Goal: Information Seeking & Learning: Learn about a topic

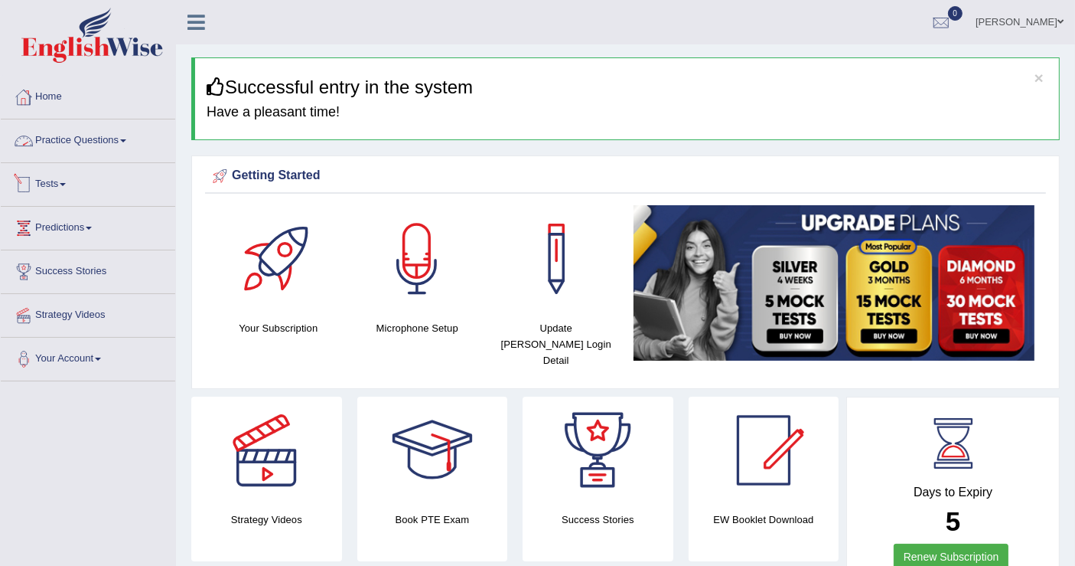
click at [100, 145] on link "Practice Questions" at bounding box center [88, 138] width 175 height 38
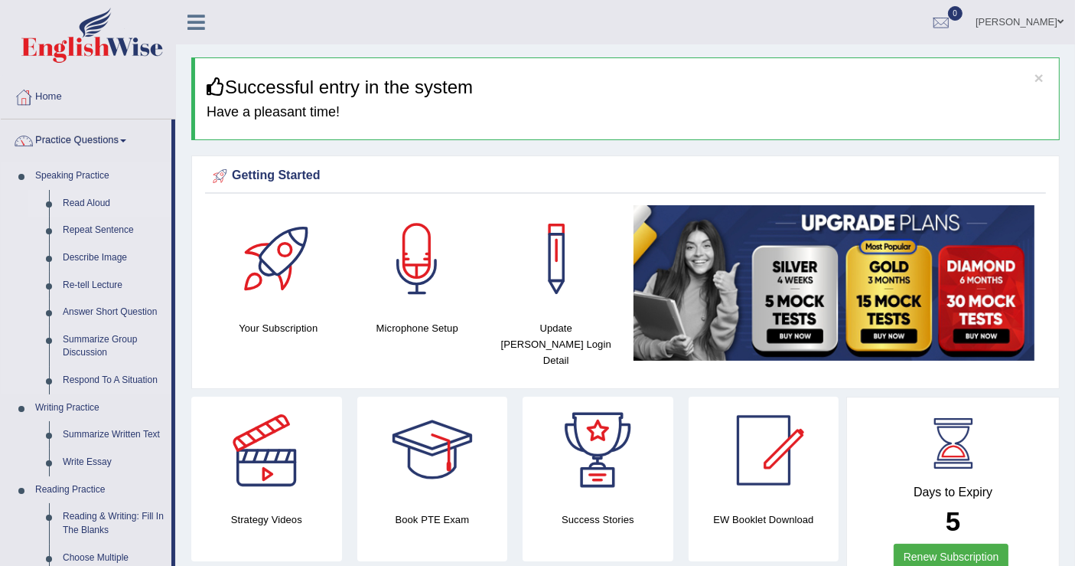
click at [87, 197] on link "Read Aloud" at bounding box center [114, 204] width 116 height 28
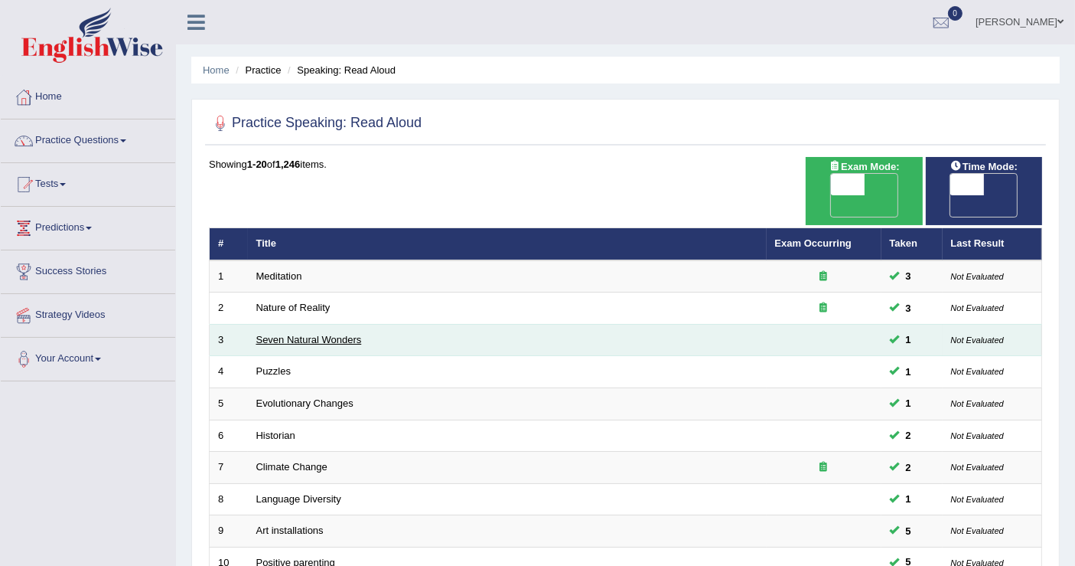
click at [318, 334] on link "Seven Natural Wonders" at bounding box center [309, 339] width 106 height 11
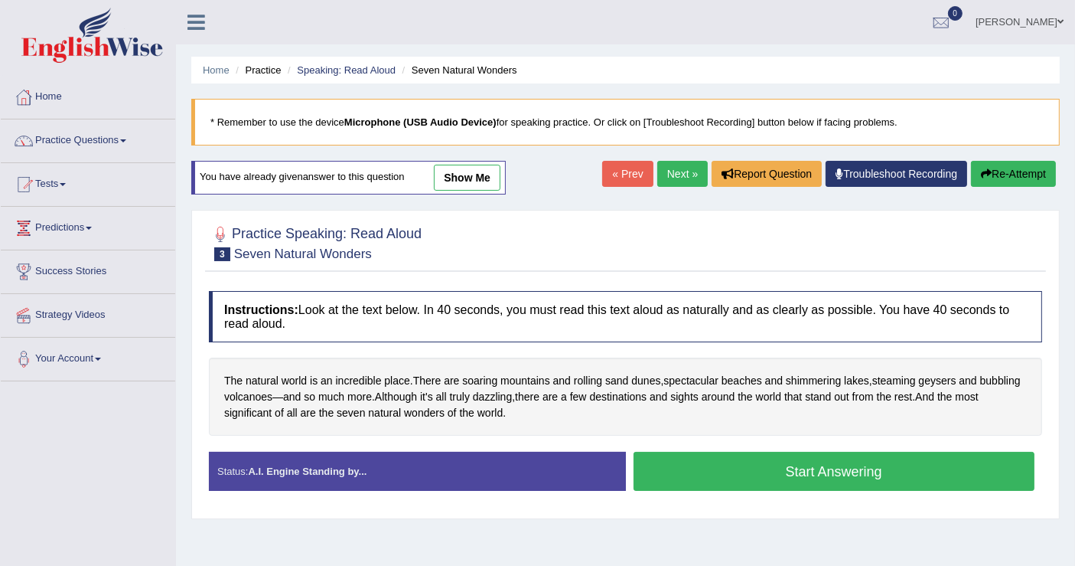
scroll to position [237, 0]
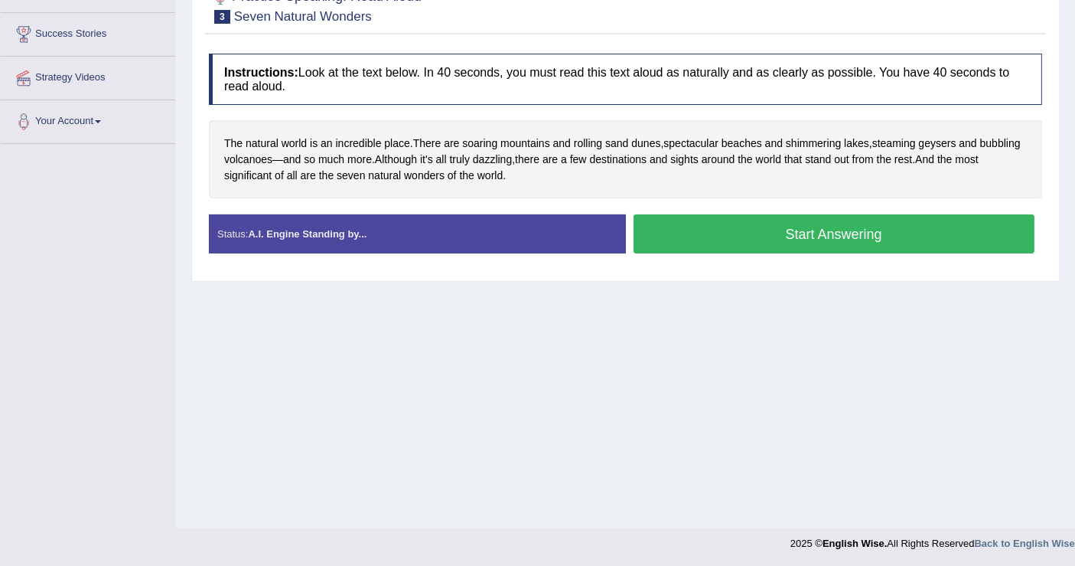
click at [775, 227] on button "Start Answering" at bounding box center [835, 233] width 402 height 39
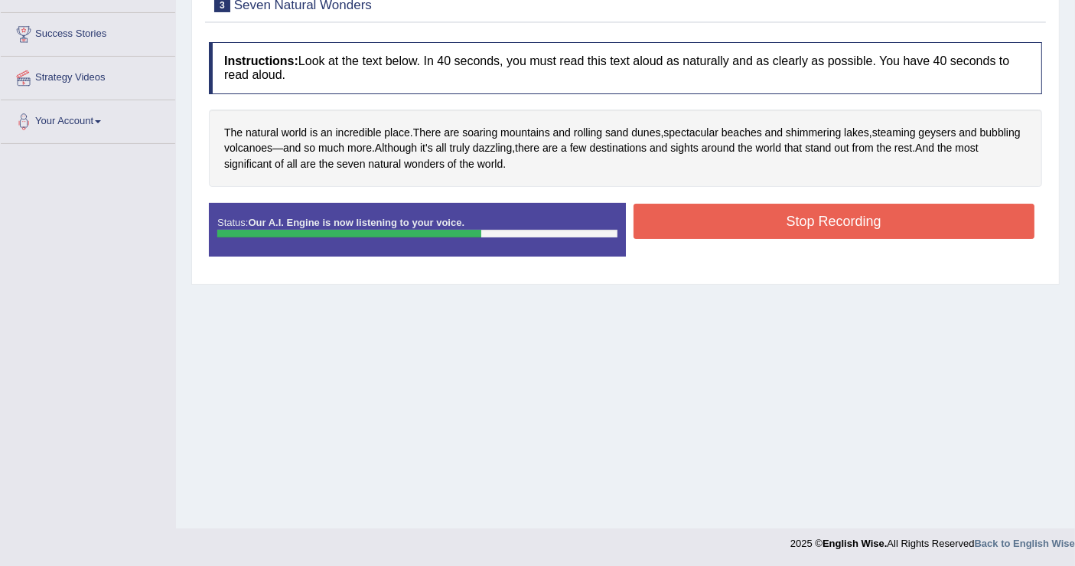
click at [824, 216] on button "Stop Recording" at bounding box center [835, 221] width 402 height 35
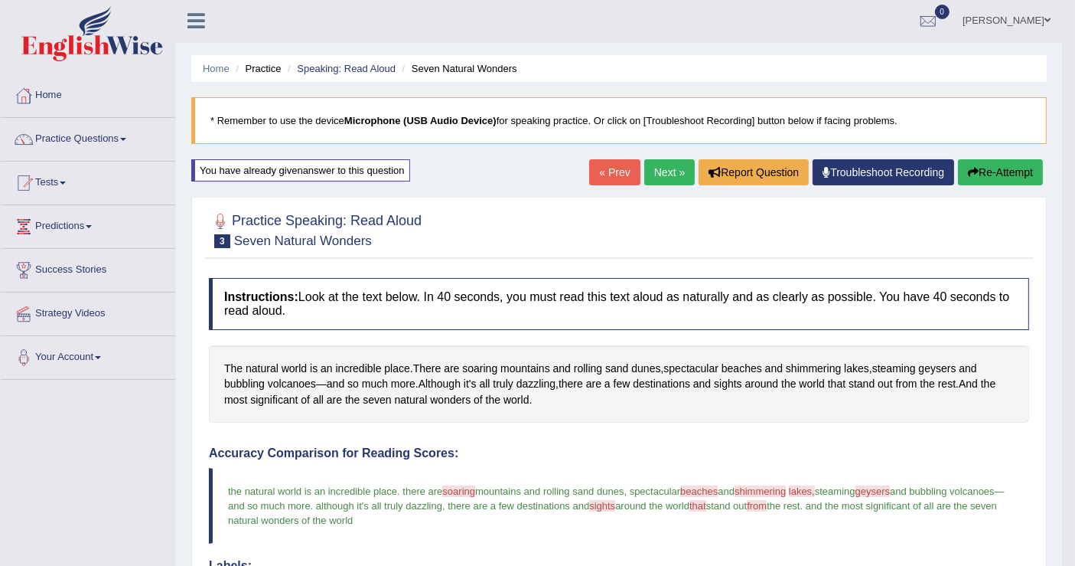
scroll to position [0, 0]
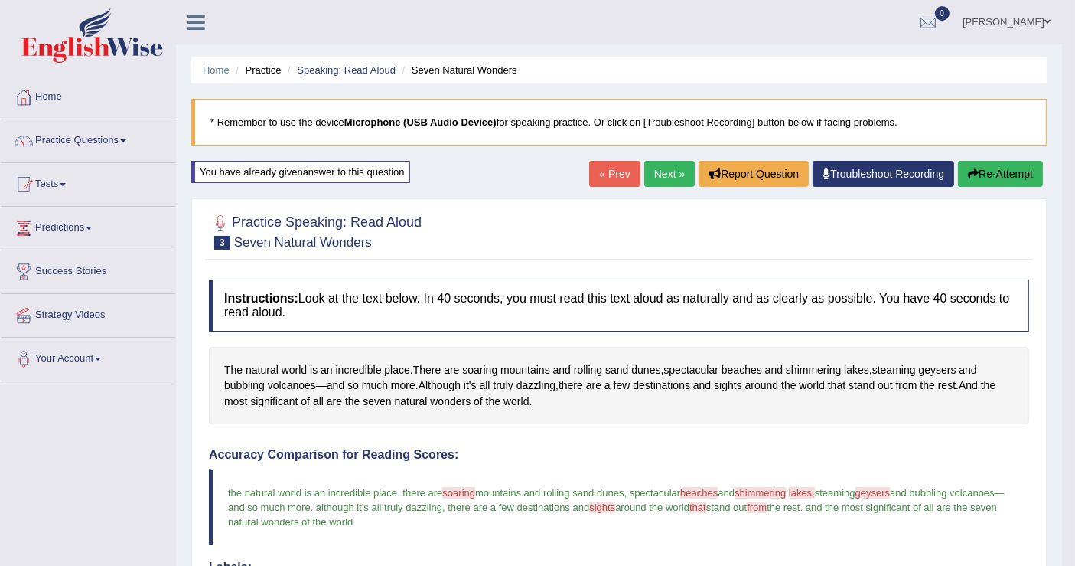
click at [986, 174] on button "Re-Attempt" at bounding box center [1000, 174] width 85 height 26
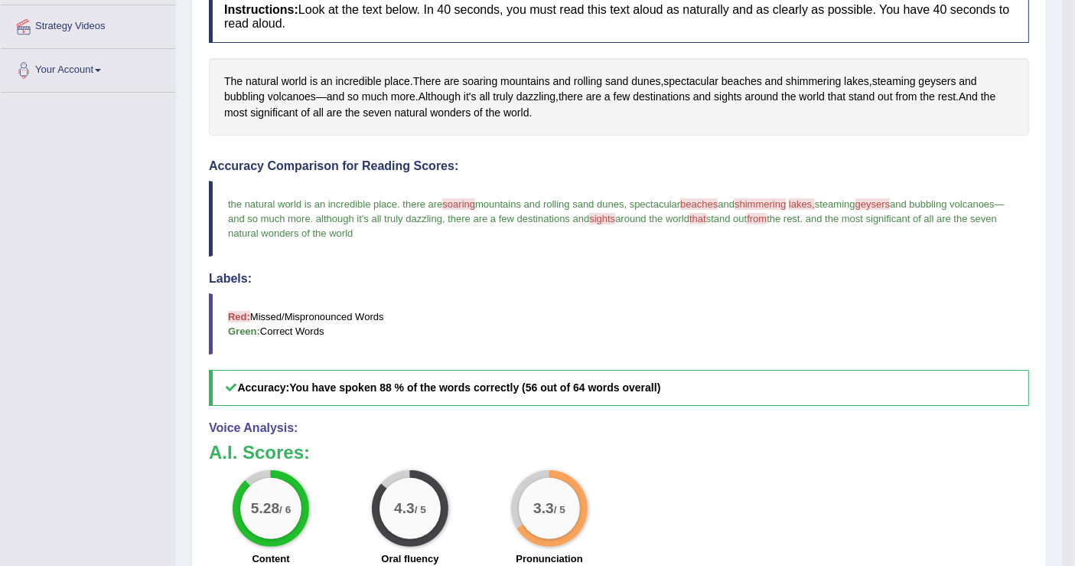
scroll to position [484, 0]
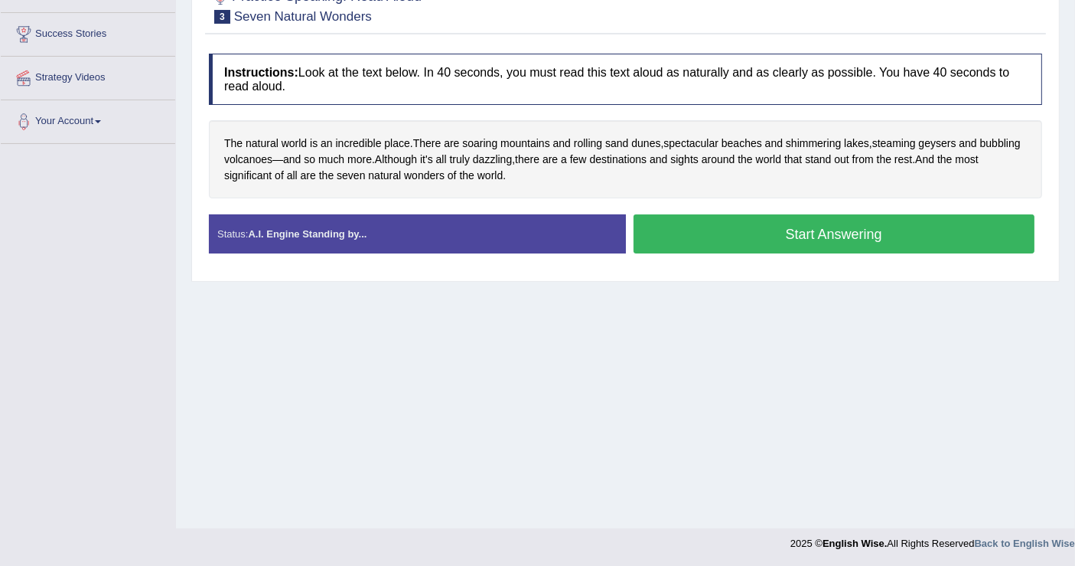
click at [803, 231] on button "Start Answering" at bounding box center [835, 233] width 402 height 39
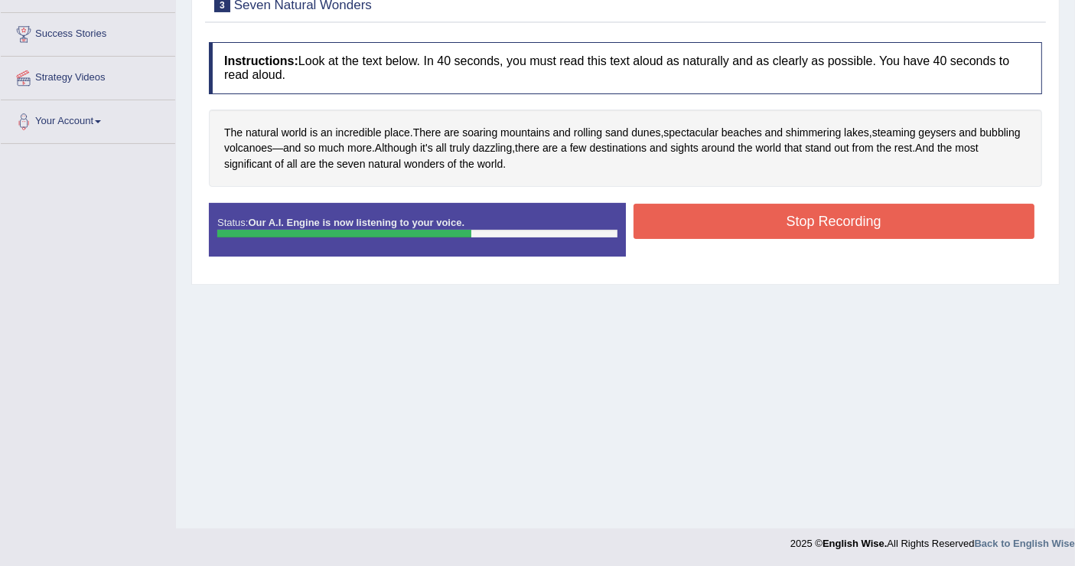
click at [837, 228] on button "Stop Recording" at bounding box center [835, 221] width 402 height 35
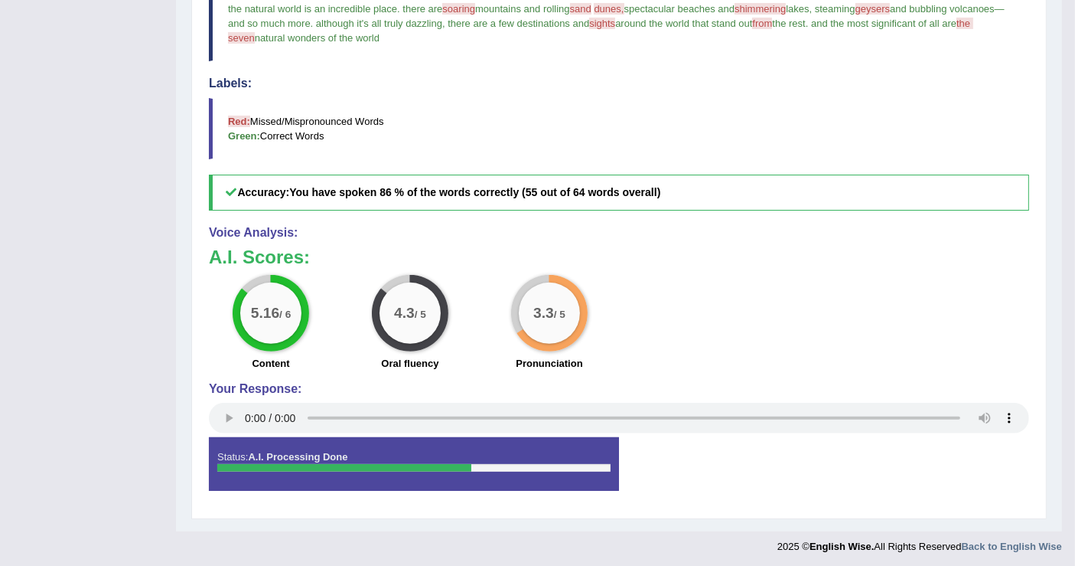
scroll to position [144, 0]
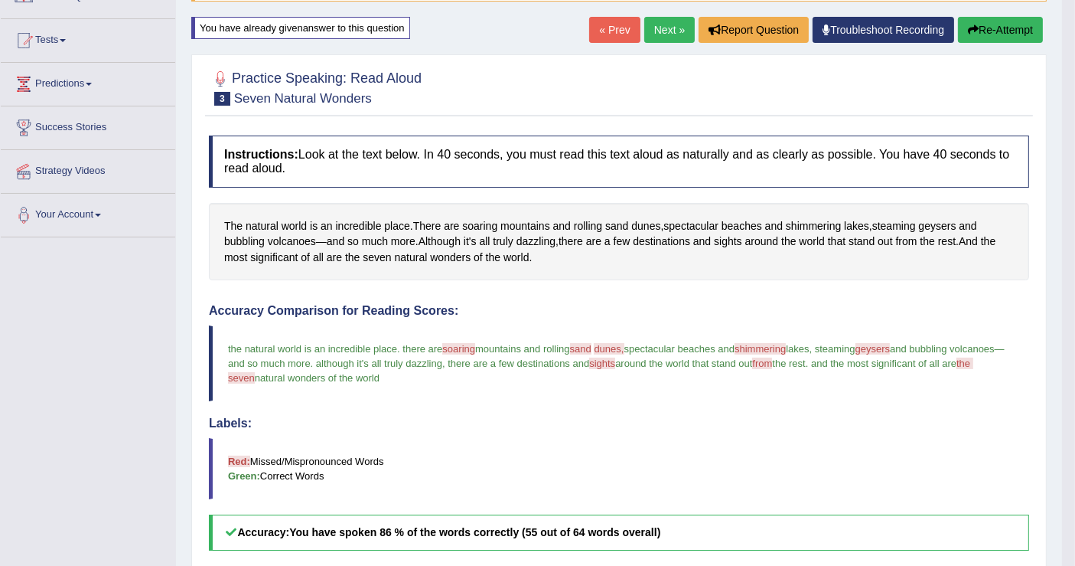
click at [664, 39] on link "Next »" at bounding box center [670, 30] width 51 height 26
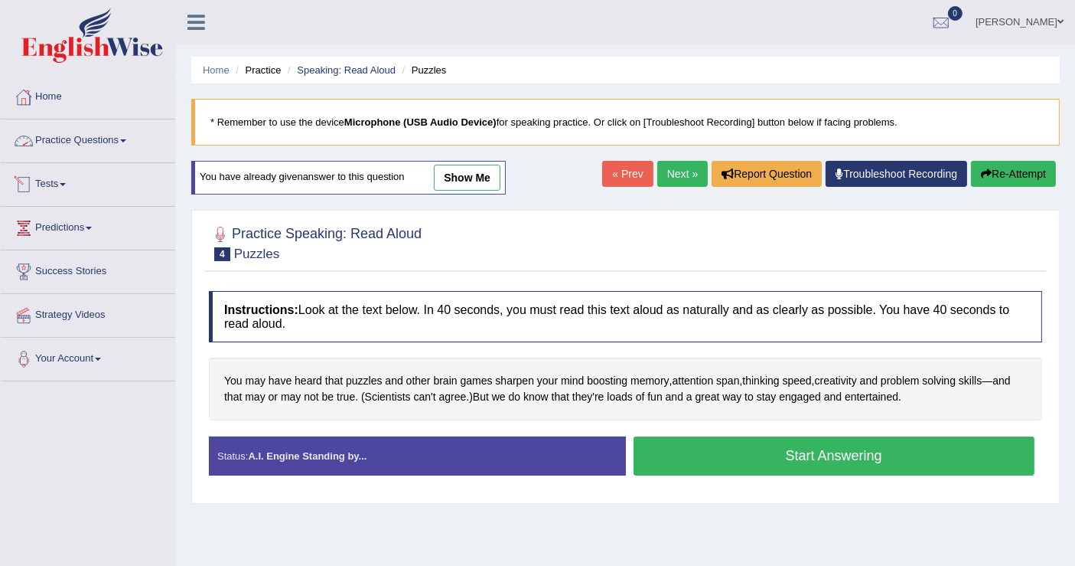
click at [80, 136] on link "Practice Questions" at bounding box center [88, 138] width 175 height 38
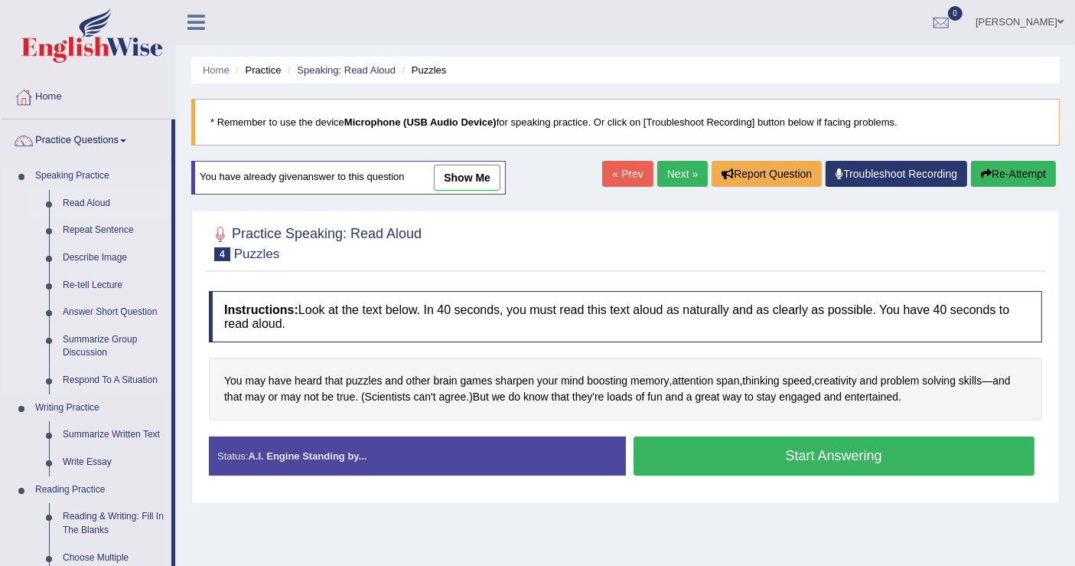
click at [85, 207] on link "Read Aloud" at bounding box center [114, 204] width 116 height 28
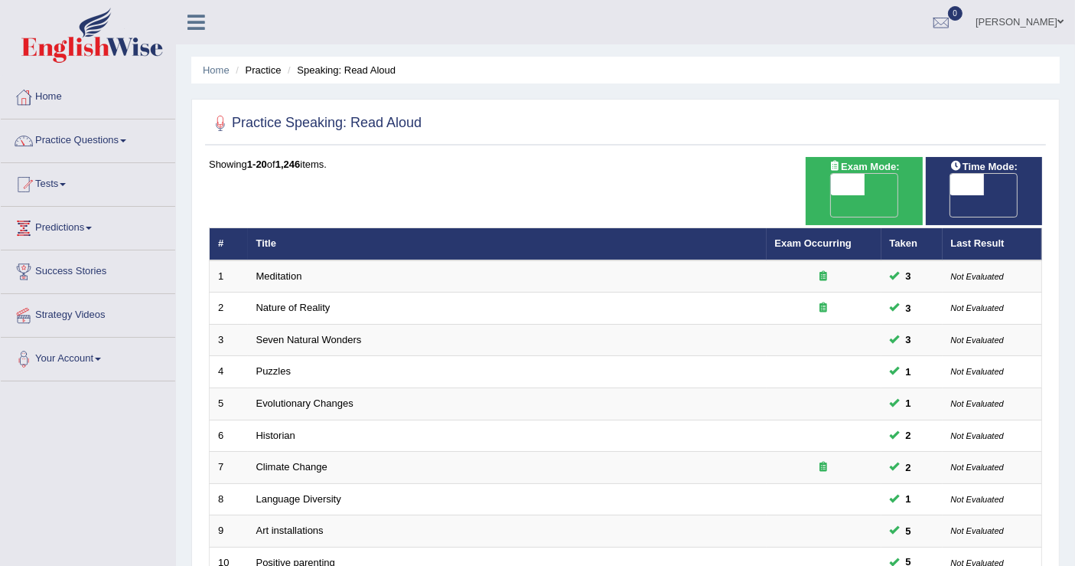
click at [951, 195] on span "OFF" at bounding box center [934, 205] width 34 height 21
checkbox input "true"
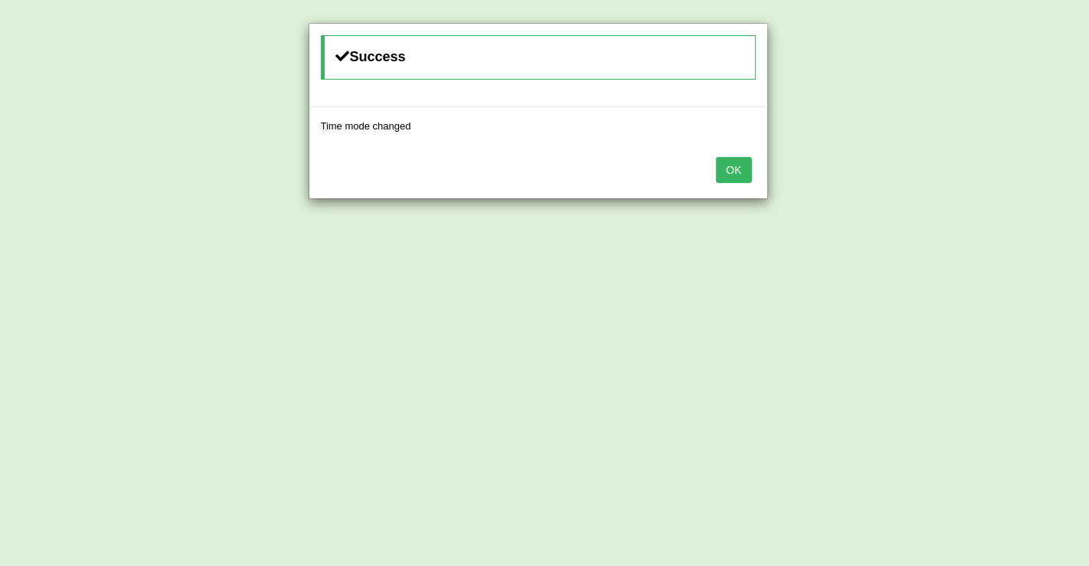
click at [731, 168] on button "OK" at bounding box center [733, 170] width 35 height 26
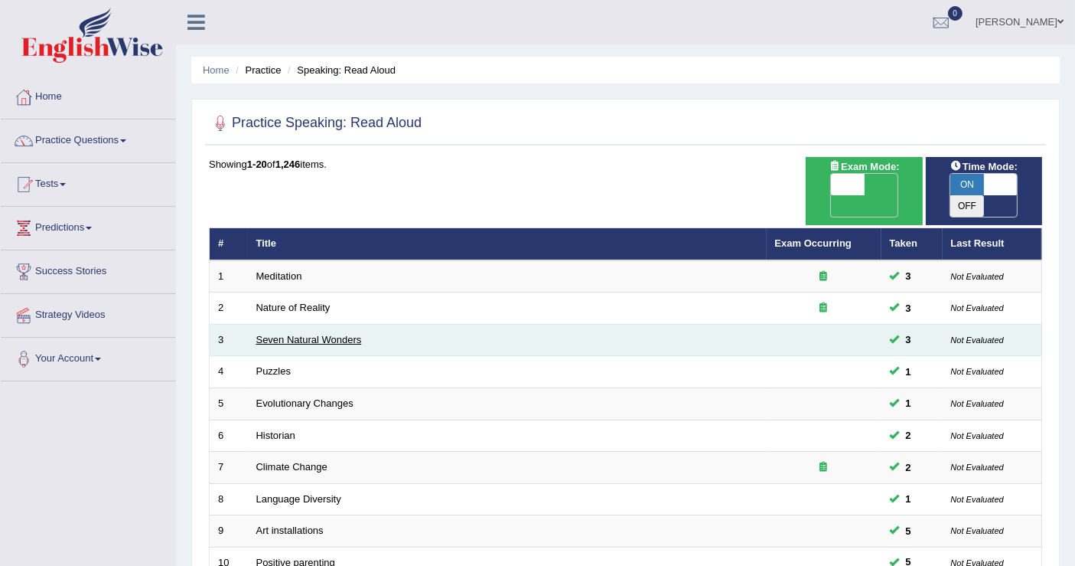
click at [277, 334] on link "Seven Natural Wonders" at bounding box center [309, 339] width 106 height 11
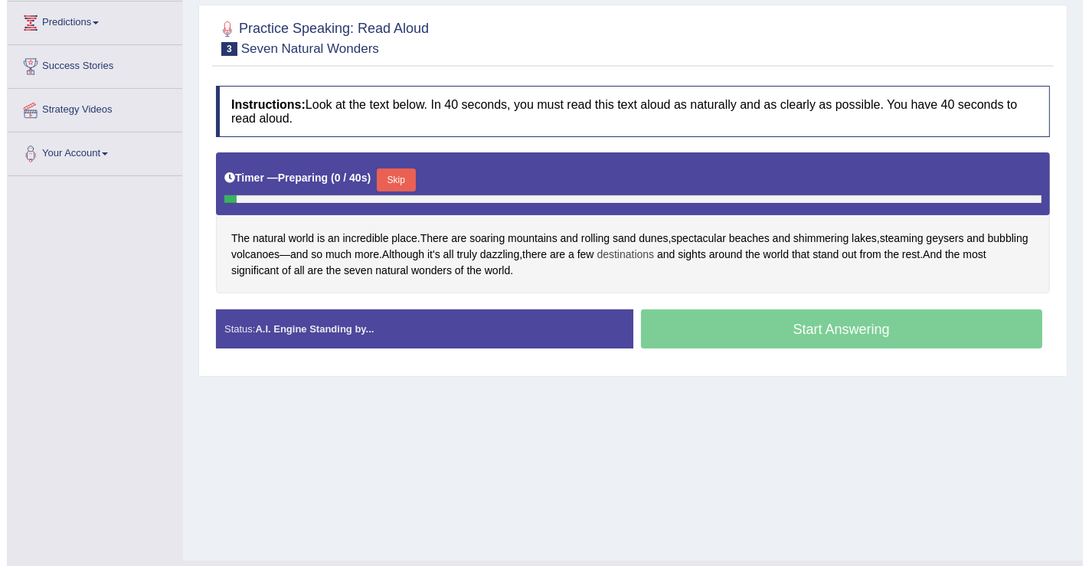
scroll to position [237, 0]
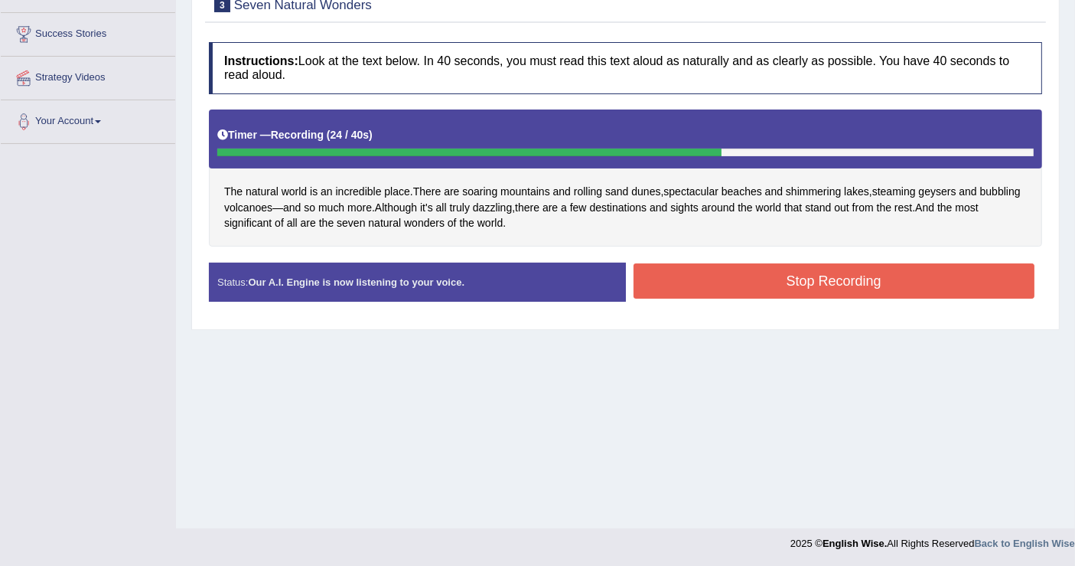
click at [804, 276] on button "Stop Recording" at bounding box center [835, 280] width 402 height 35
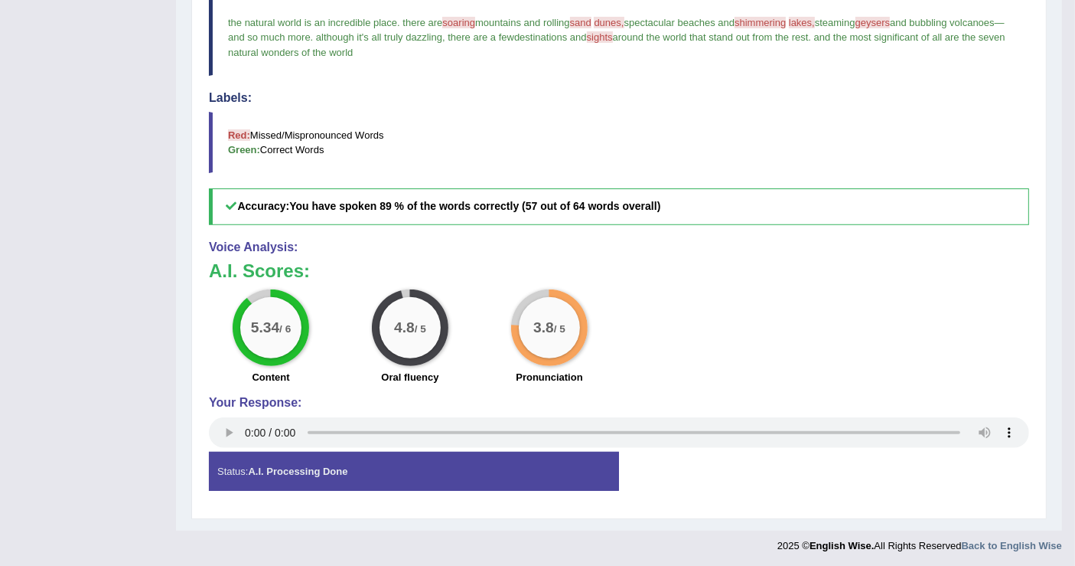
scroll to position [0, 0]
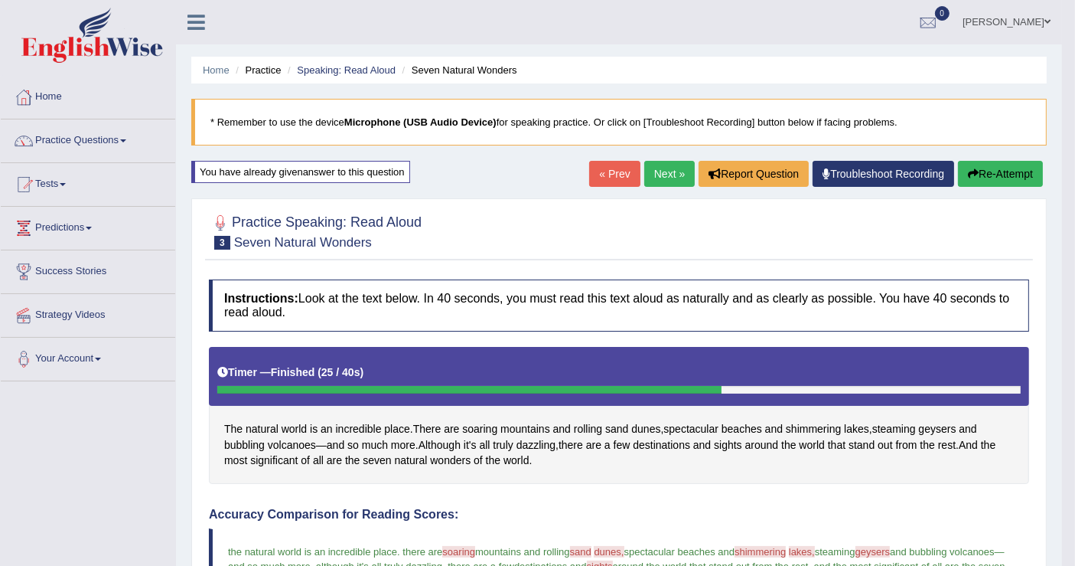
click at [660, 167] on link "Next »" at bounding box center [670, 174] width 51 height 26
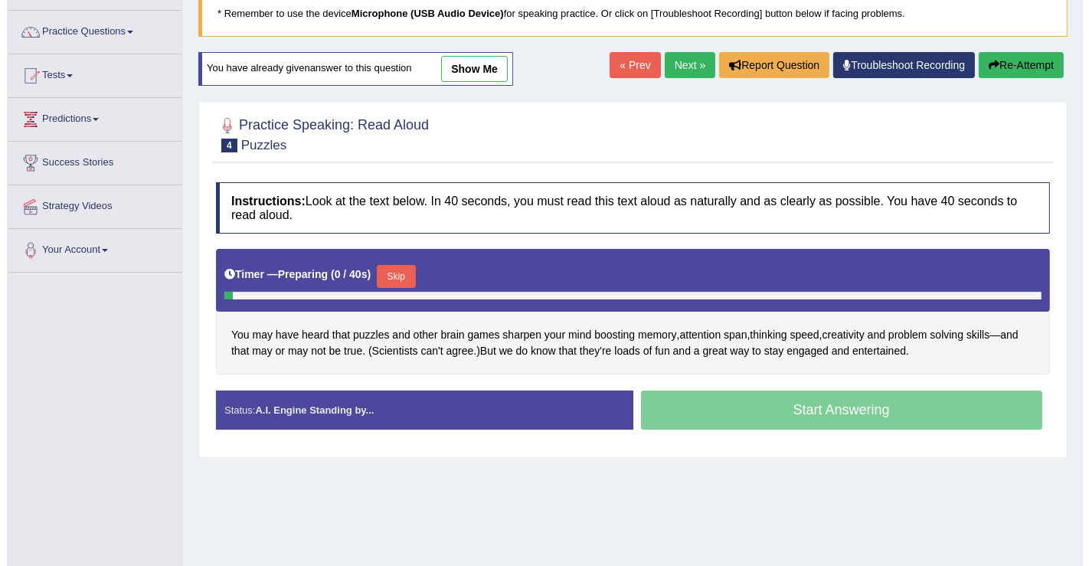
scroll to position [170, 0]
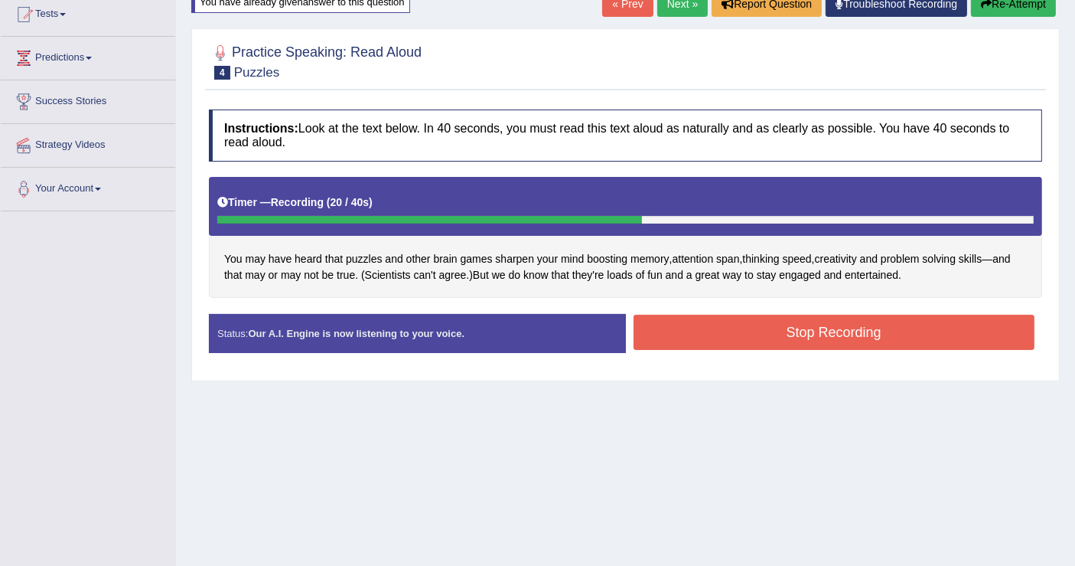
click at [825, 340] on button "Stop Recording" at bounding box center [835, 332] width 402 height 35
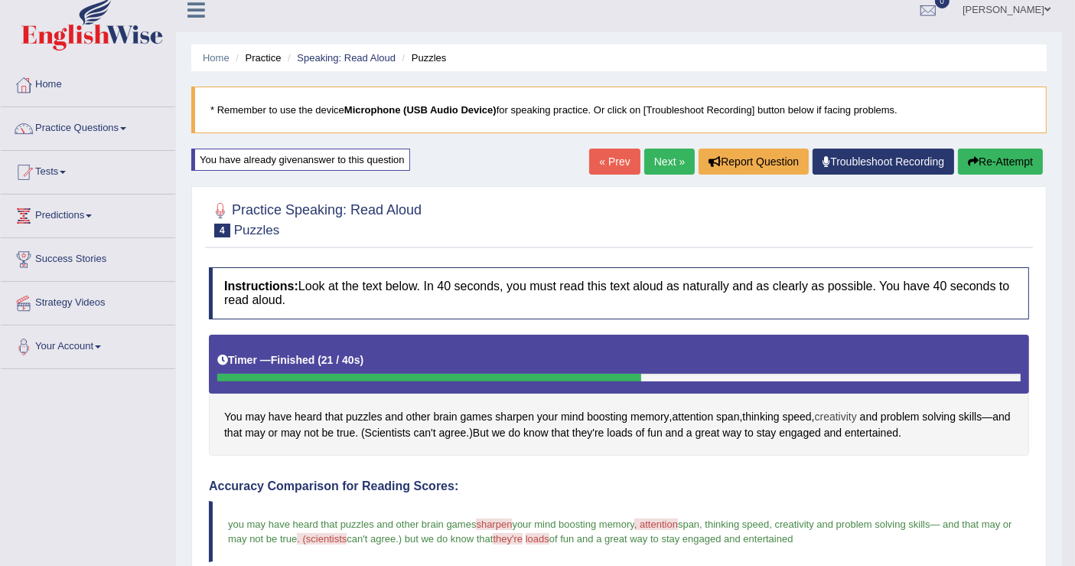
scroll to position [0, 0]
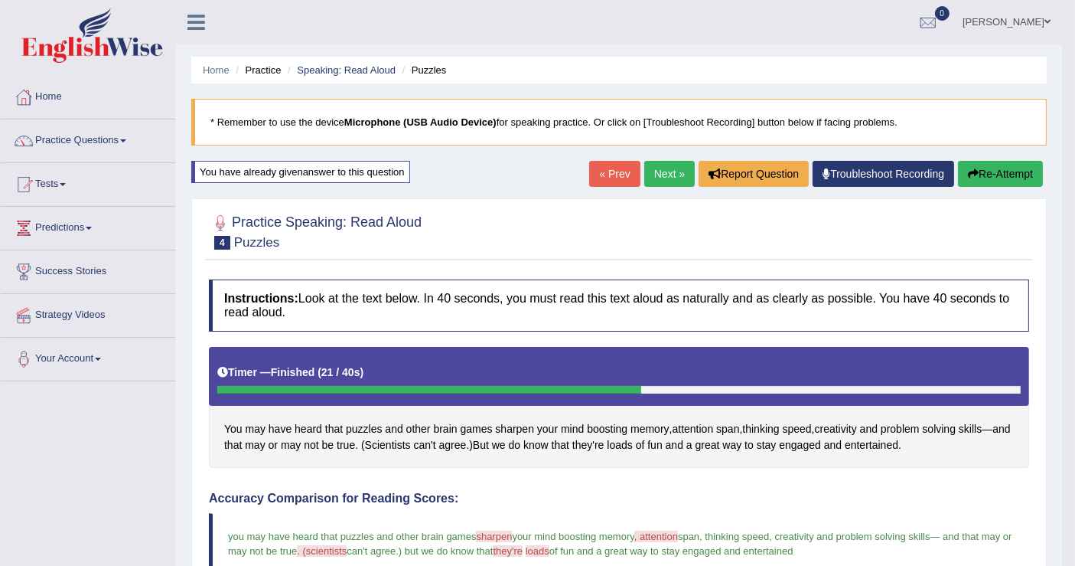
click at [664, 171] on link "Next »" at bounding box center [670, 174] width 51 height 26
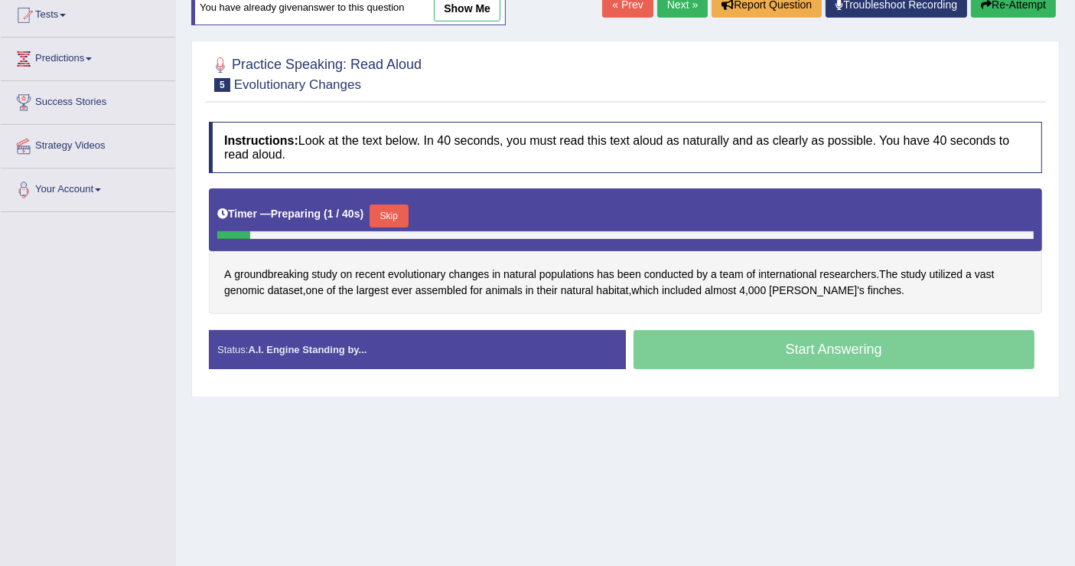
scroll to position [237, 0]
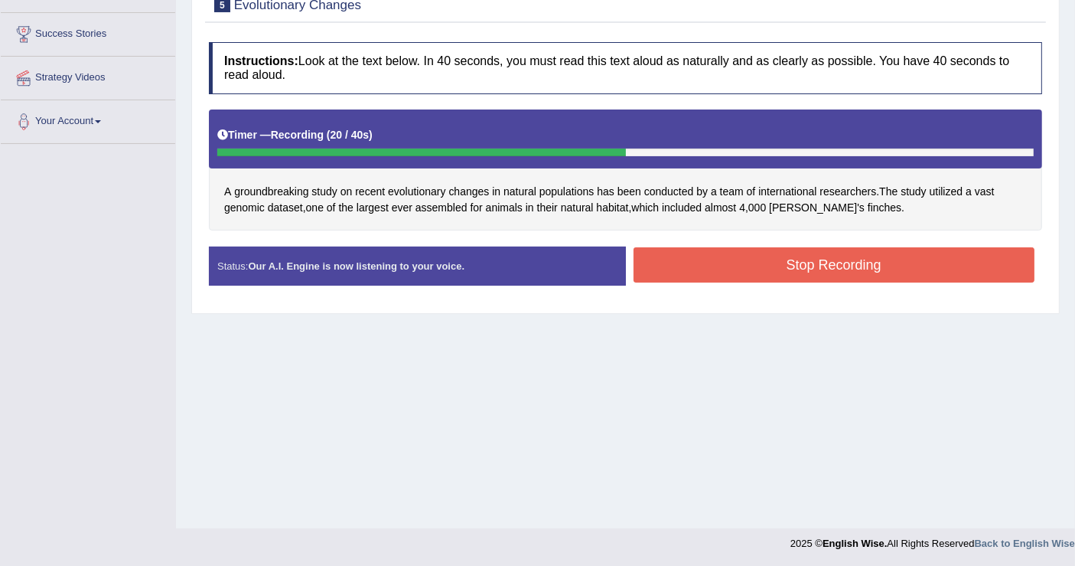
click at [838, 263] on button "Stop Recording" at bounding box center [835, 264] width 402 height 35
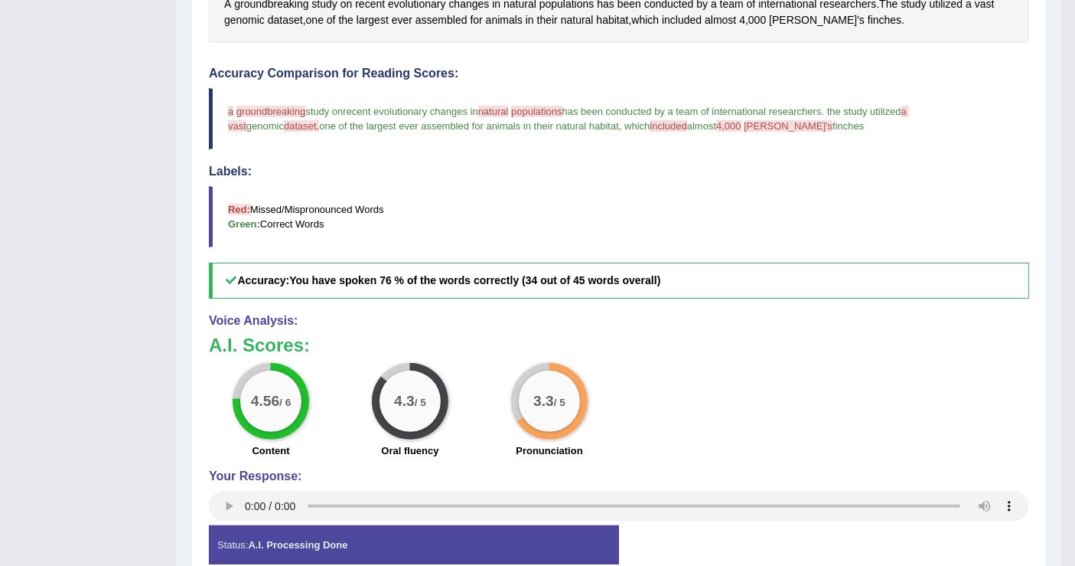
scroll to position [0, 0]
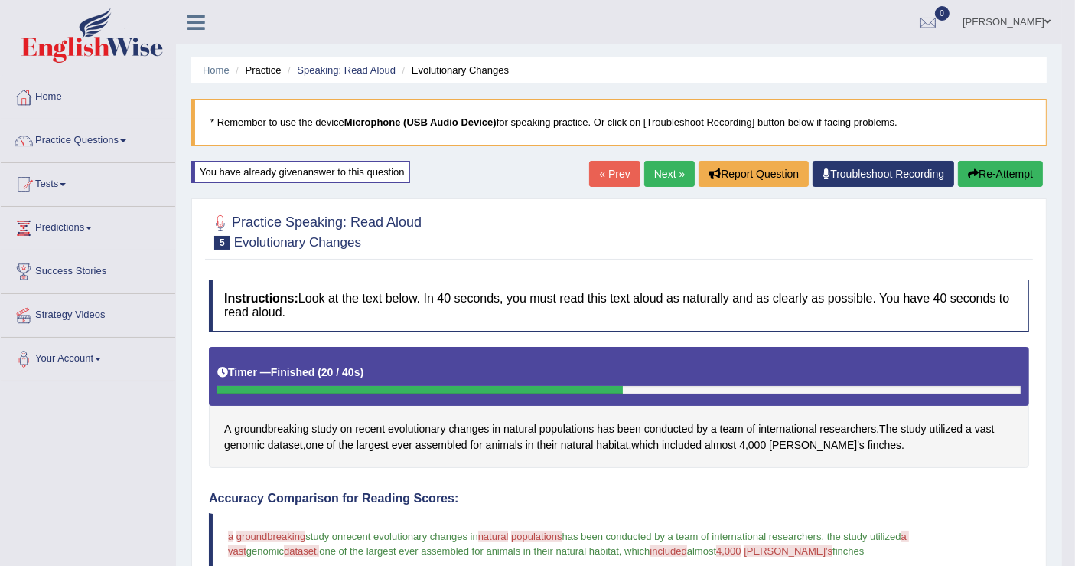
click at [661, 175] on link "Next »" at bounding box center [670, 174] width 51 height 26
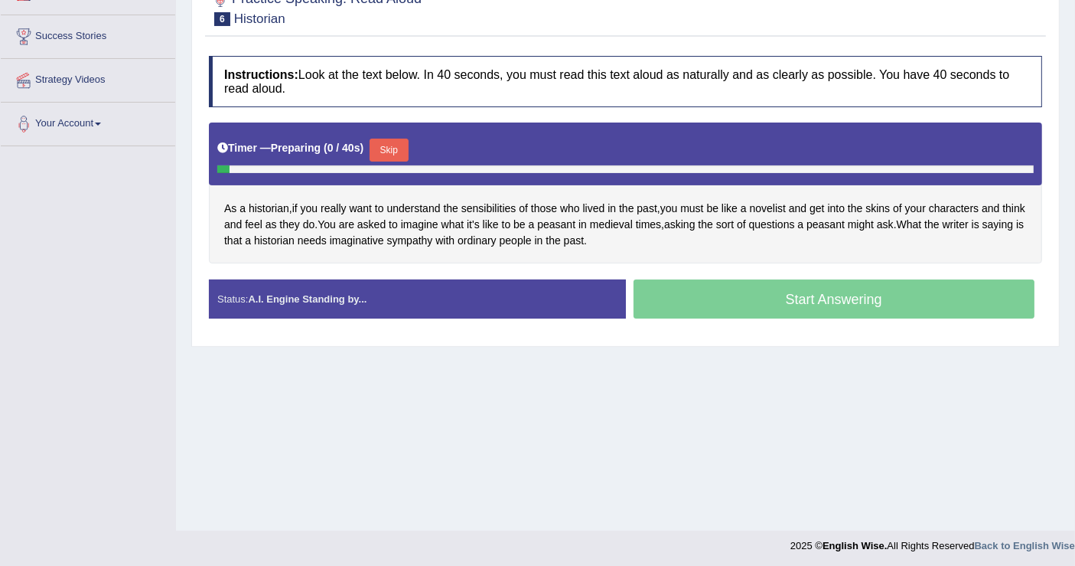
scroll to position [237, 0]
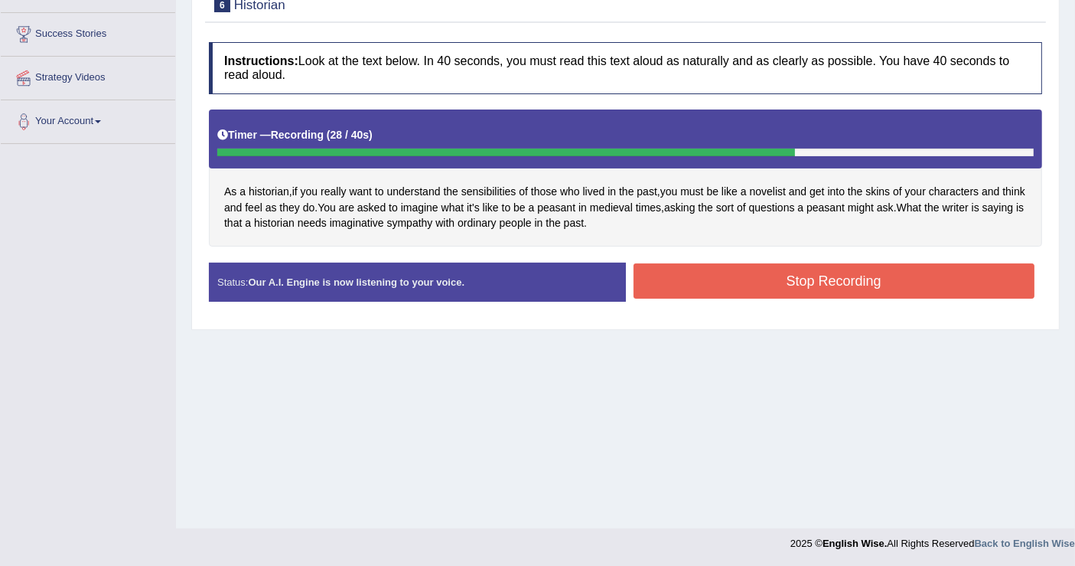
click at [782, 273] on button "Stop Recording" at bounding box center [835, 280] width 402 height 35
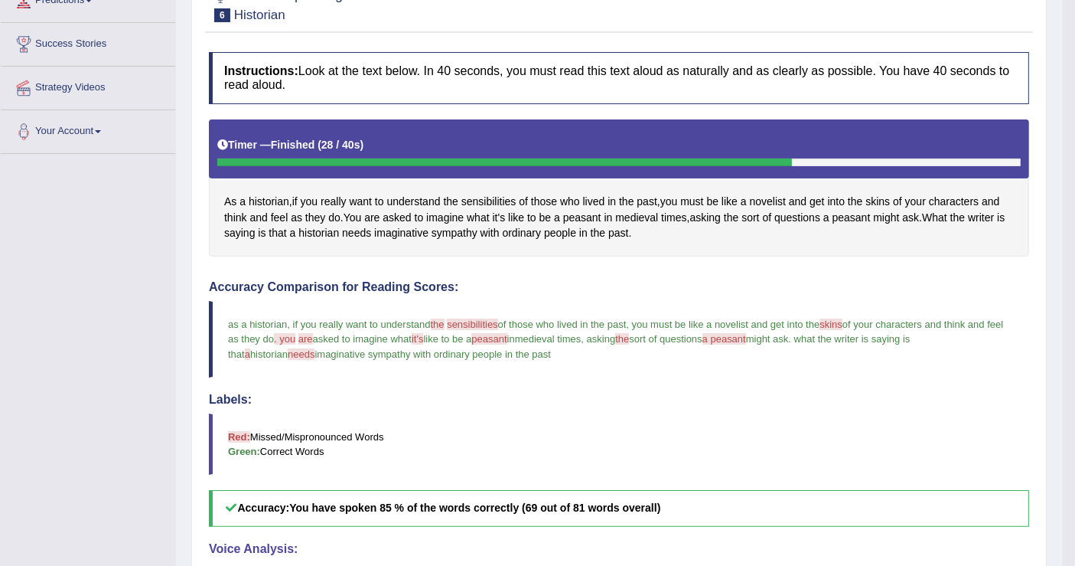
scroll to position [170, 0]
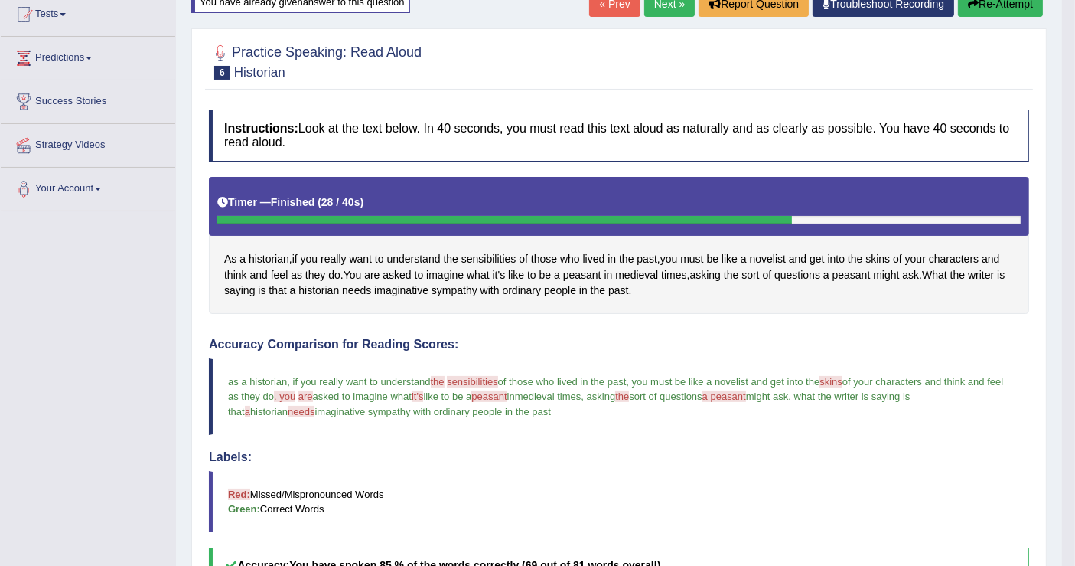
click at [991, 9] on button "Re-Attempt" at bounding box center [1000, 4] width 85 height 26
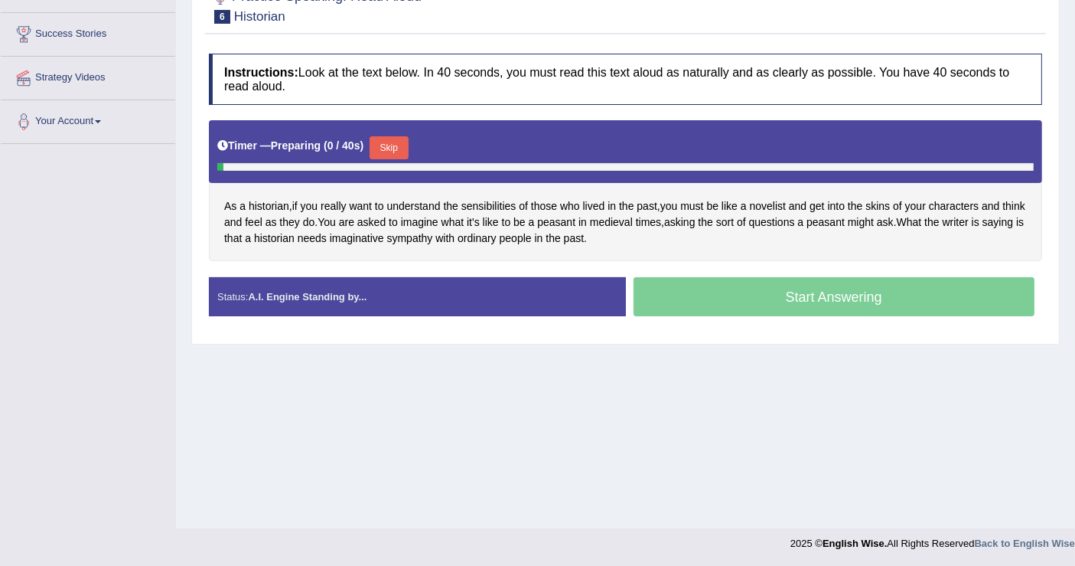
scroll to position [237, 0]
click at [404, 148] on button "Skip" at bounding box center [389, 147] width 38 height 23
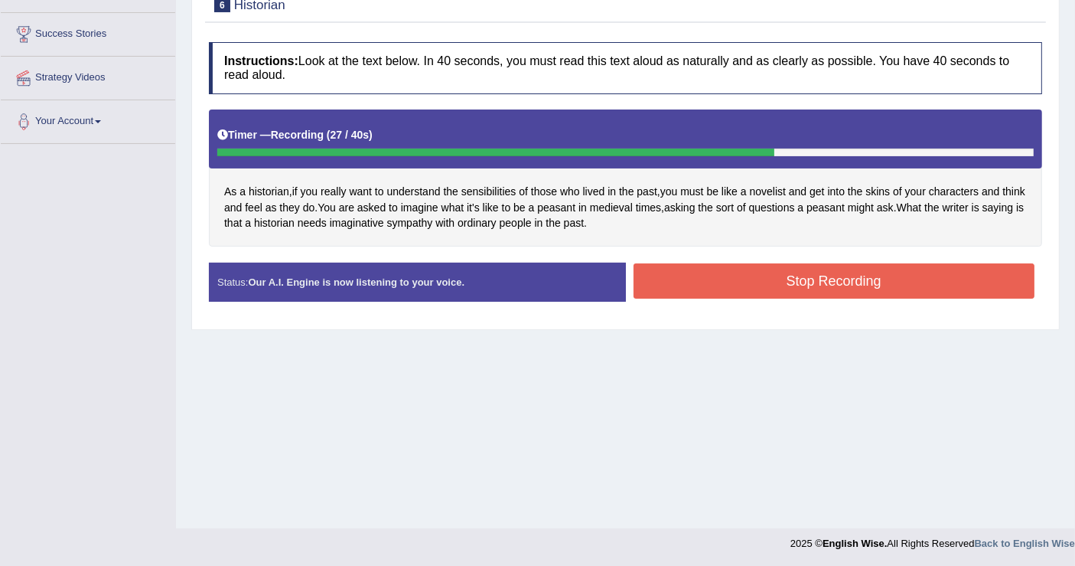
click at [799, 278] on button "Stop Recording" at bounding box center [835, 280] width 402 height 35
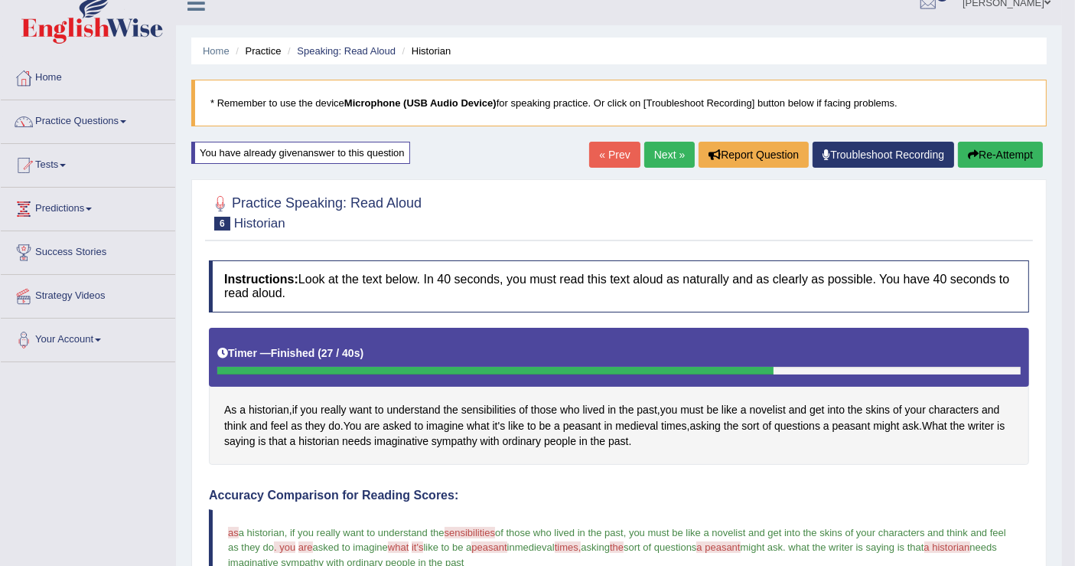
scroll to position [18, 0]
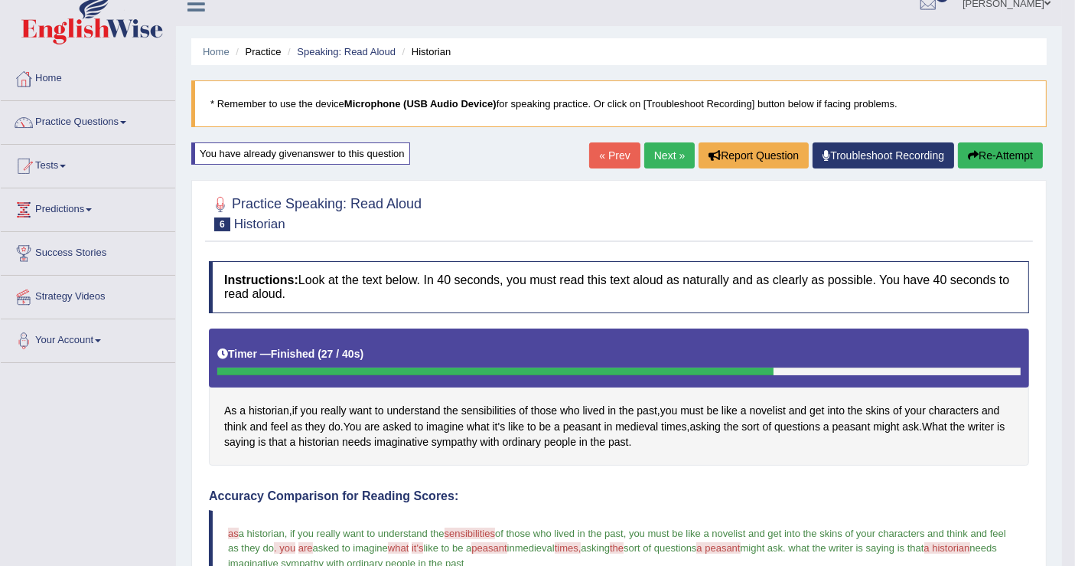
click at [658, 148] on link "Next »" at bounding box center [670, 155] width 51 height 26
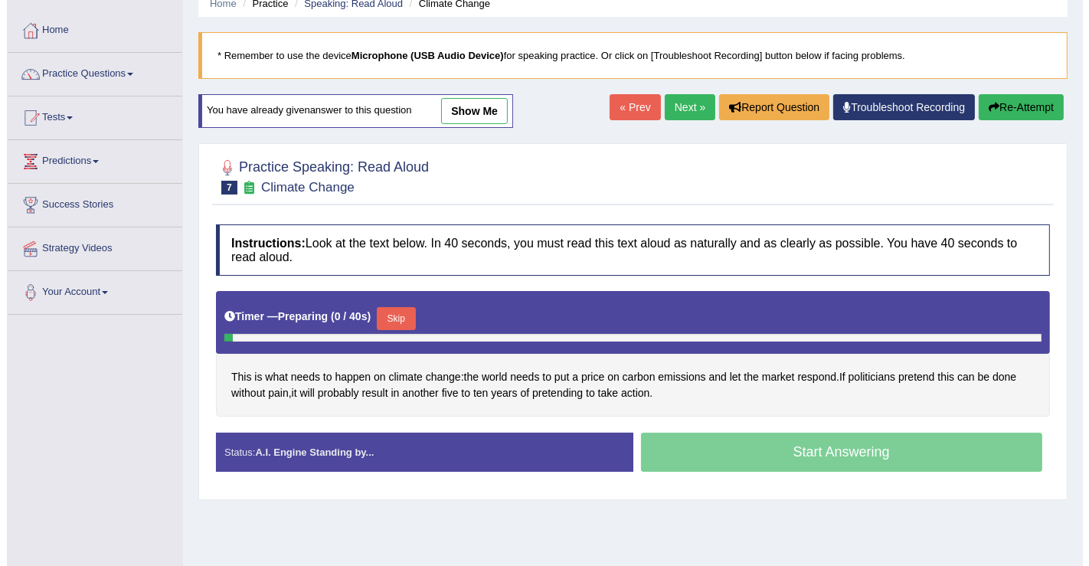
scroll to position [237, 0]
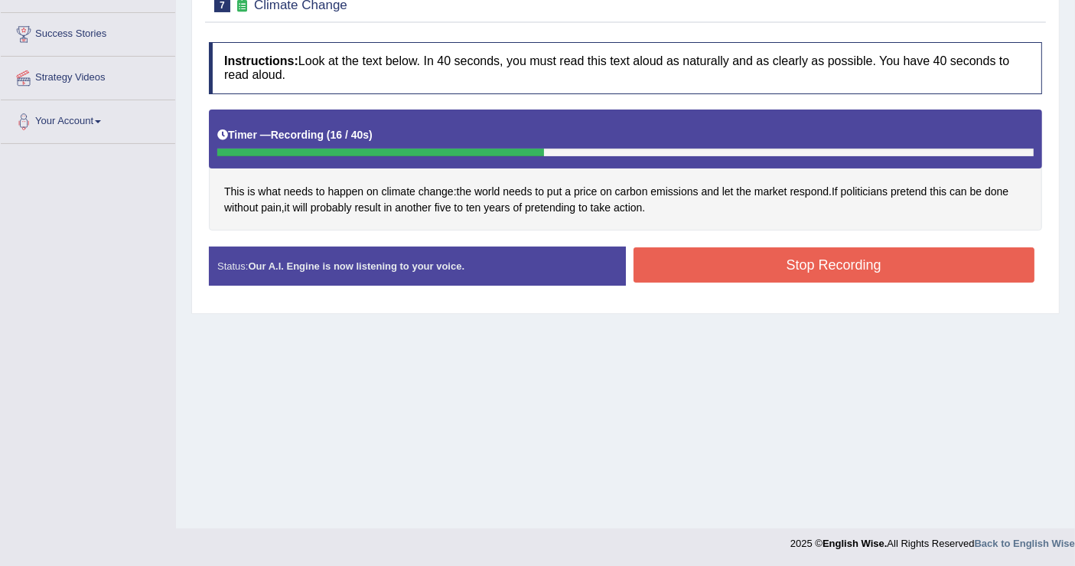
click at [784, 262] on button "Stop Recording" at bounding box center [835, 264] width 402 height 35
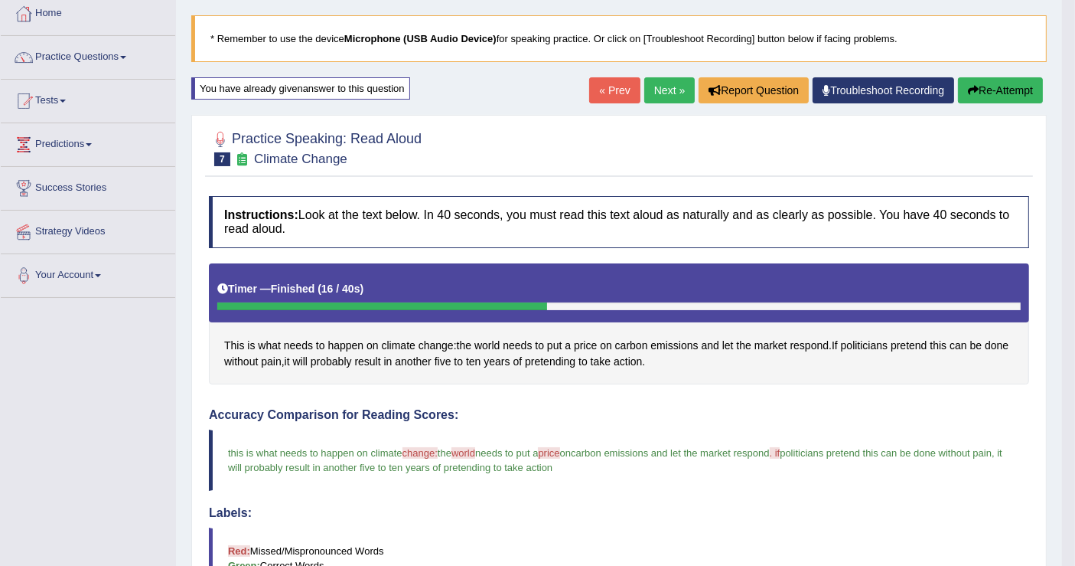
scroll to position [0, 0]
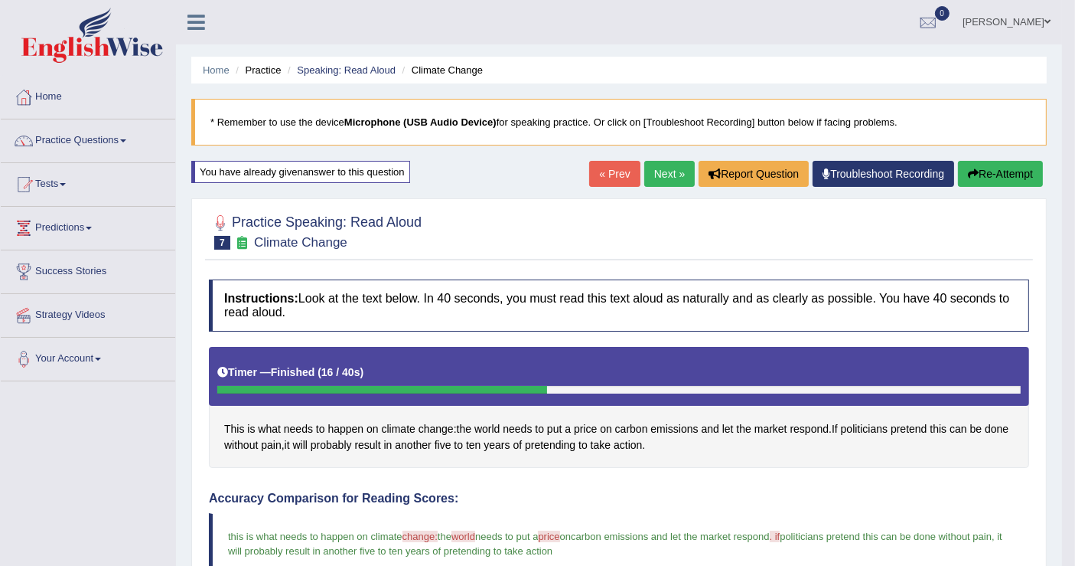
click at [661, 167] on link "Next »" at bounding box center [670, 174] width 51 height 26
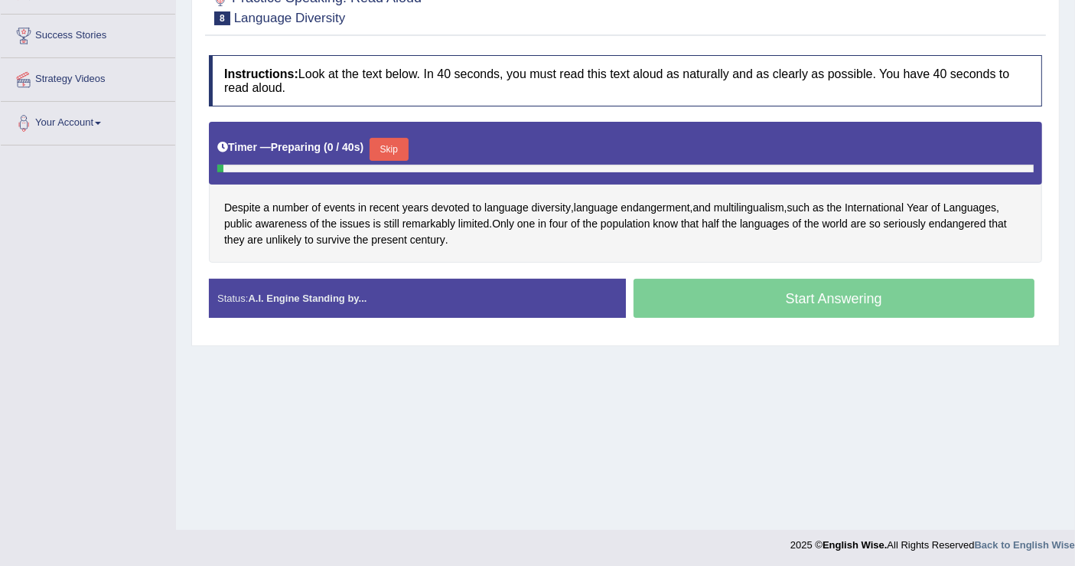
scroll to position [237, 0]
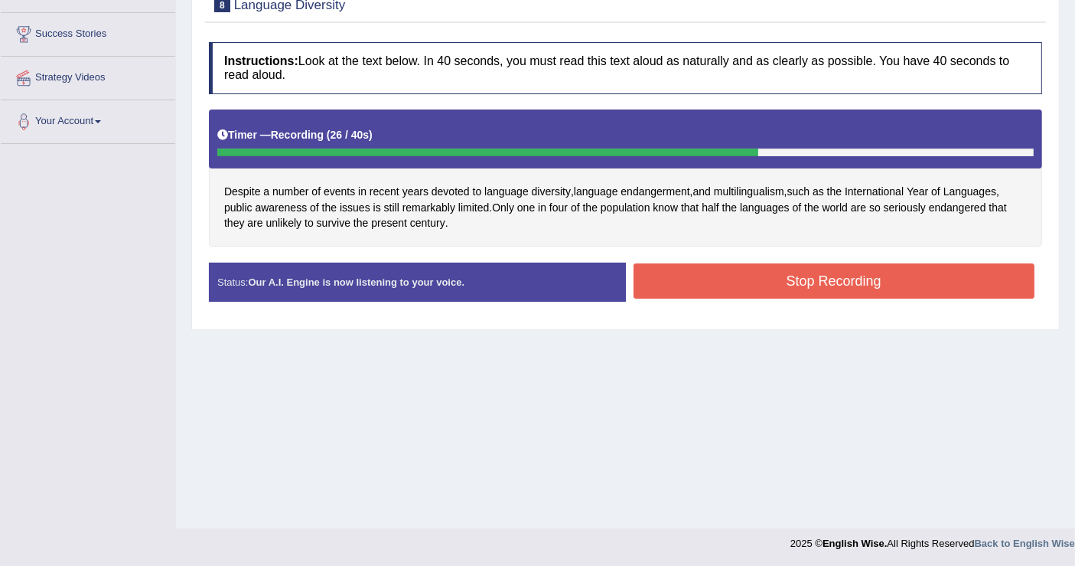
click at [821, 266] on button "Stop Recording" at bounding box center [835, 280] width 402 height 35
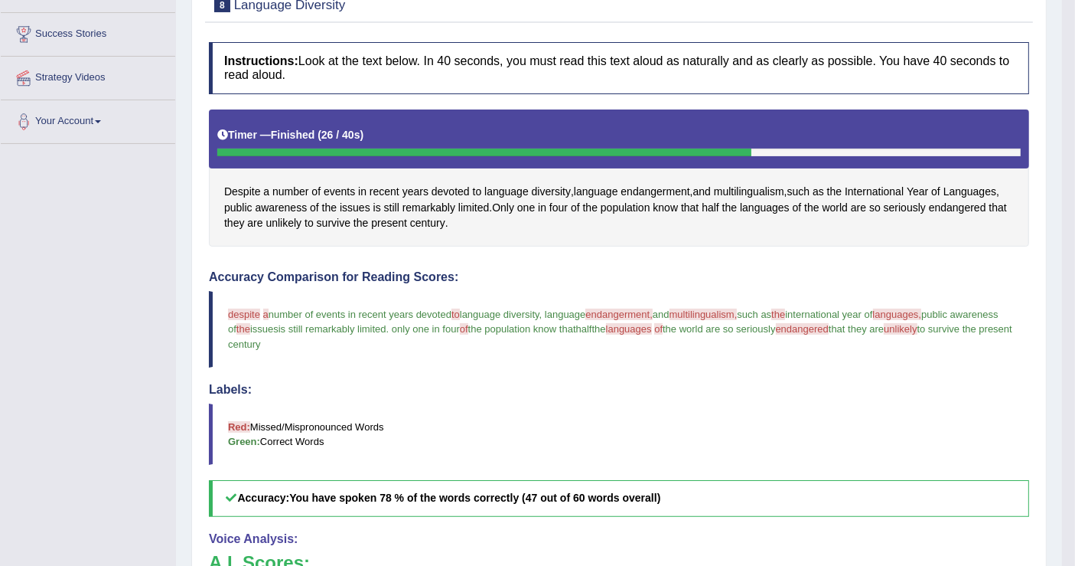
scroll to position [152, 0]
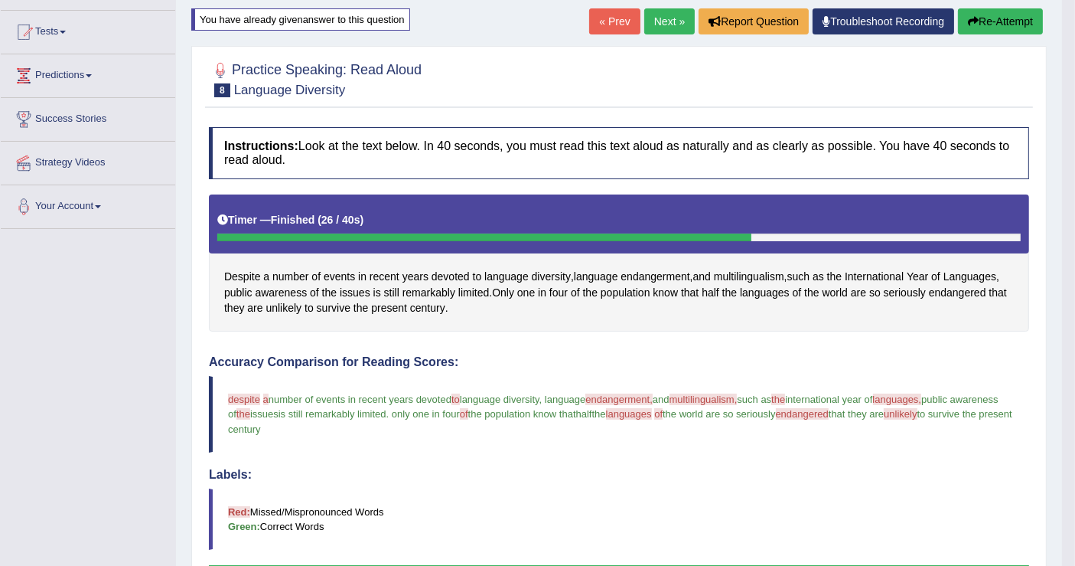
click at [1004, 20] on button "Re-Attempt" at bounding box center [1000, 21] width 85 height 26
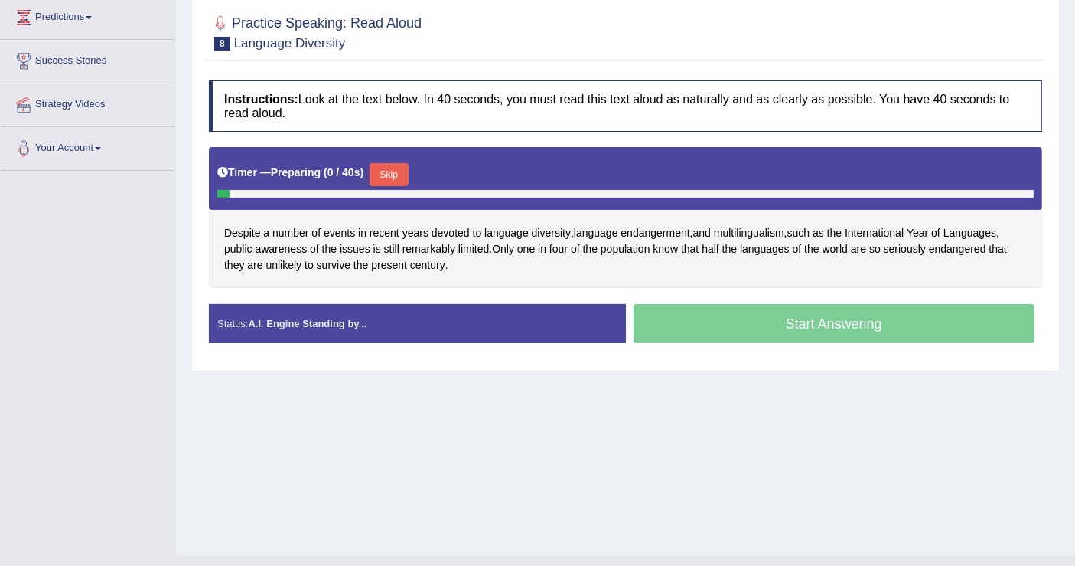
scroll to position [237, 0]
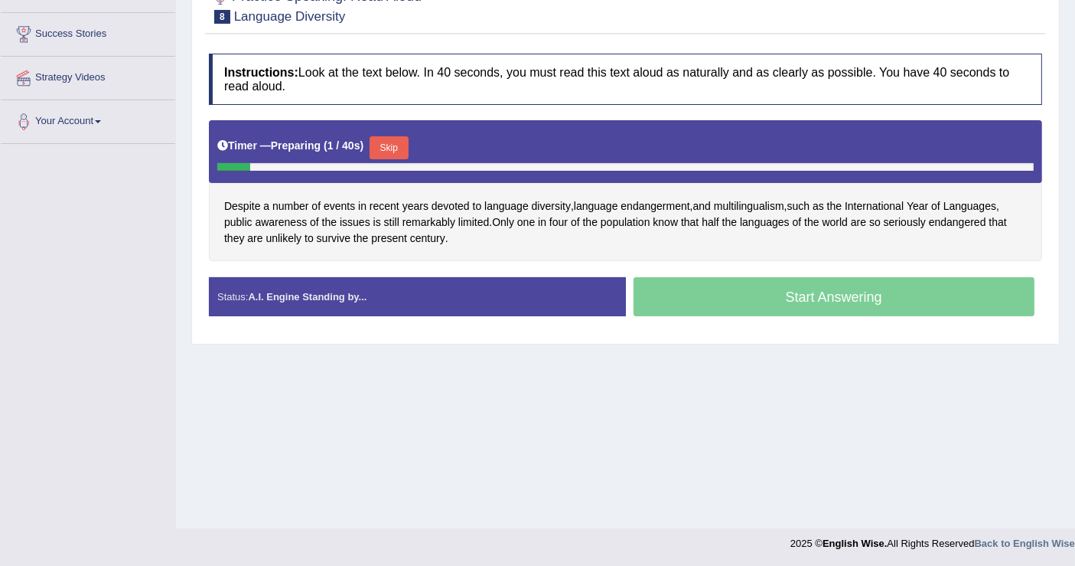
click at [378, 143] on button "Skip" at bounding box center [389, 147] width 38 height 23
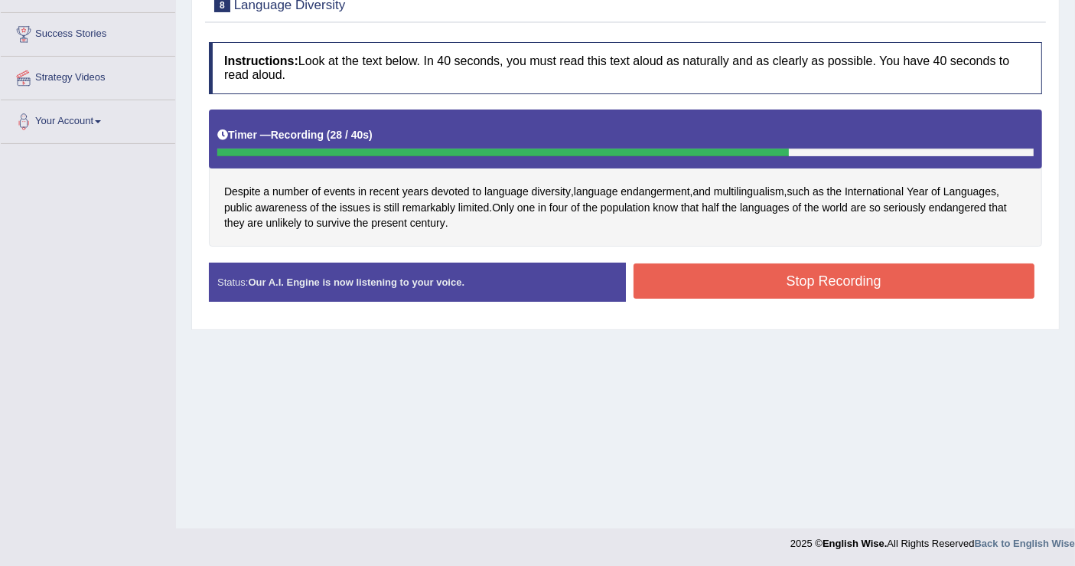
click at [811, 283] on button "Stop Recording" at bounding box center [835, 280] width 402 height 35
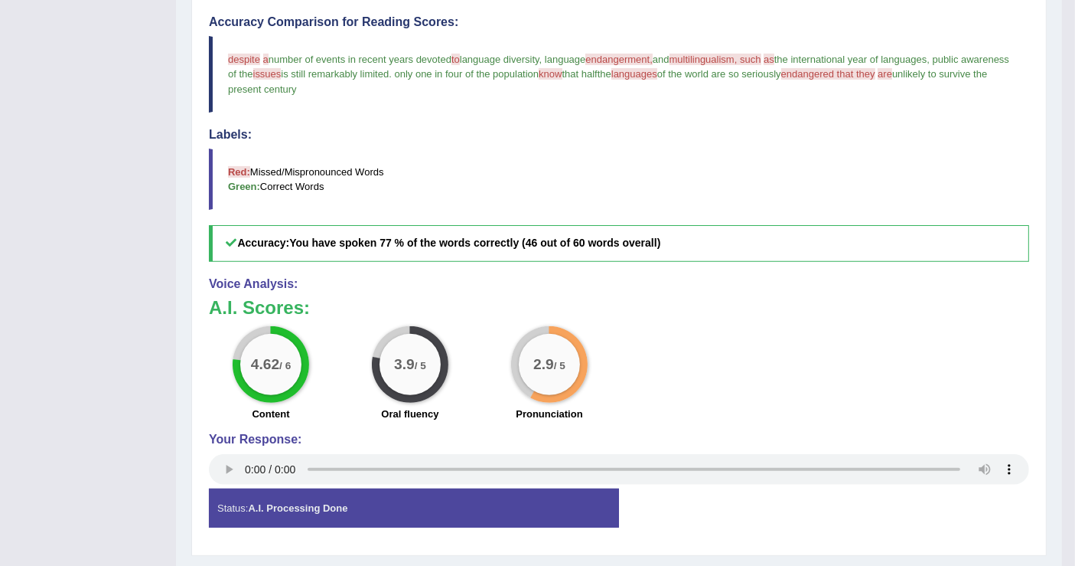
scroll to position [0, 0]
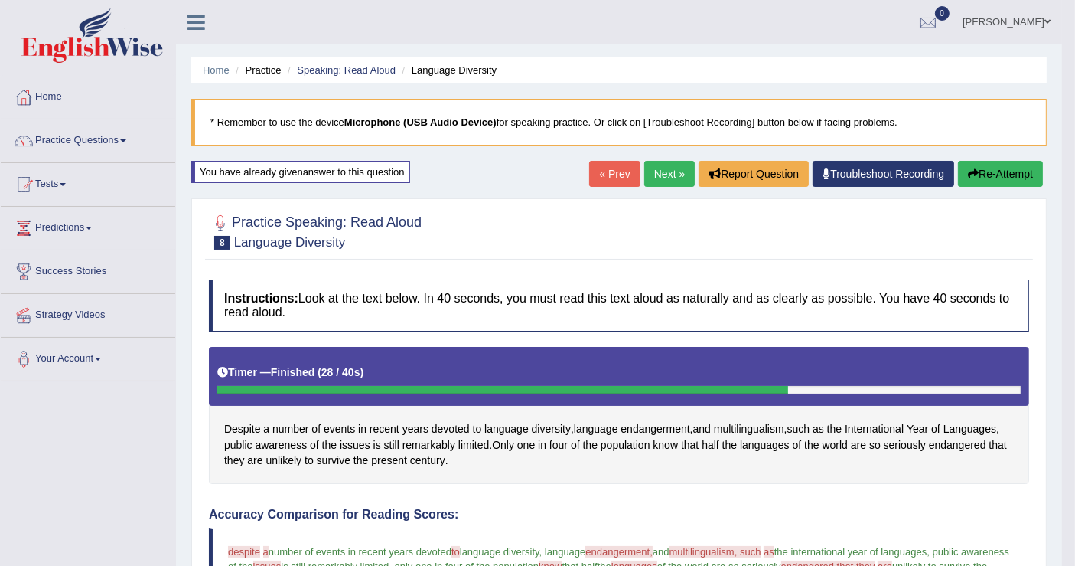
click at [653, 167] on link "Next »" at bounding box center [670, 174] width 51 height 26
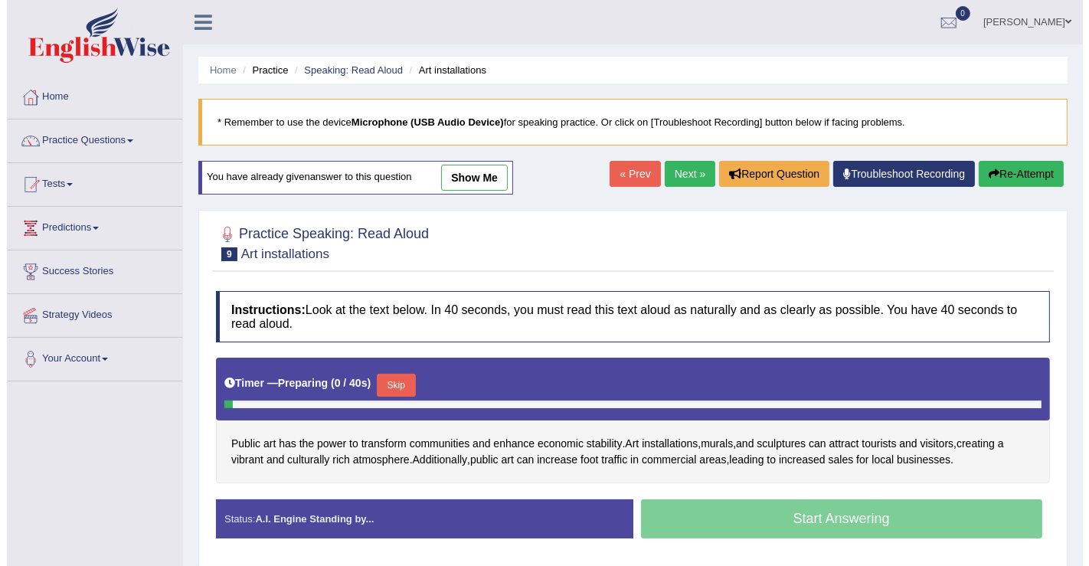
scroll to position [237, 0]
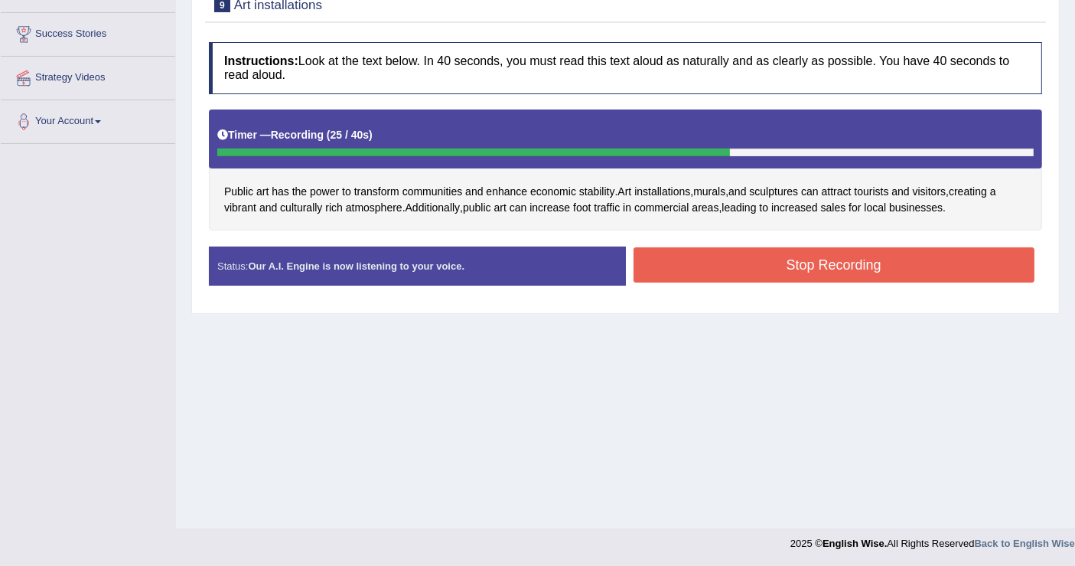
click at [796, 256] on button "Stop Recording" at bounding box center [835, 264] width 402 height 35
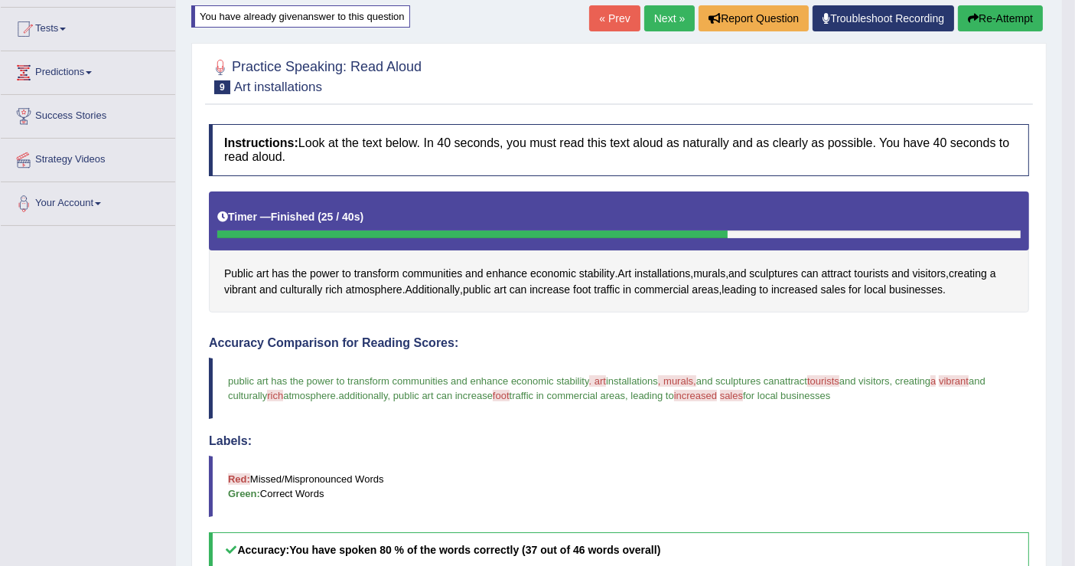
scroll to position [152, 0]
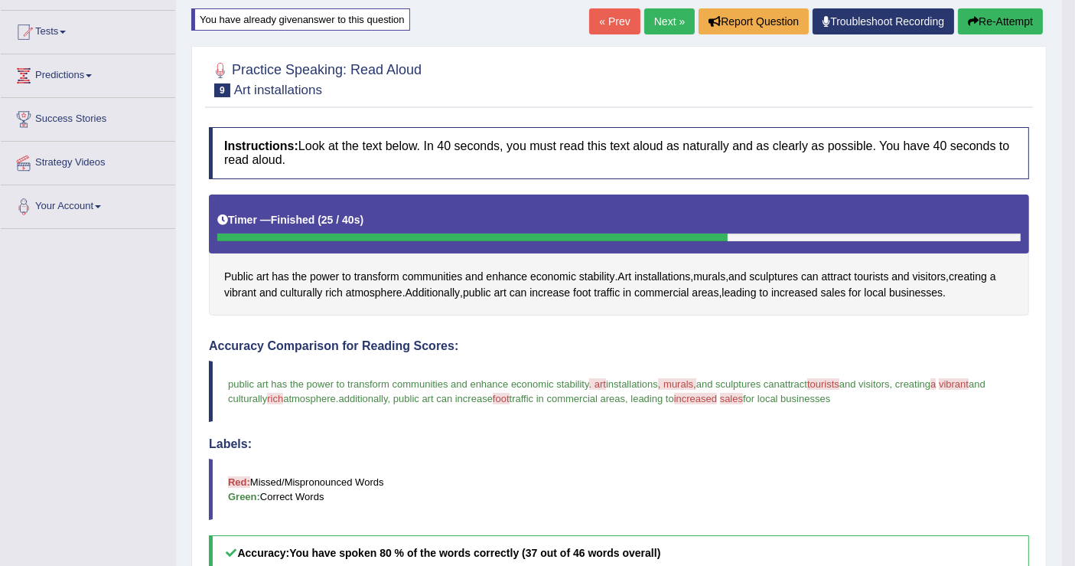
click at [1026, 24] on button "Re-Attempt" at bounding box center [1000, 21] width 85 height 26
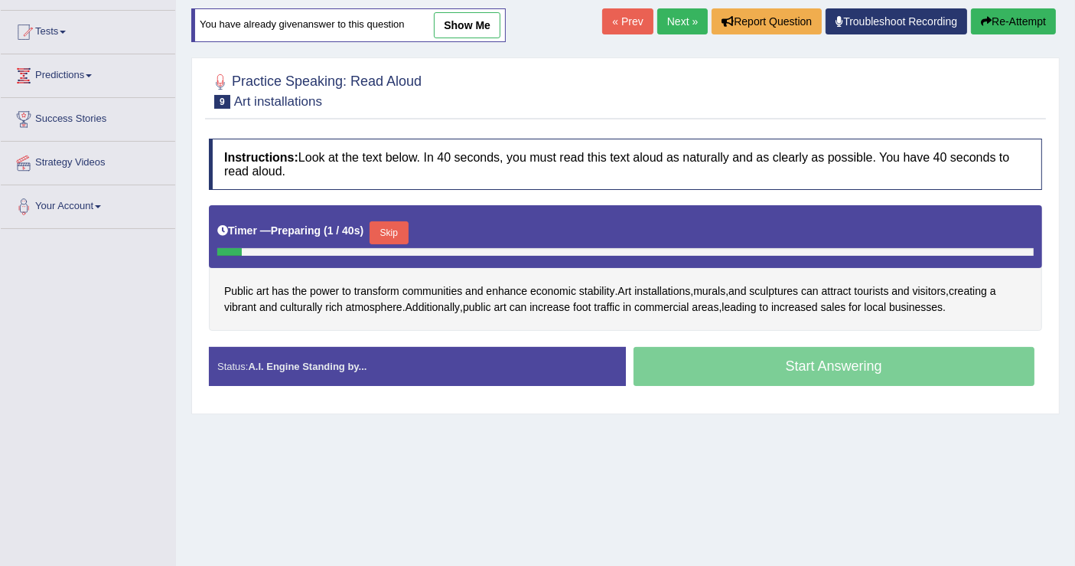
click at [408, 230] on button "Skip" at bounding box center [389, 232] width 38 height 23
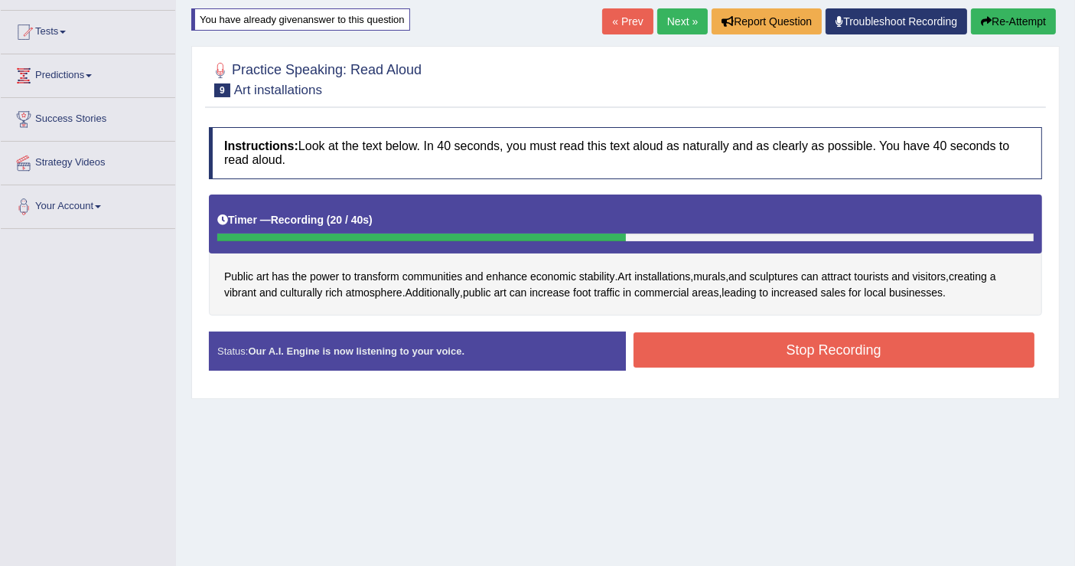
click at [801, 341] on button "Stop Recording" at bounding box center [835, 349] width 402 height 35
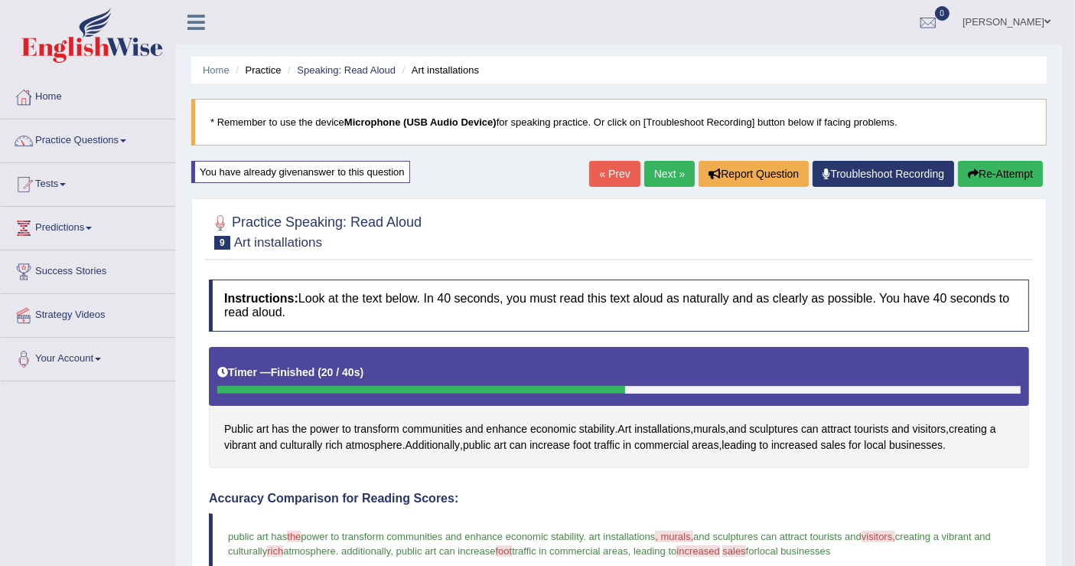
click at [674, 171] on link "Next »" at bounding box center [670, 174] width 51 height 26
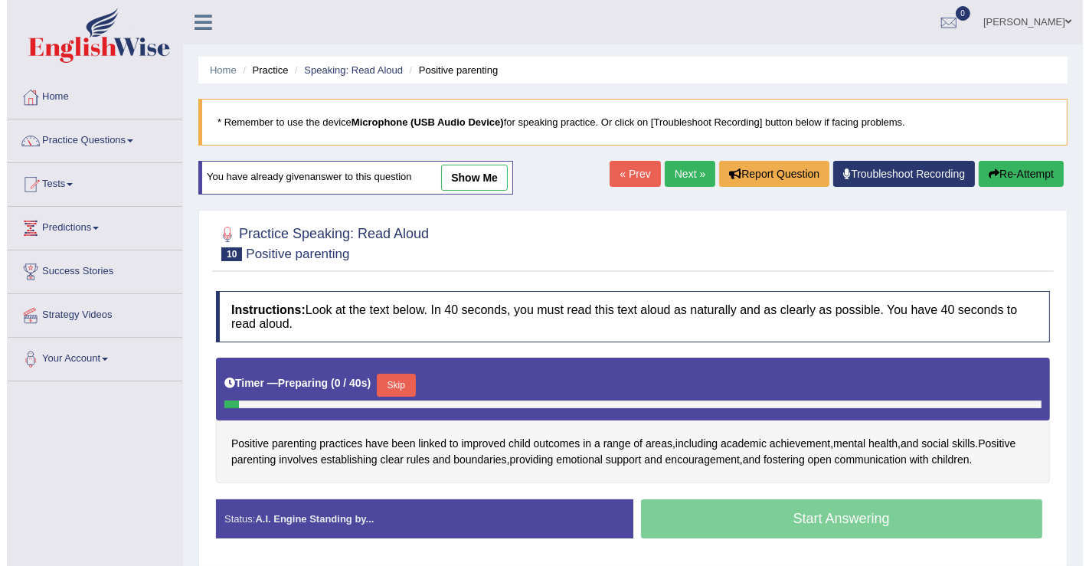
scroll to position [237, 0]
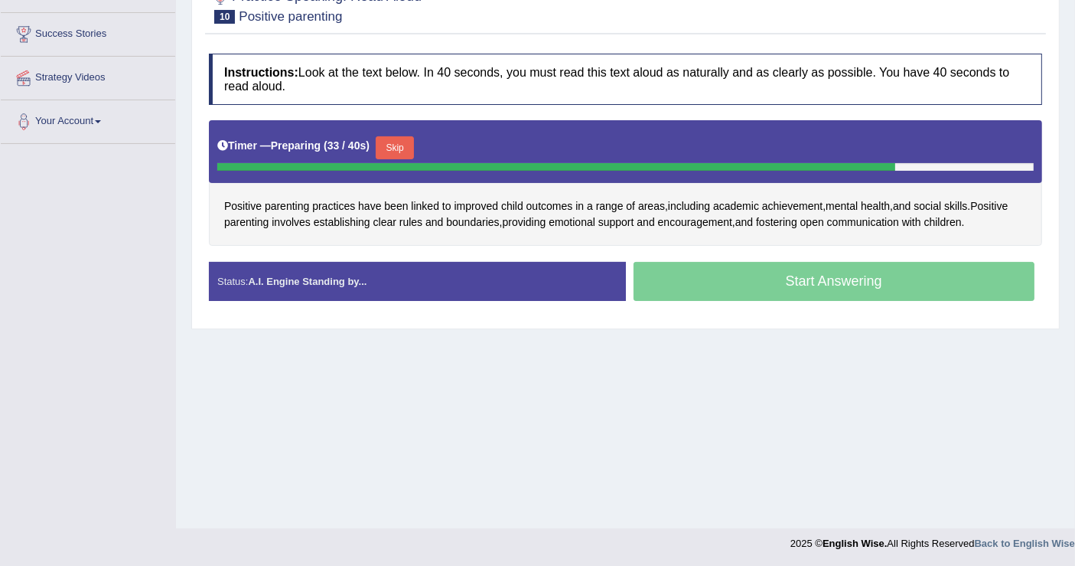
click at [400, 144] on button "Skip" at bounding box center [395, 147] width 38 height 23
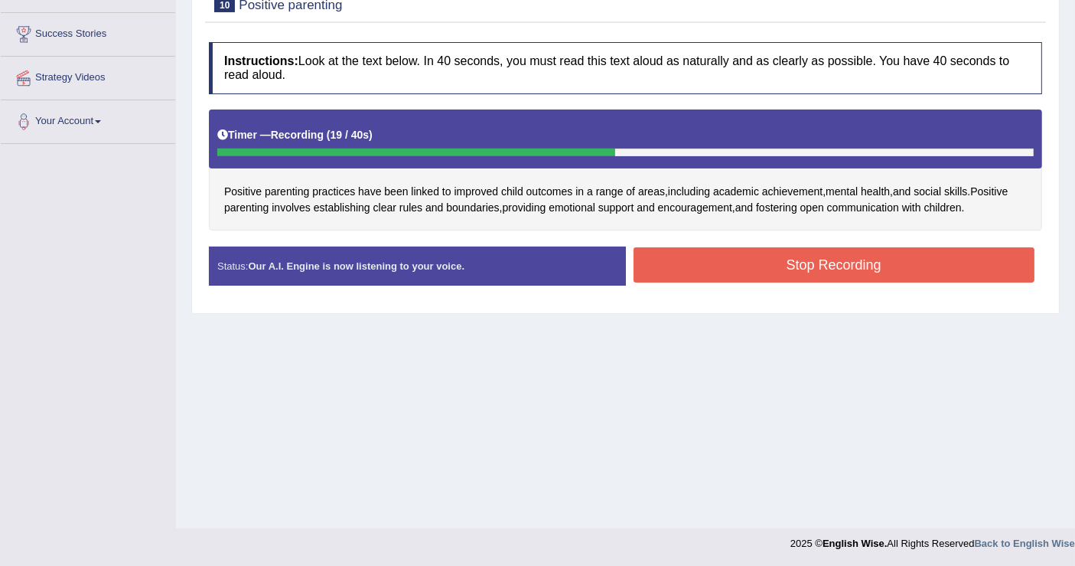
click at [831, 265] on button "Stop Recording" at bounding box center [835, 264] width 402 height 35
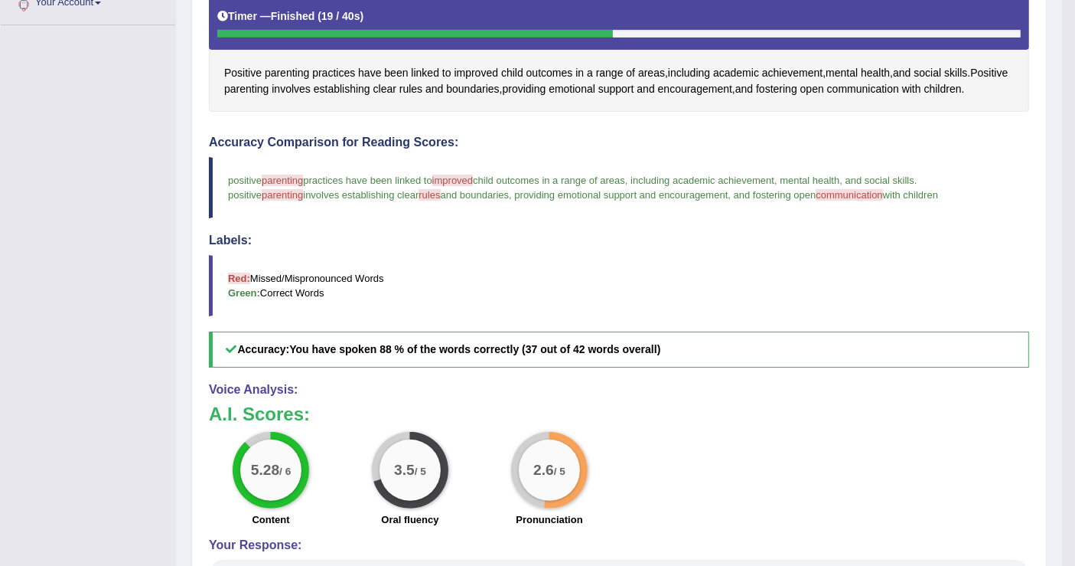
scroll to position [0, 0]
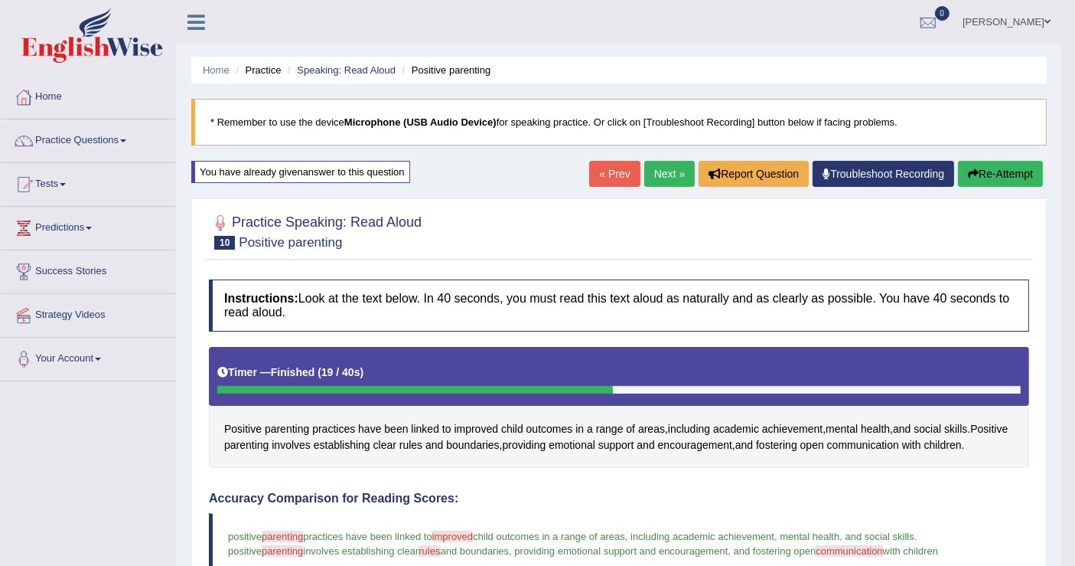
click at [668, 180] on link "Next »" at bounding box center [670, 174] width 51 height 26
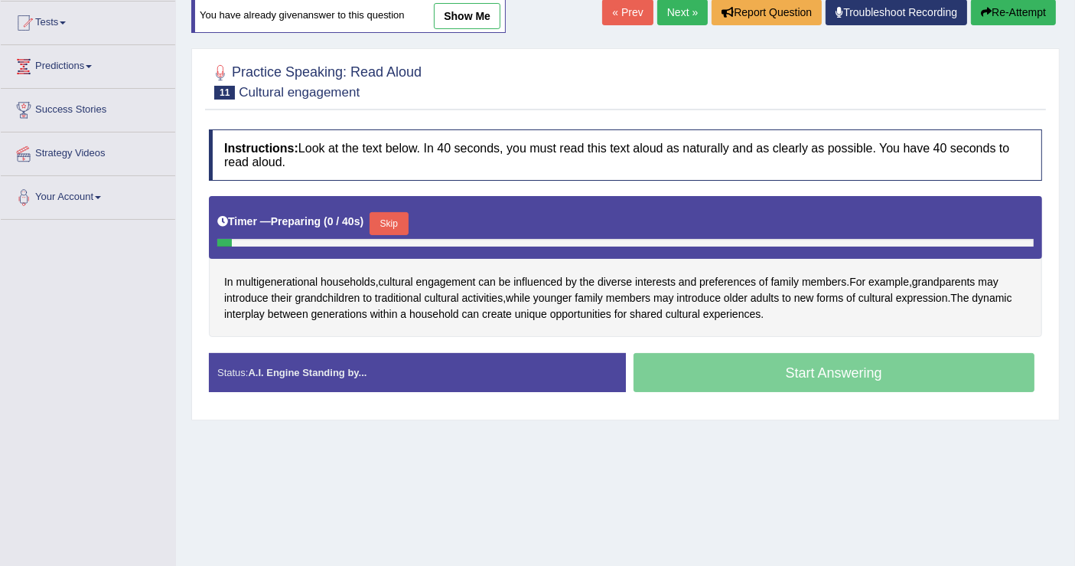
scroll to position [237, 0]
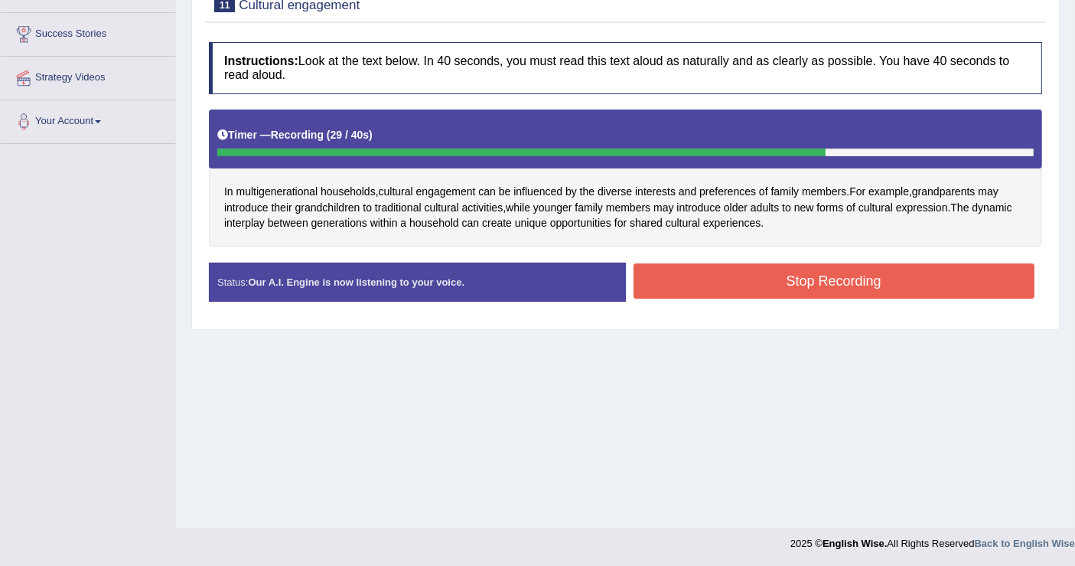
click at [790, 269] on button "Stop Recording" at bounding box center [835, 280] width 402 height 35
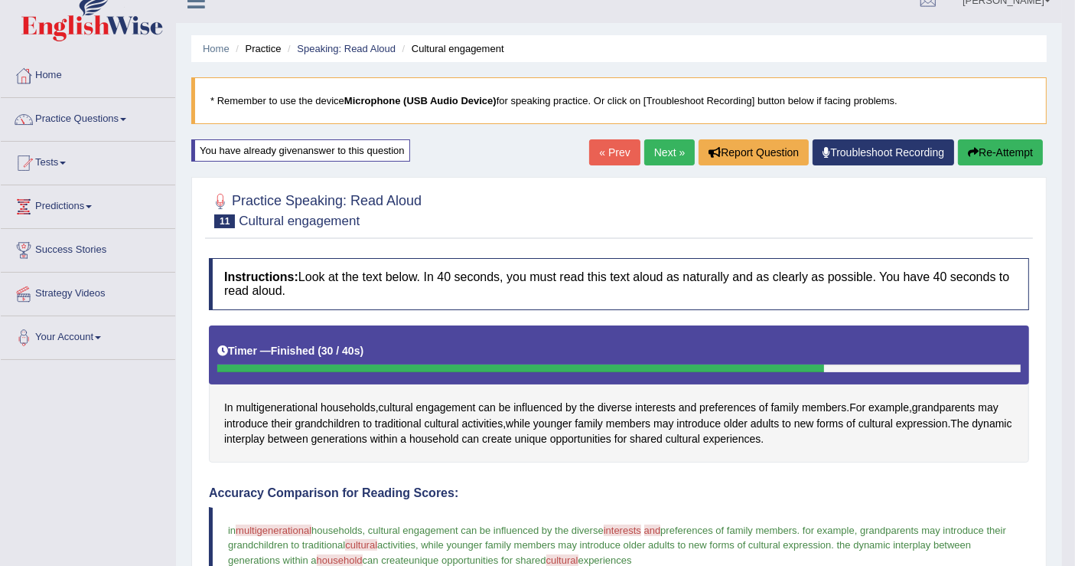
scroll to position [0, 0]
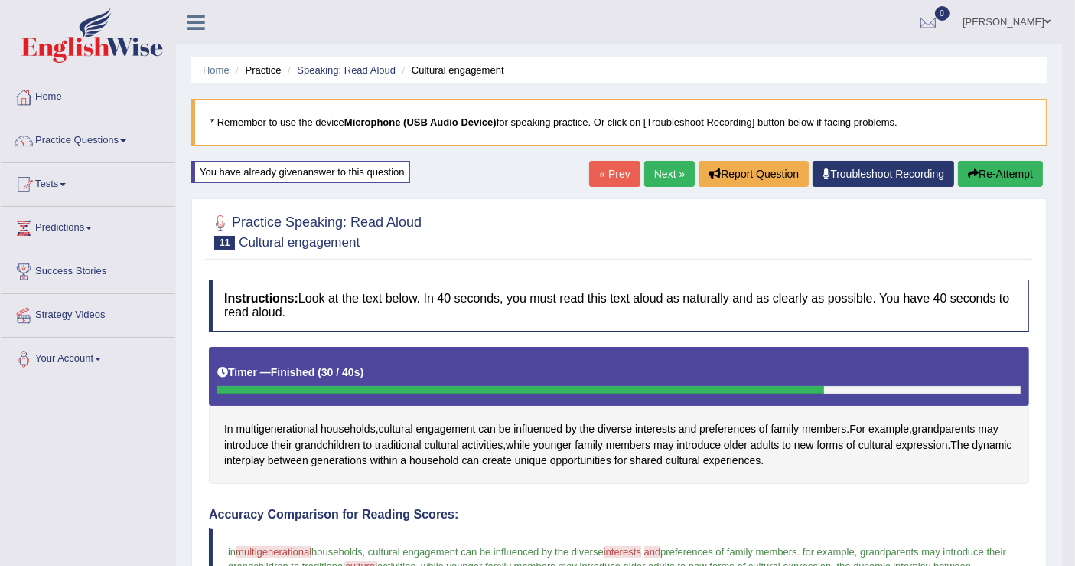
click at [994, 178] on button "Re-Attempt" at bounding box center [1000, 174] width 85 height 26
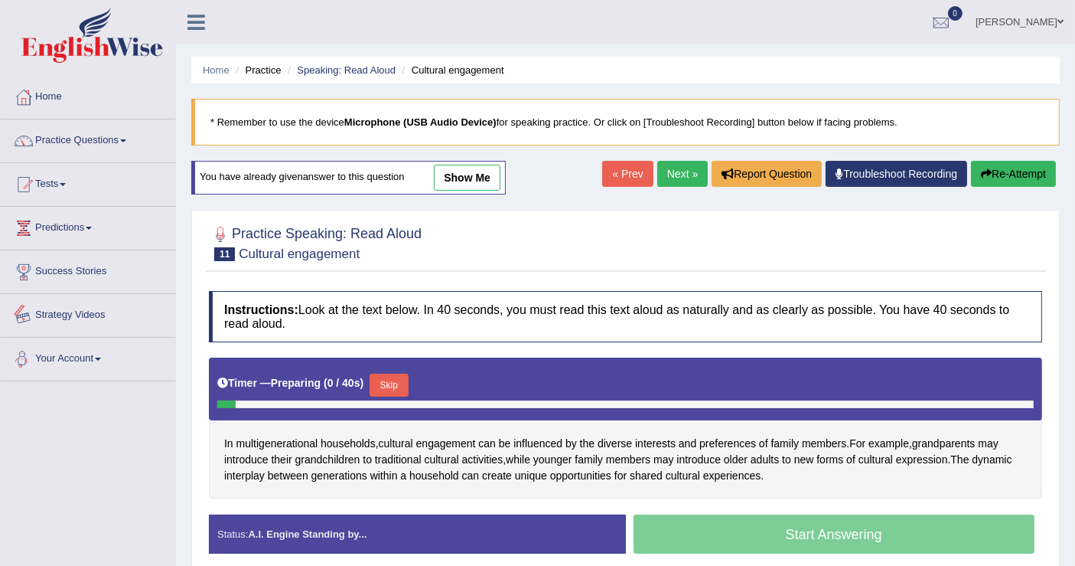
scroll to position [237, 0]
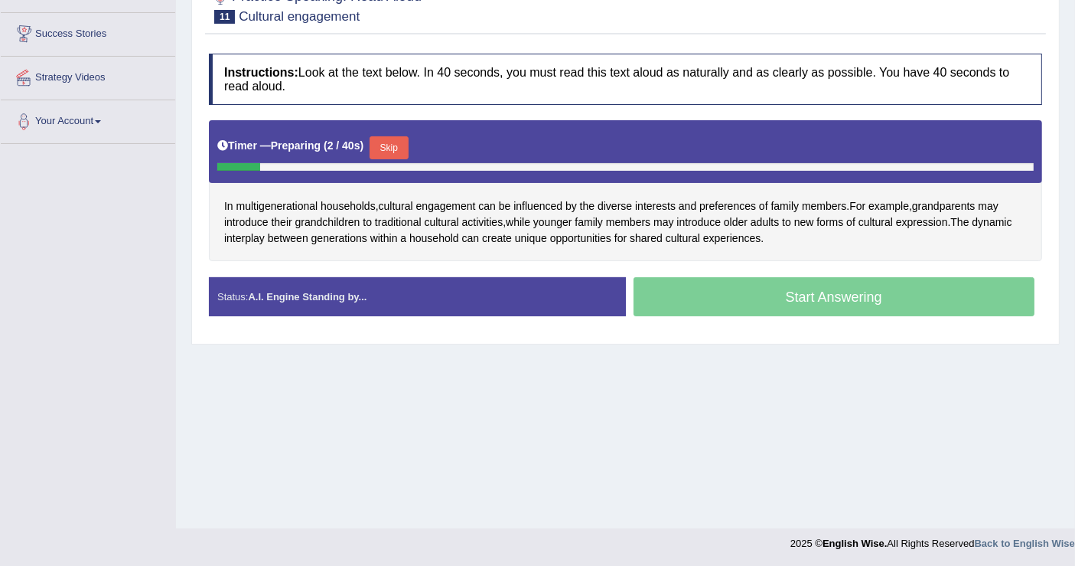
click at [395, 147] on button "Skip" at bounding box center [389, 147] width 38 height 23
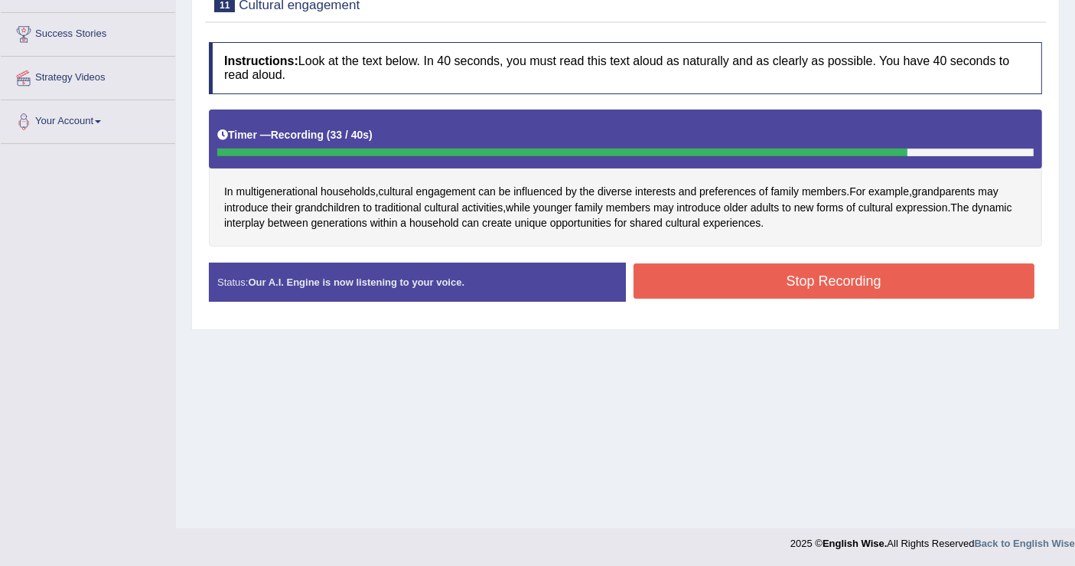
click at [778, 276] on button "Stop Recording" at bounding box center [835, 280] width 402 height 35
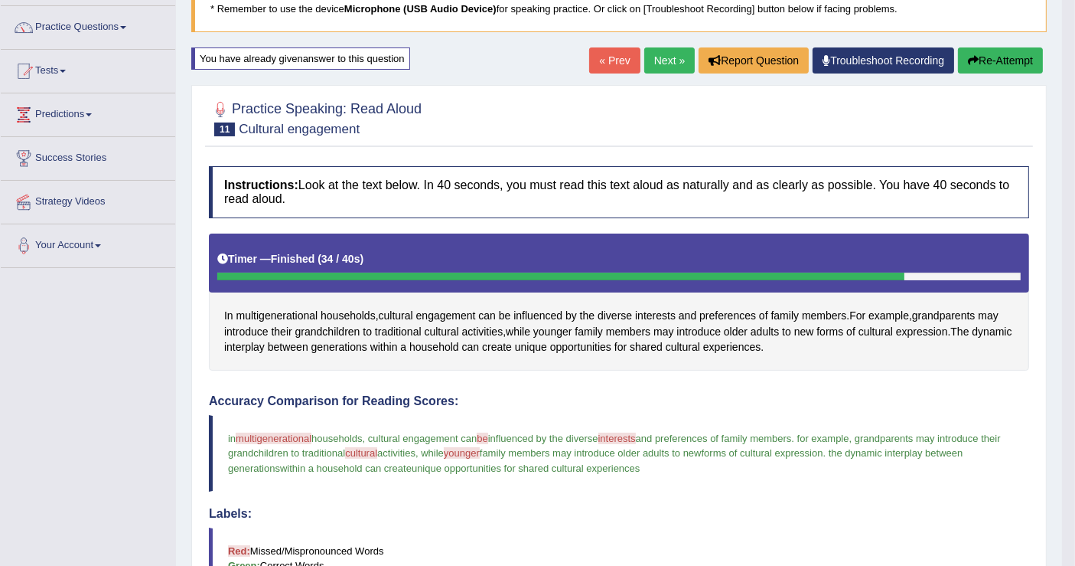
scroll to position [0, 0]
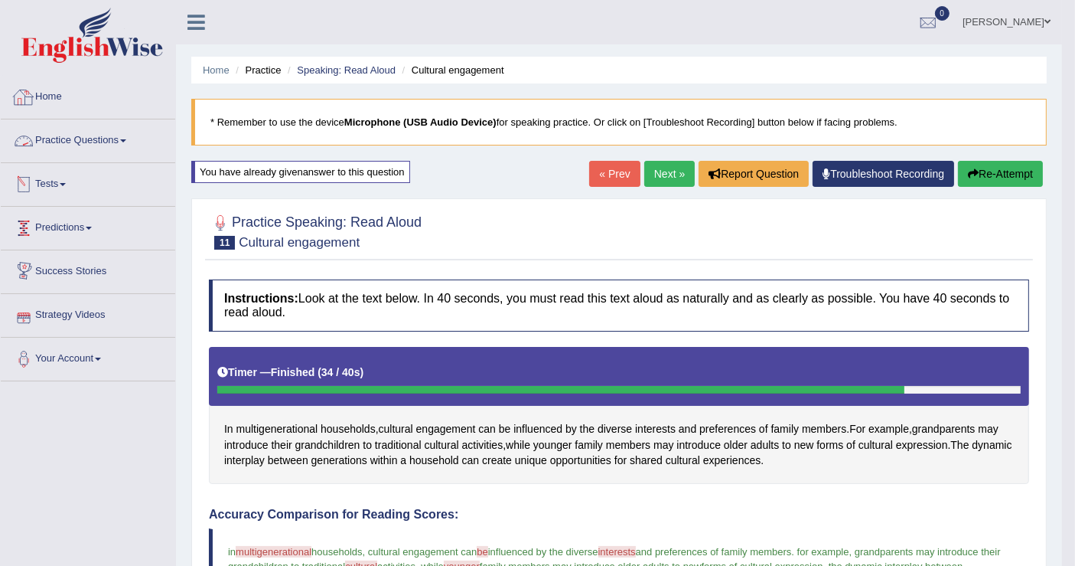
click at [67, 138] on link "Practice Questions" at bounding box center [88, 138] width 175 height 38
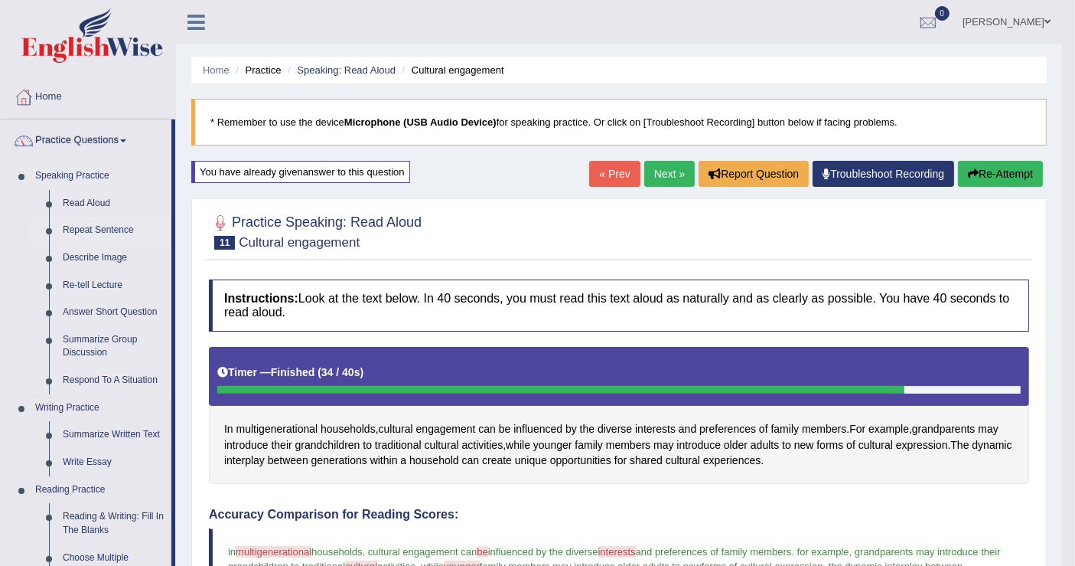
click at [87, 224] on link "Repeat Sentence" at bounding box center [114, 231] width 116 height 28
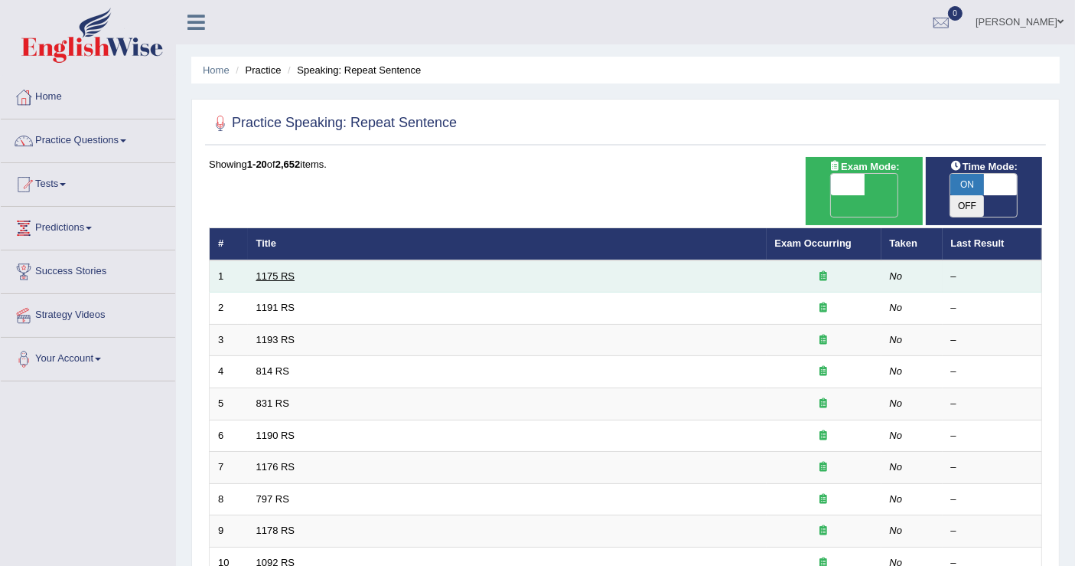
click at [279, 270] on link "1175 RS" at bounding box center [275, 275] width 39 height 11
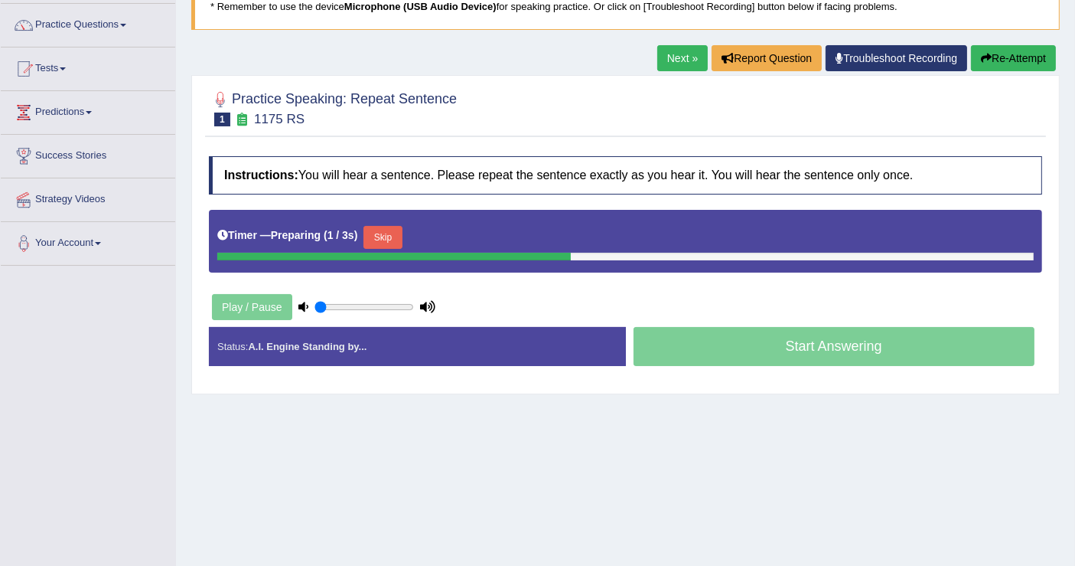
scroll to position [170, 0]
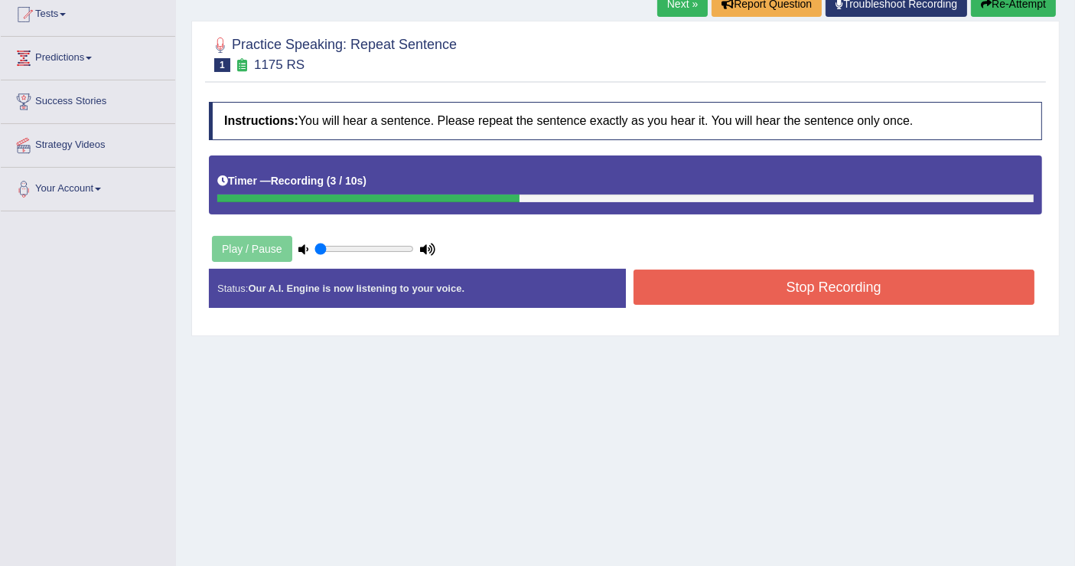
click at [785, 290] on button "Stop Recording" at bounding box center [835, 286] width 402 height 35
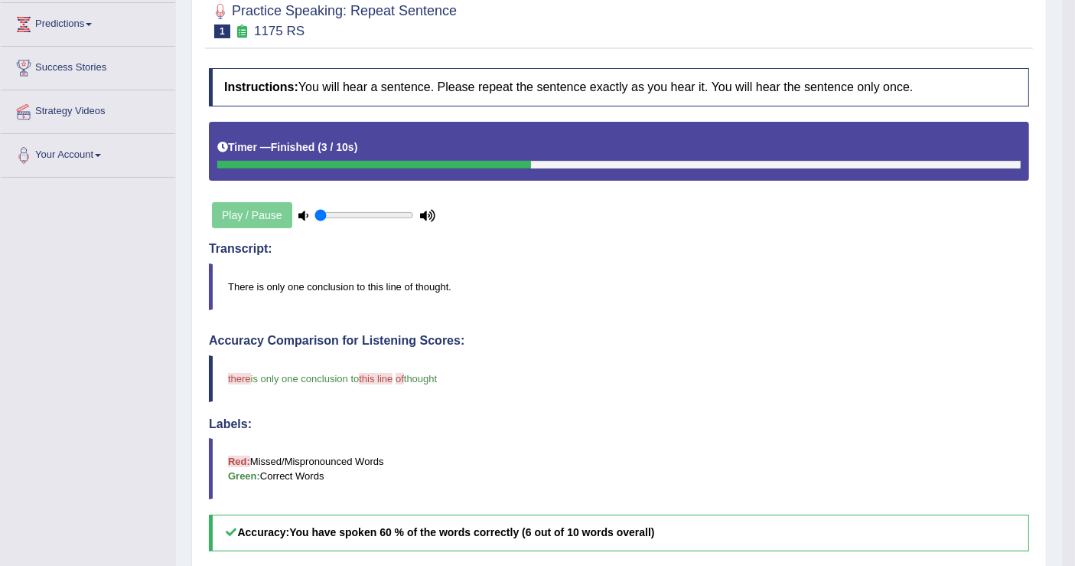
scroll to position [0, 0]
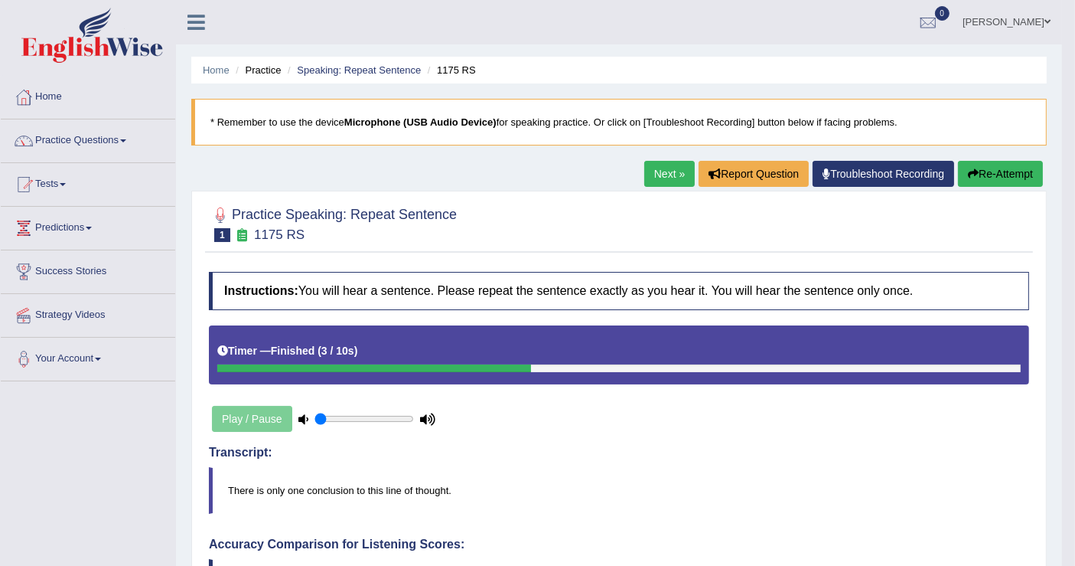
click at [650, 171] on link "Next »" at bounding box center [670, 174] width 51 height 26
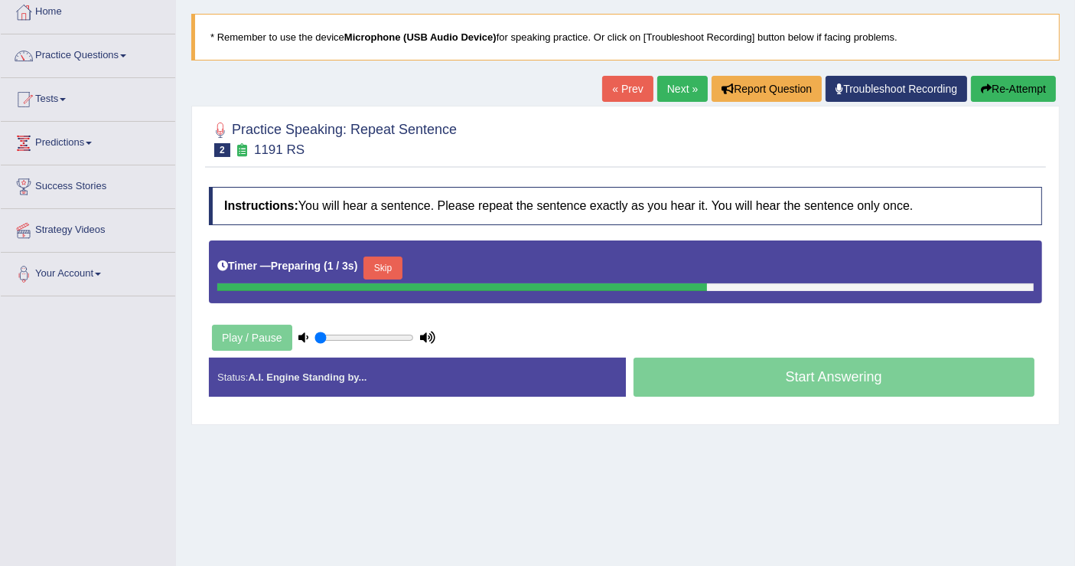
scroll to position [170, 0]
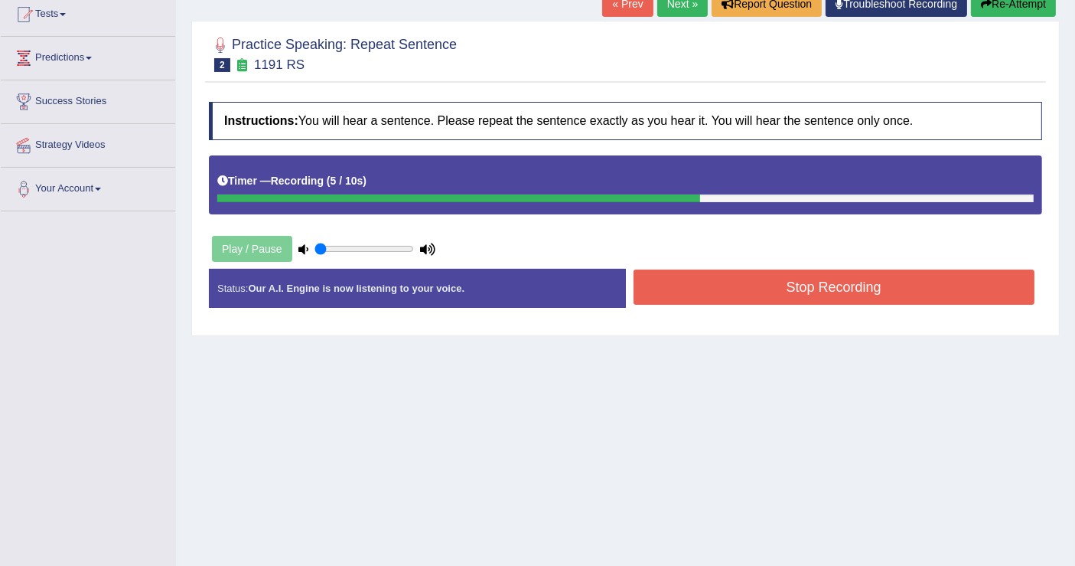
click at [763, 279] on button "Stop Recording" at bounding box center [835, 286] width 402 height 35
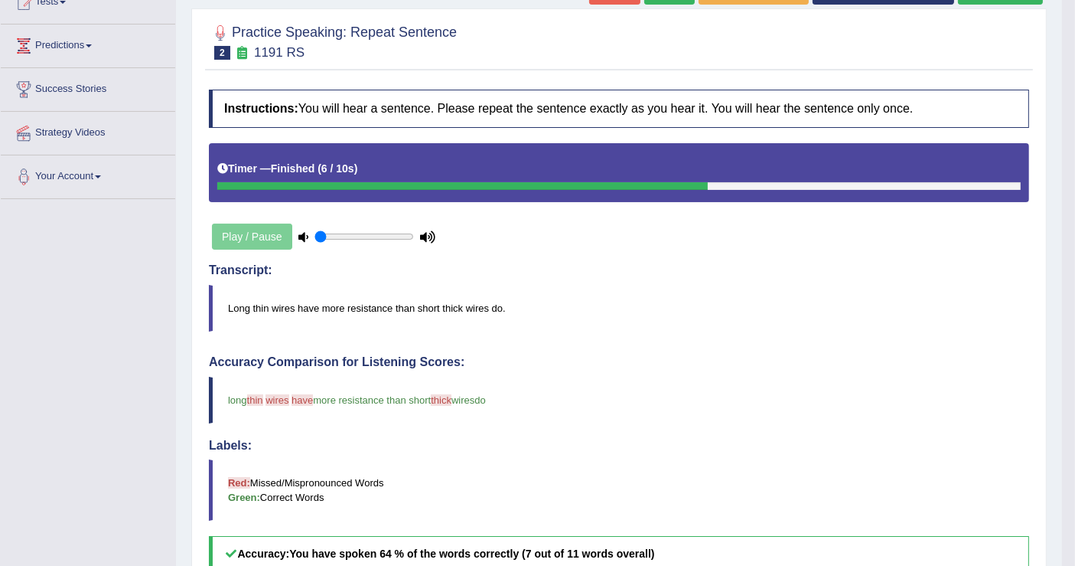
scroll to position [19, 0]
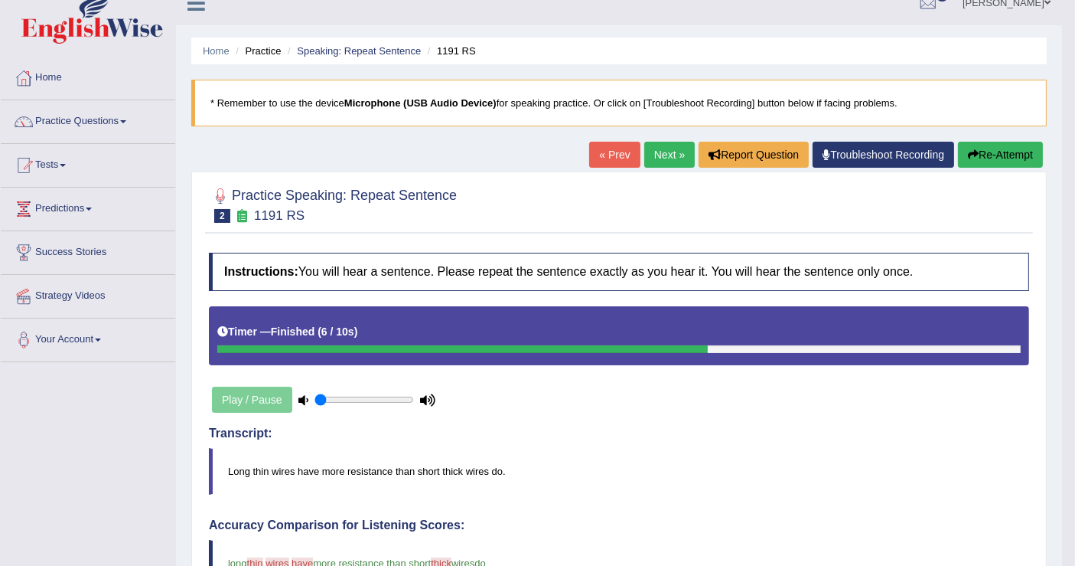
click at [658, 158] on link "Next »" at bounding box center [670, 155] width 51 height 26
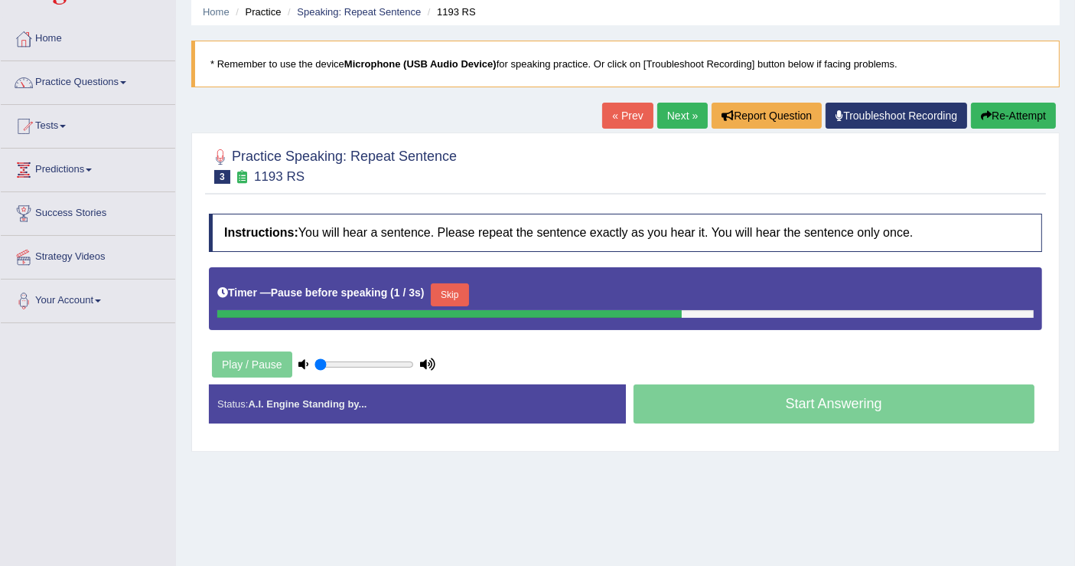
scroll to position [85, 0]
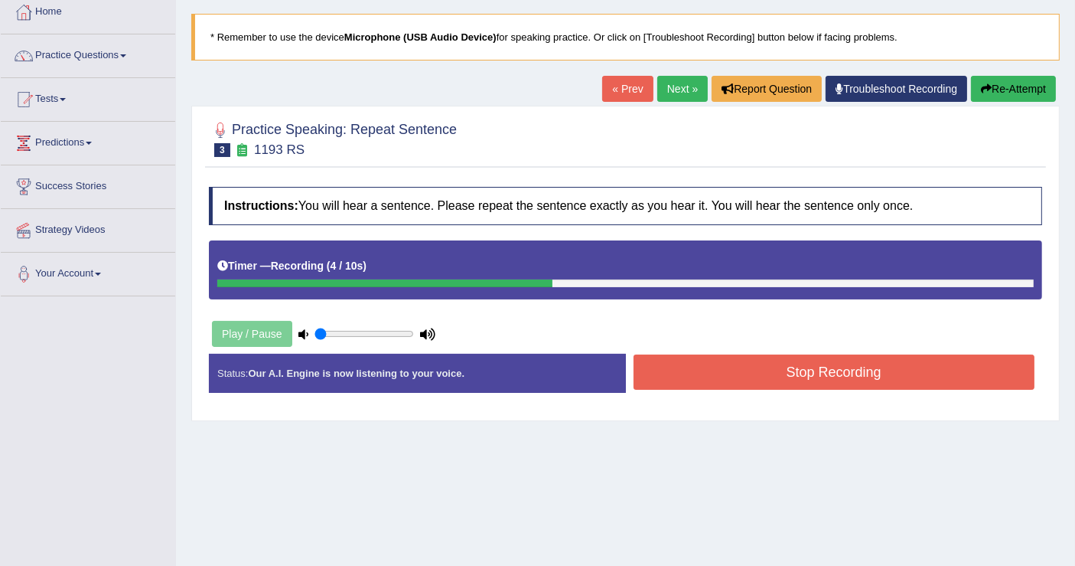
click at [815, 370] on button "Stop Recording" at bounding box center [835, 371] width 402 height 35
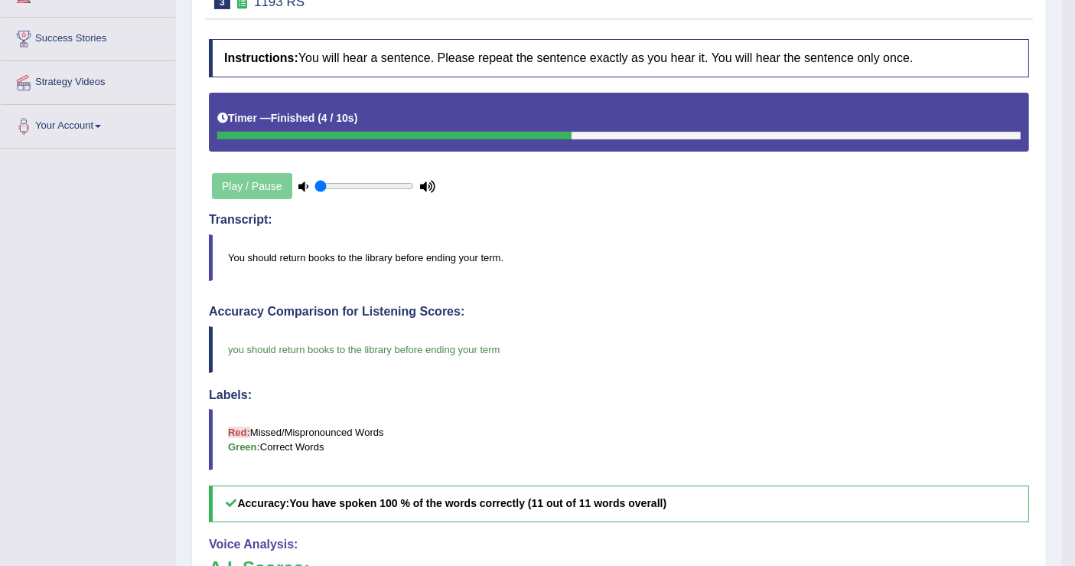
scroll to position [0, 0]
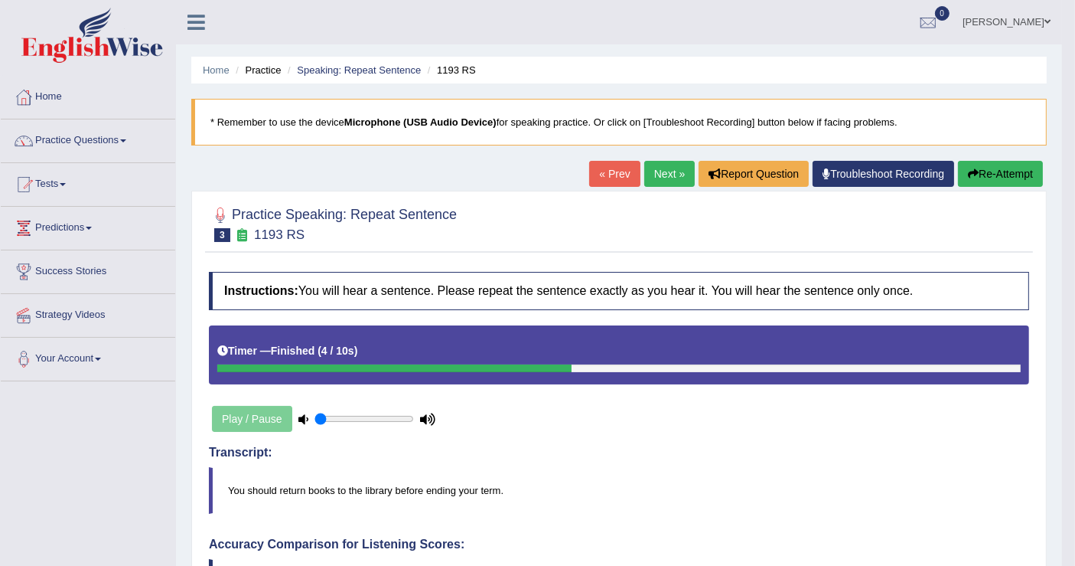
click at [670, 173] on link "Next »" at bounding box center [670, 174] width 51 height 26
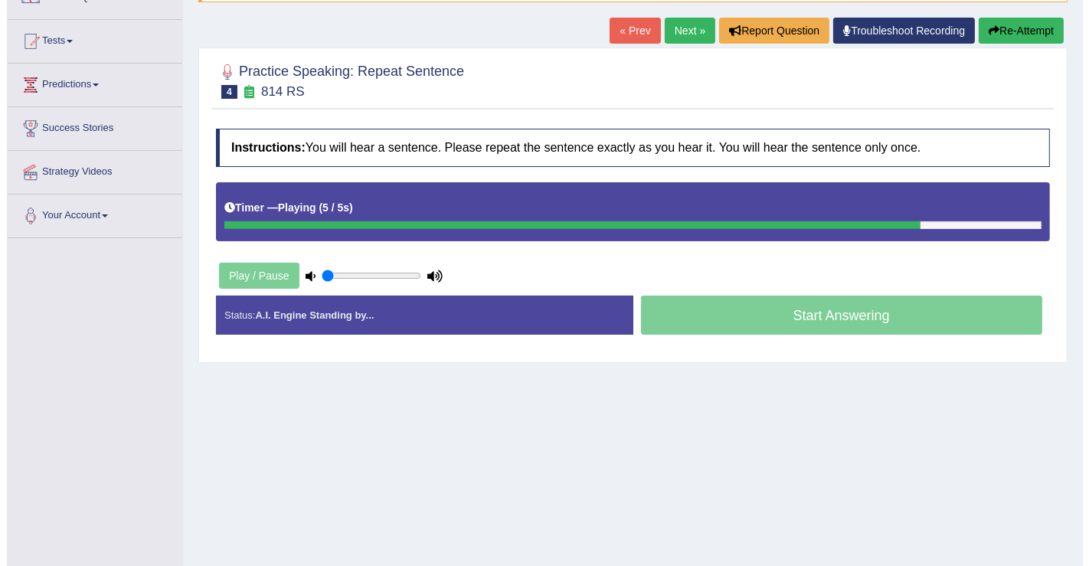
scroll to position [170, 0]
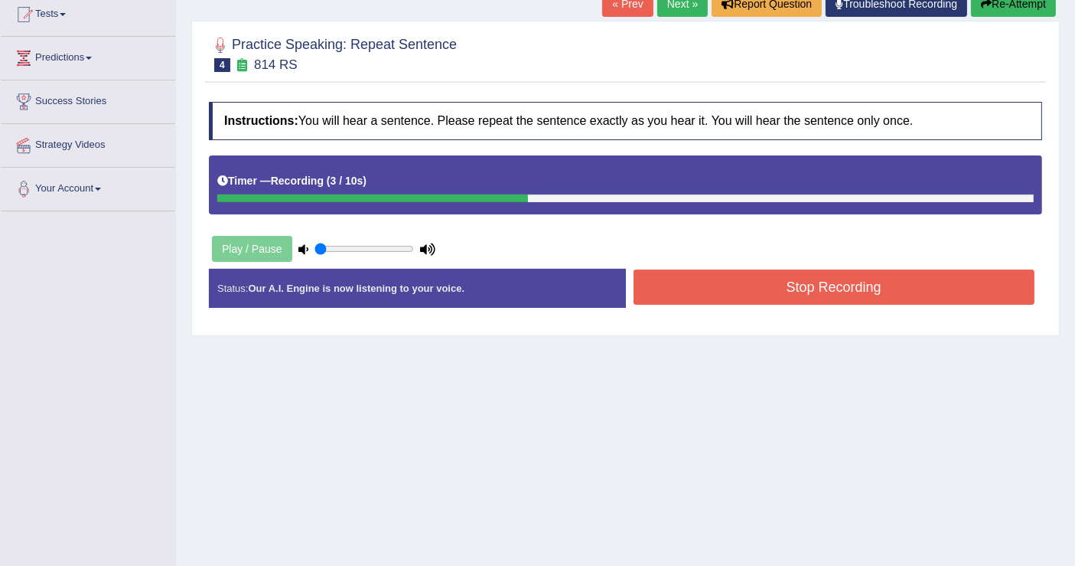
click at [778, 276] on button "Stop Recording" at bounding box center [835, 286] width 402 height 35
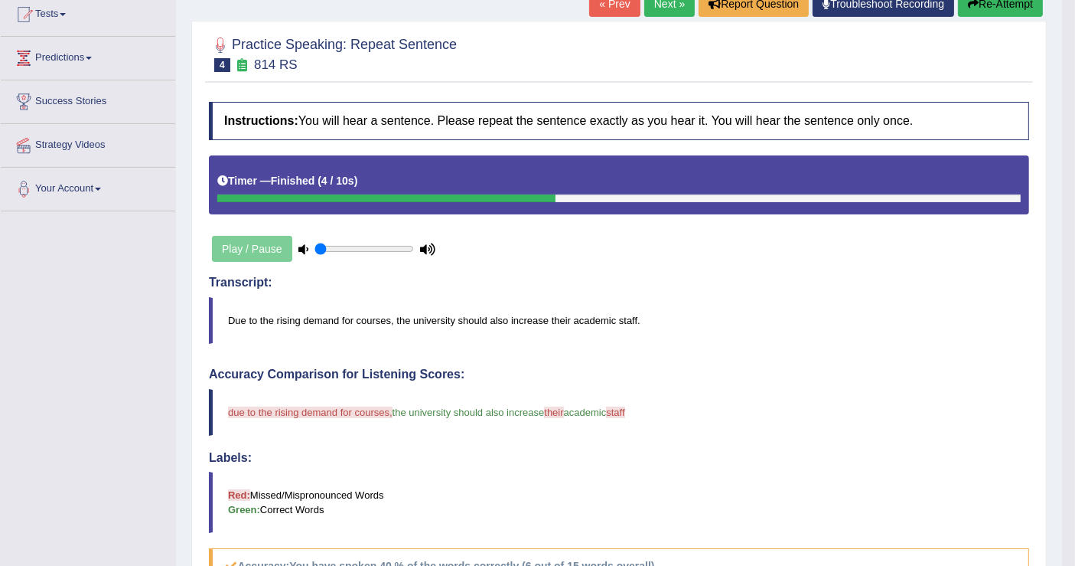
click at [247, 241] on div "Play / Pause" at bounding box center [324, 249] width 230 height 38
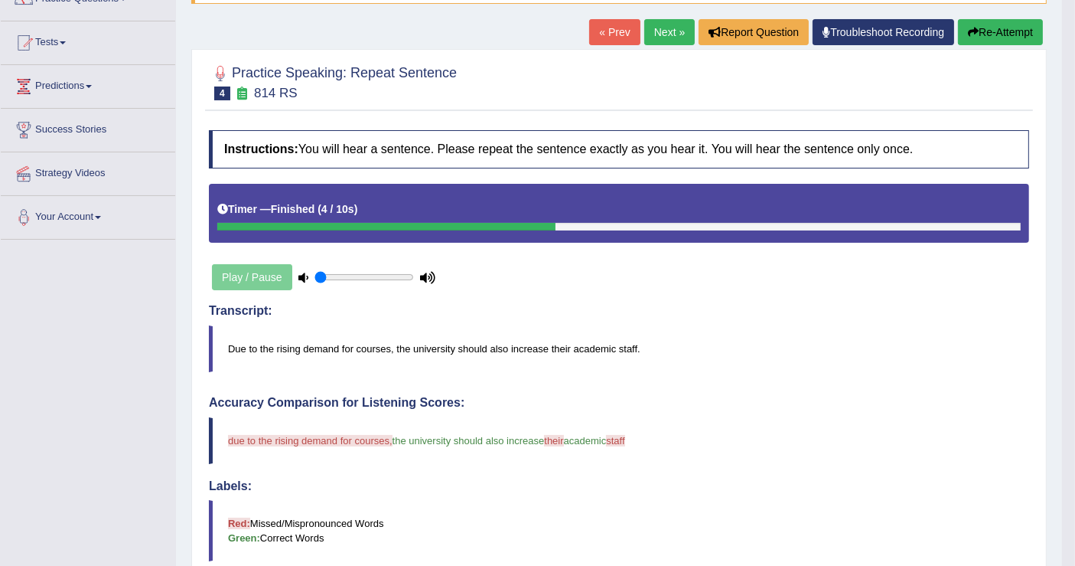
scroll to position [104, 0]
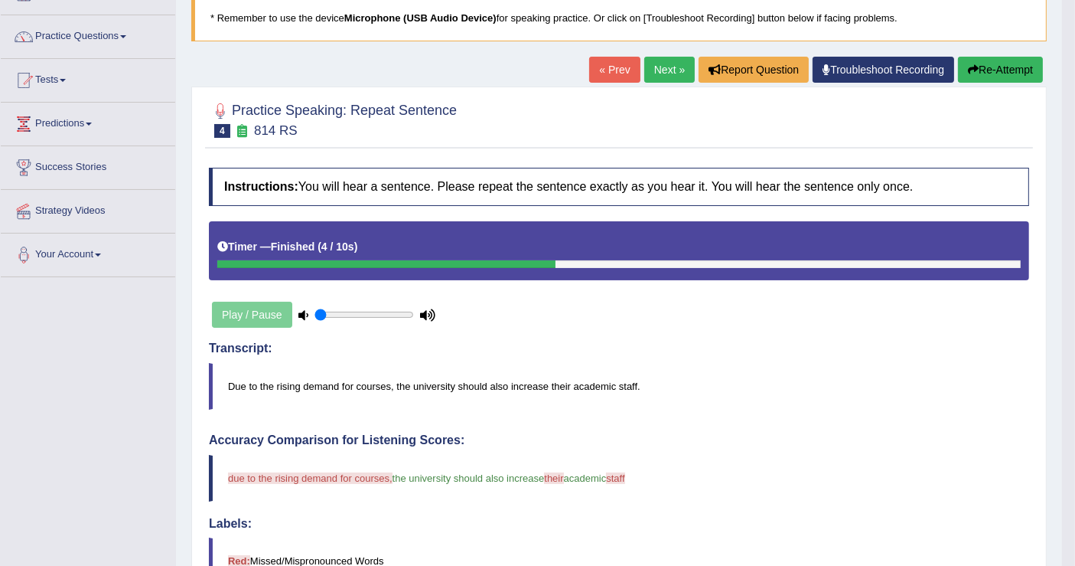
click at [677, 74] on link "Next »" at bounding box center [670, 70] width 51 height 26
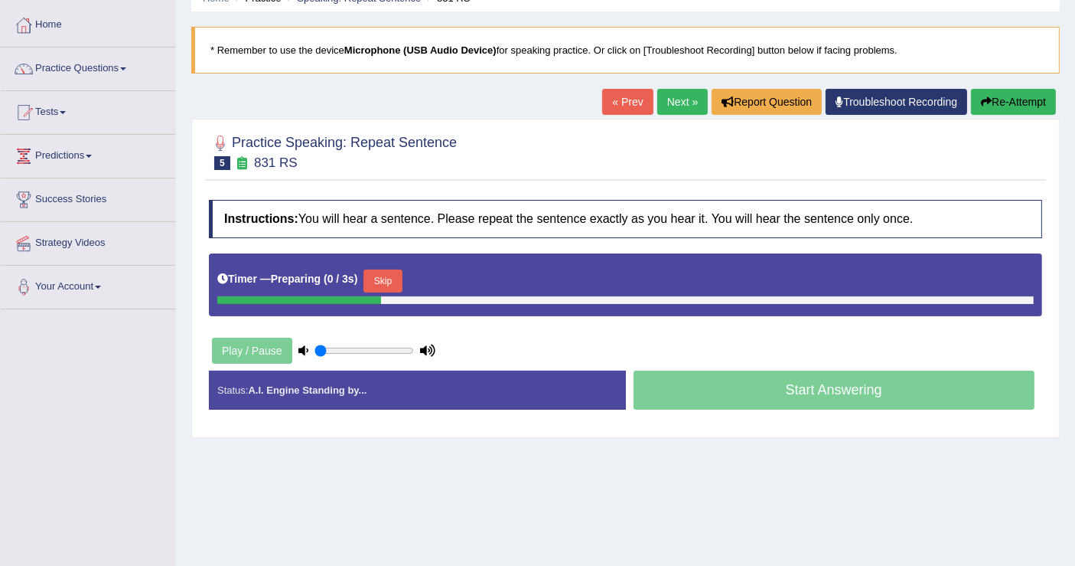
scroll to position [170, 0]
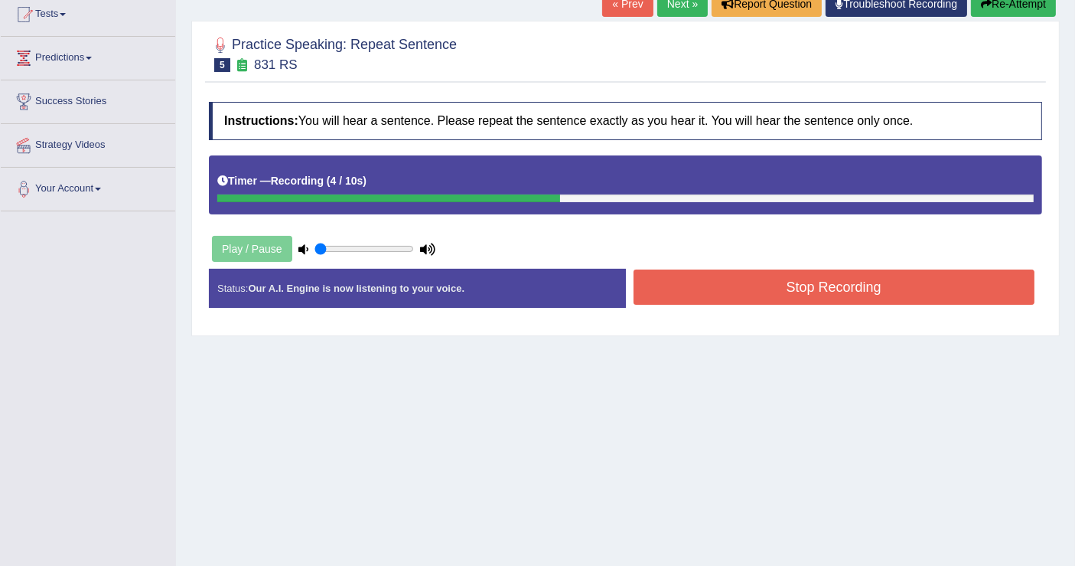
click at [752, 280] on button "Stop Recording" at bounding box center [835, 286] width 402 height 35
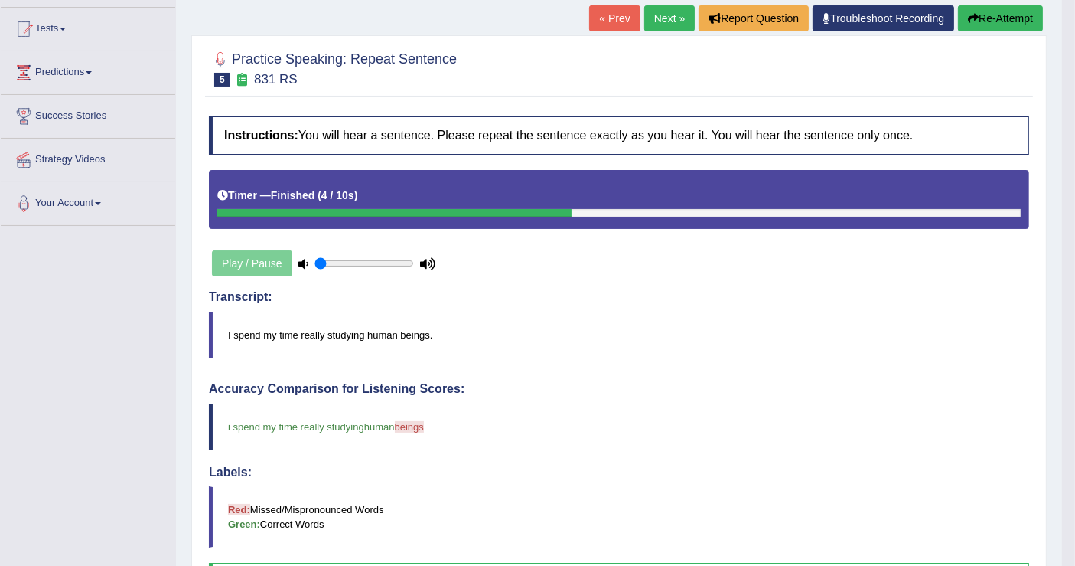
scroll to position [0, 0]
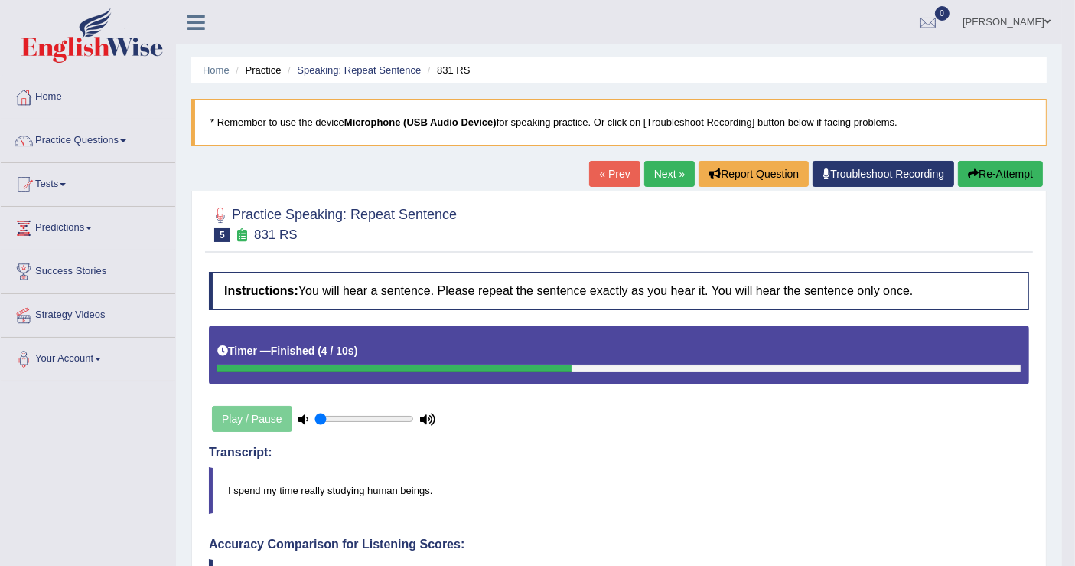
click at [667, 169] on link "Next »" at bounding box center [670, 174] width 51 height 26
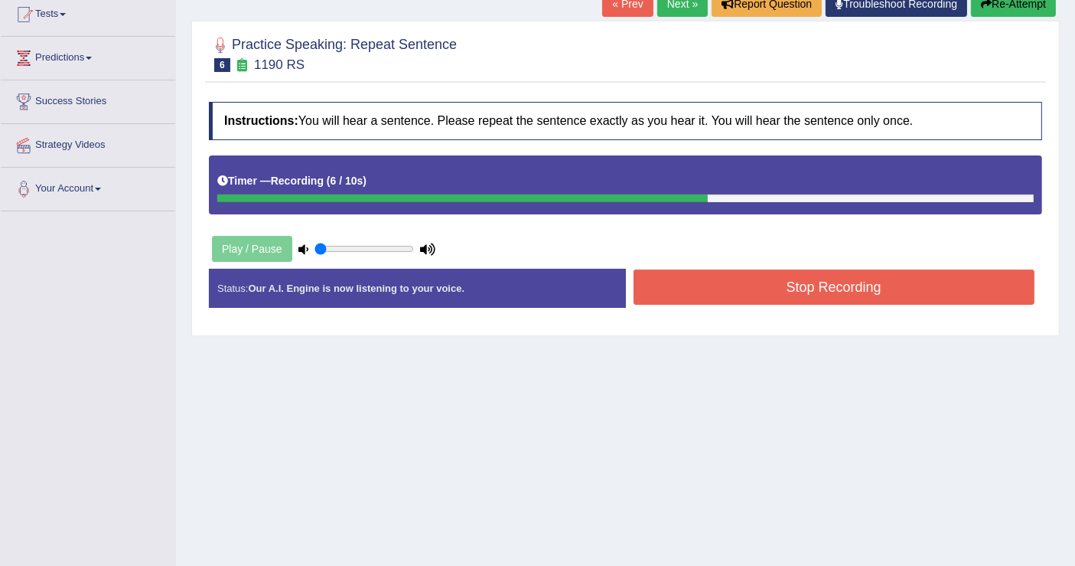
click at [829, 285] on button "Stop Recording" at bounding box center [835, 286] width 402 height 35
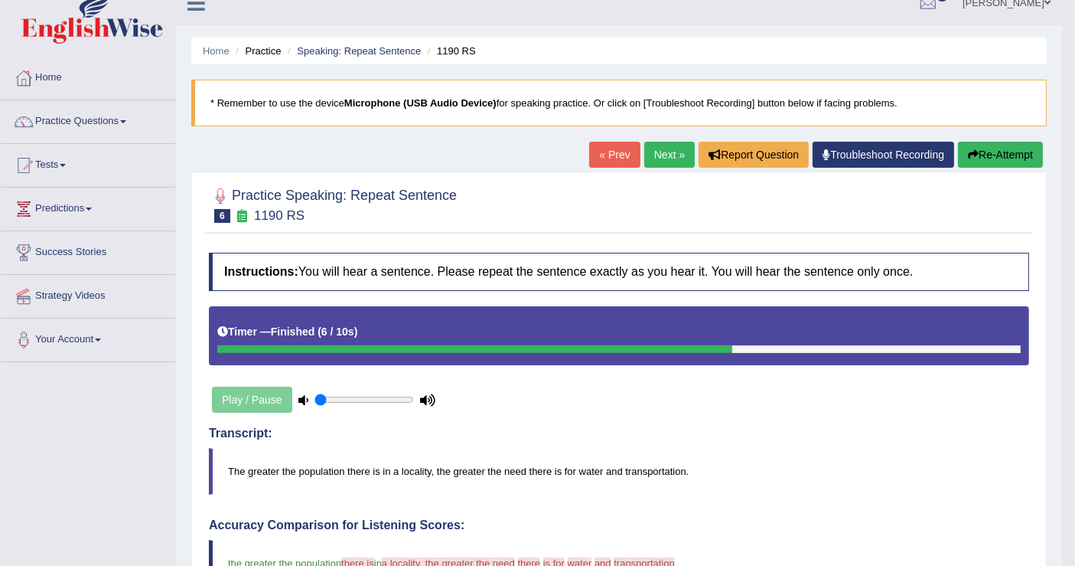
scroll to position [104, 0]
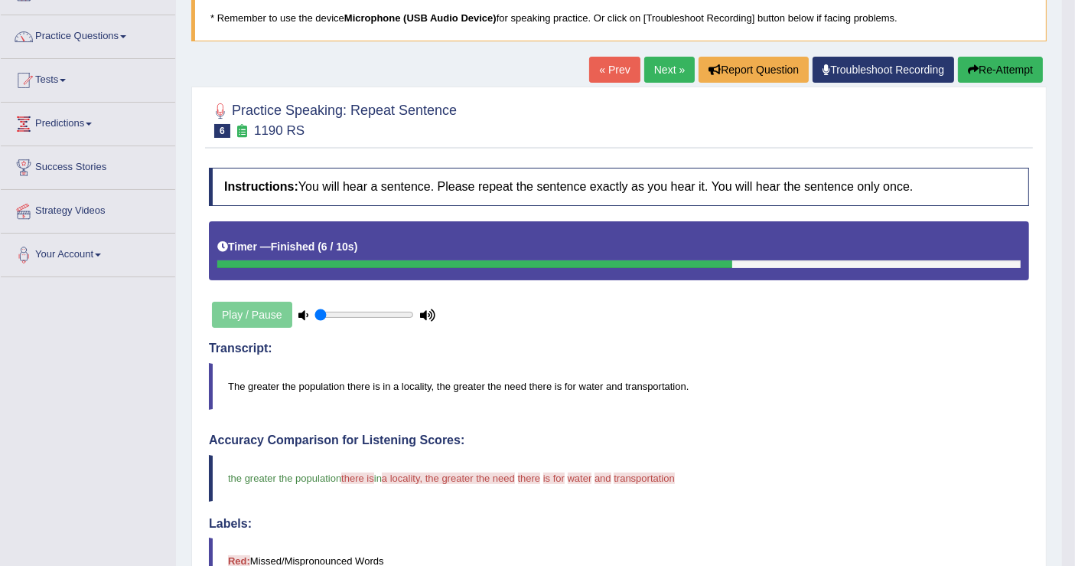
click at [667, 67] on link "Next »" at bounding box center [670, 70] width 51 height 26
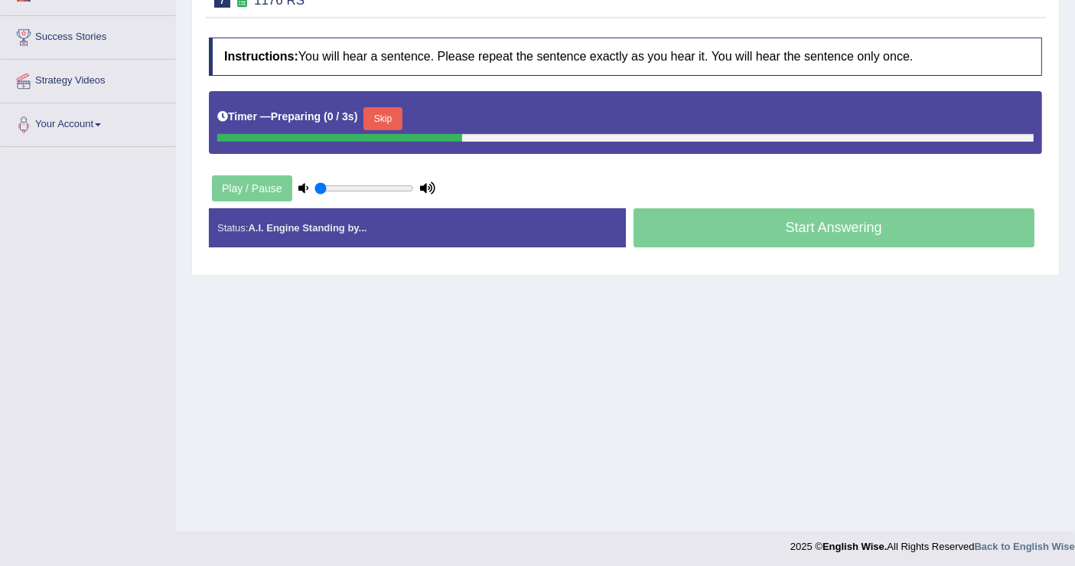
scroll to position [237, 0]
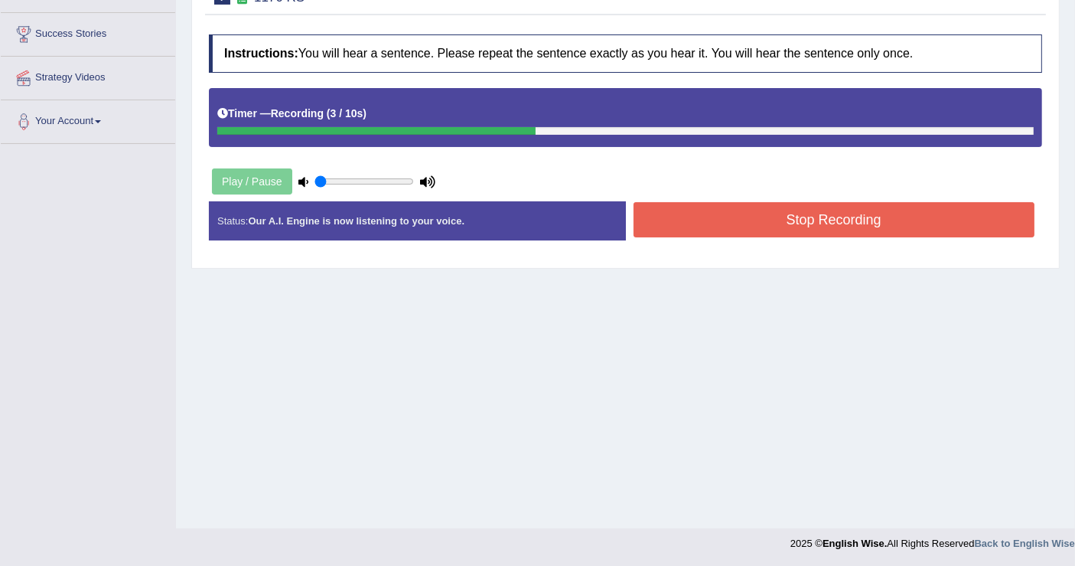
click at [728, 218] on button "Stop Recording" at bounding box center [835, 219] width 402 height 35
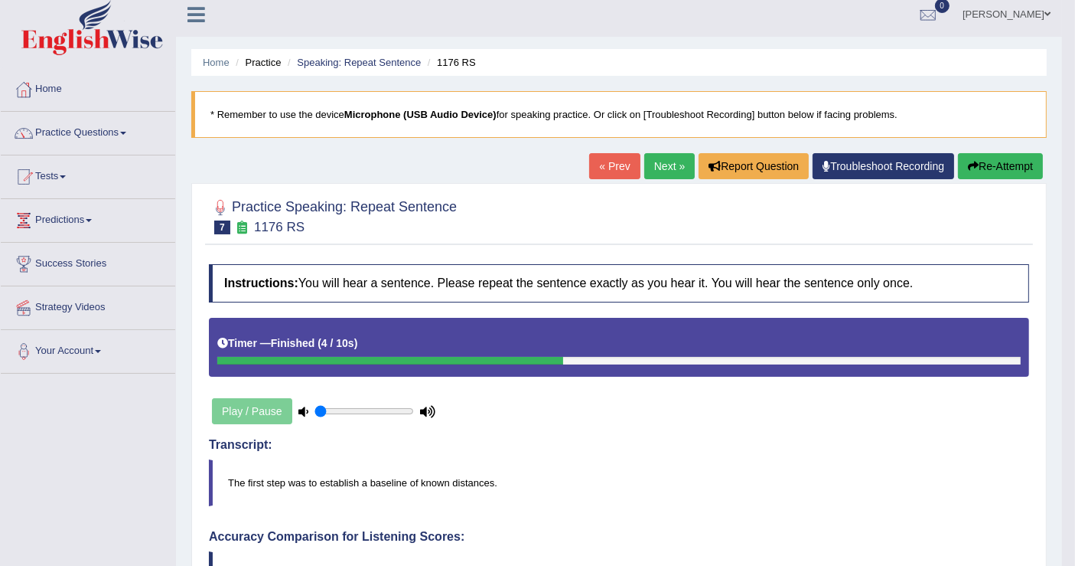
scroll to position [0, 0]
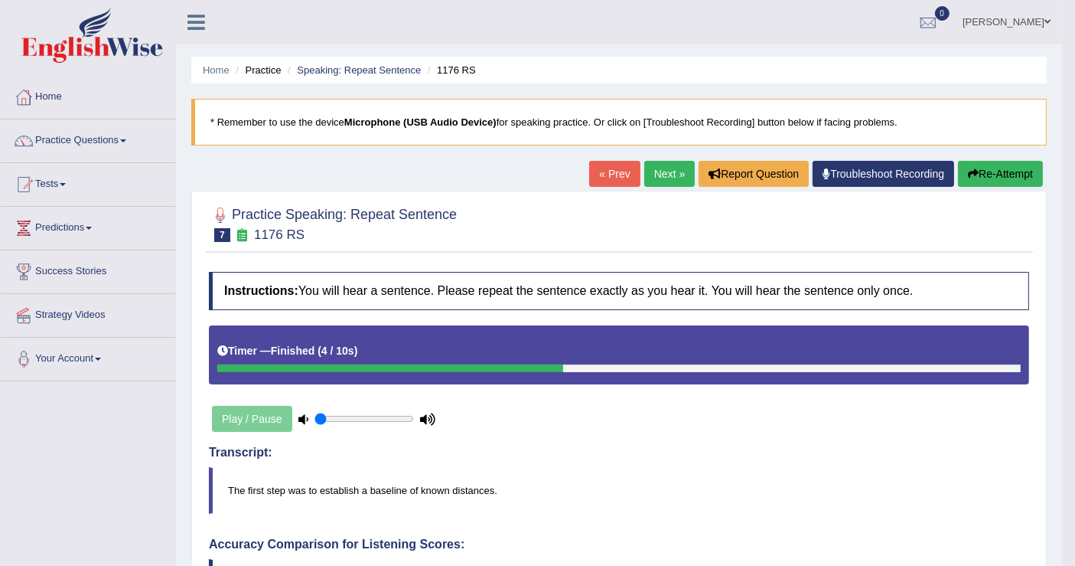
click at [658, 164] on link "Next »" at bounding box center [670, 174] width 51 height 26
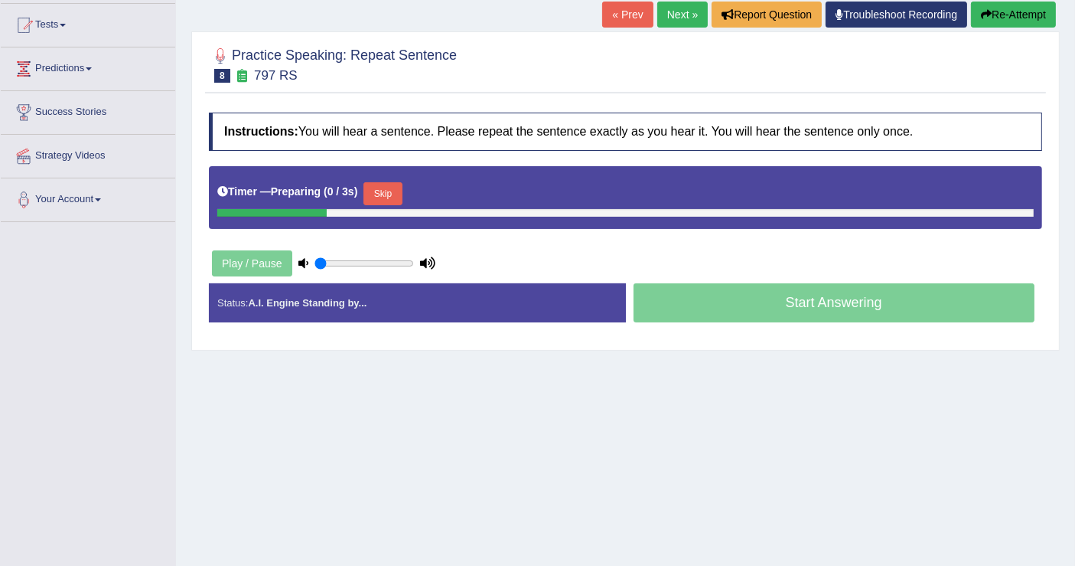
scroll to position [237, 0]
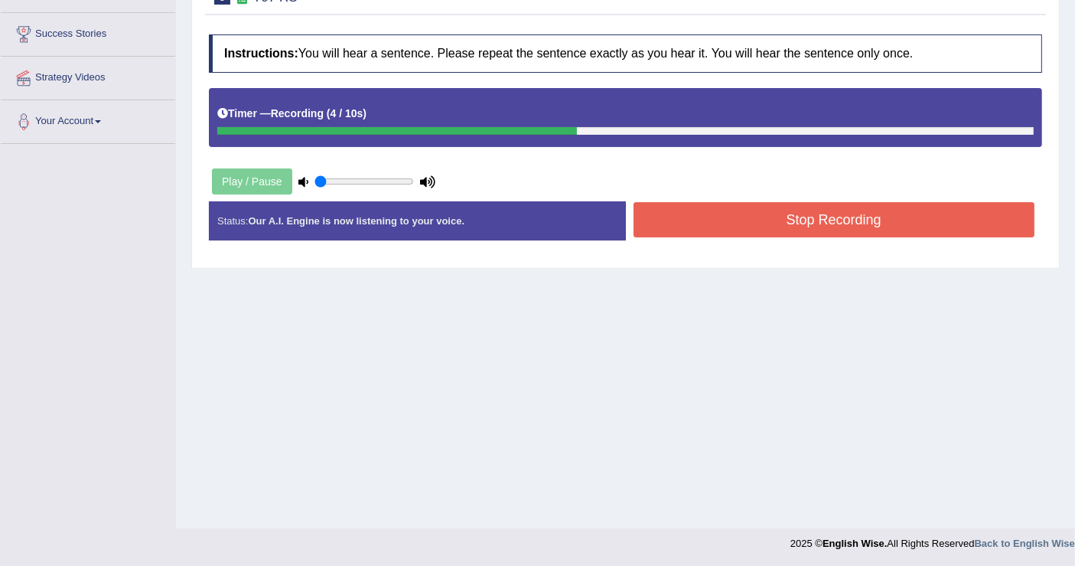
click at [737, 219] on button "Stop Recording" at bounding box center [835, 219] width 402 height 35
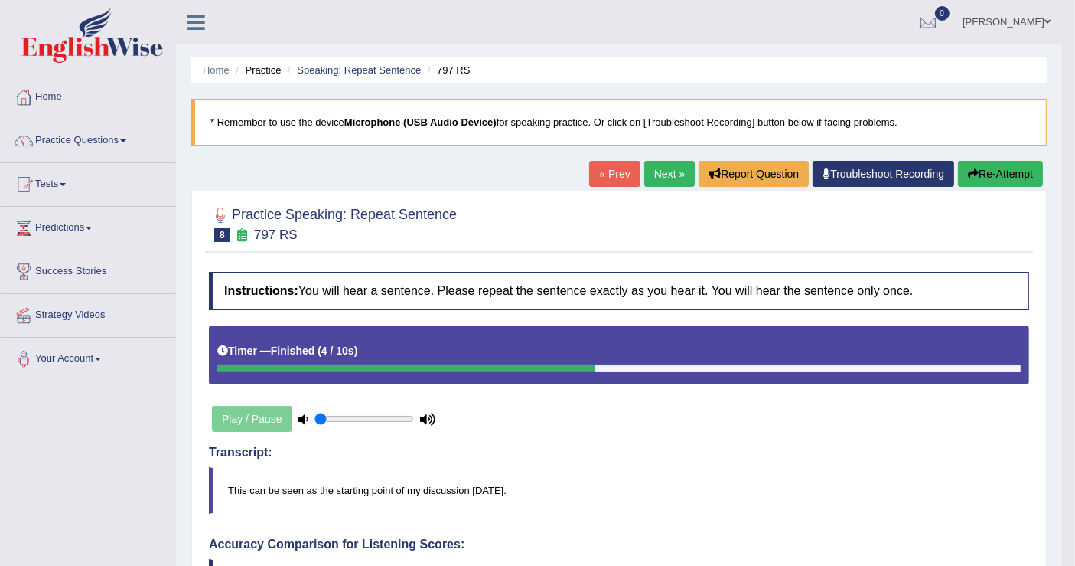
scroll to position [0, 0]
click at [986, 174] on button "Re-Attempt" at bounding box center [1000, 174] width 85 height 26
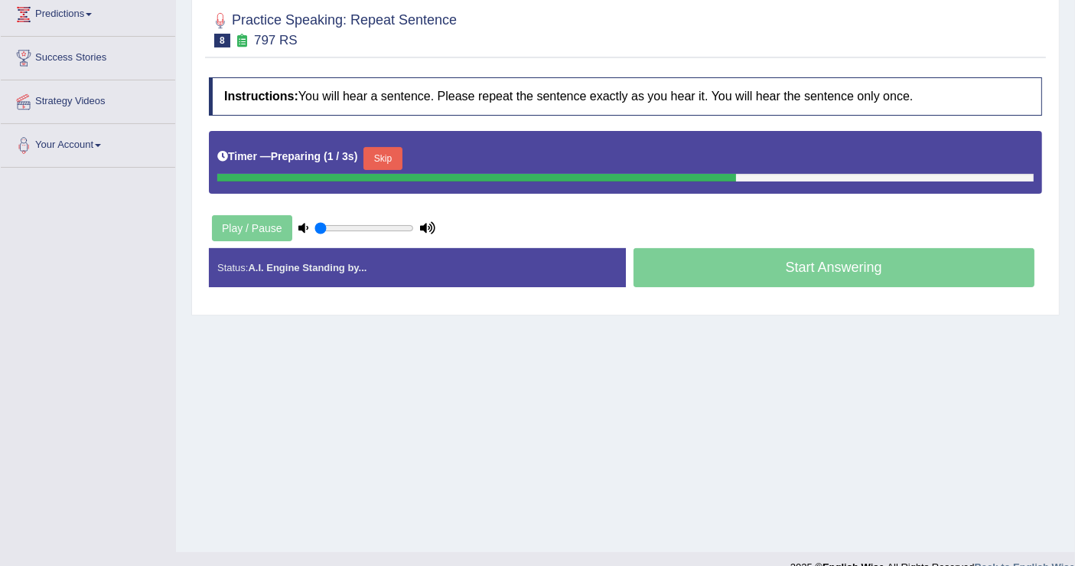
scroll to position [237, 0]
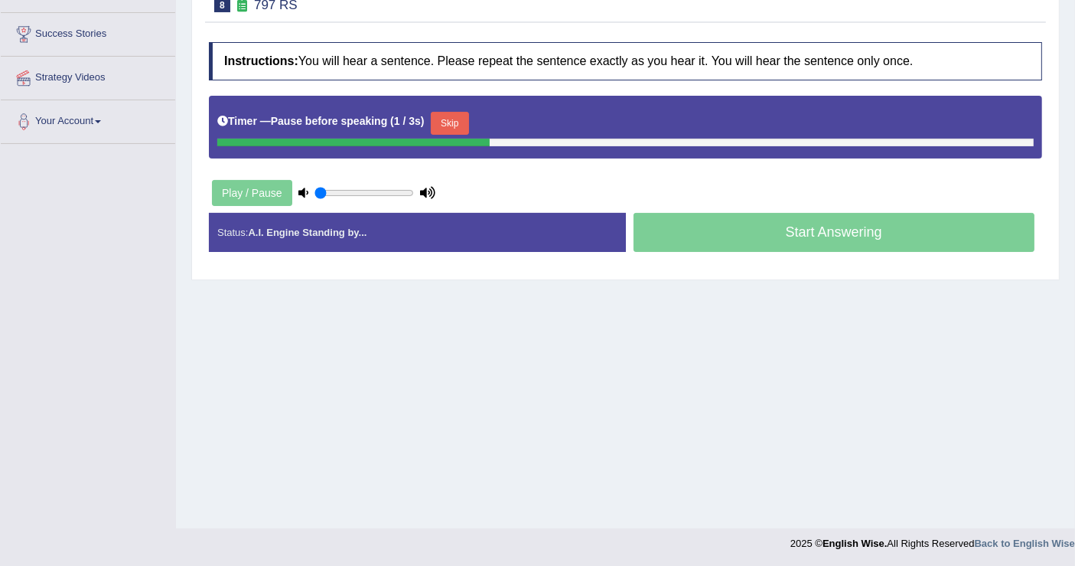
click at [458, 122] on button "Skip" at bounding box center [450, 123] width 38 height 23
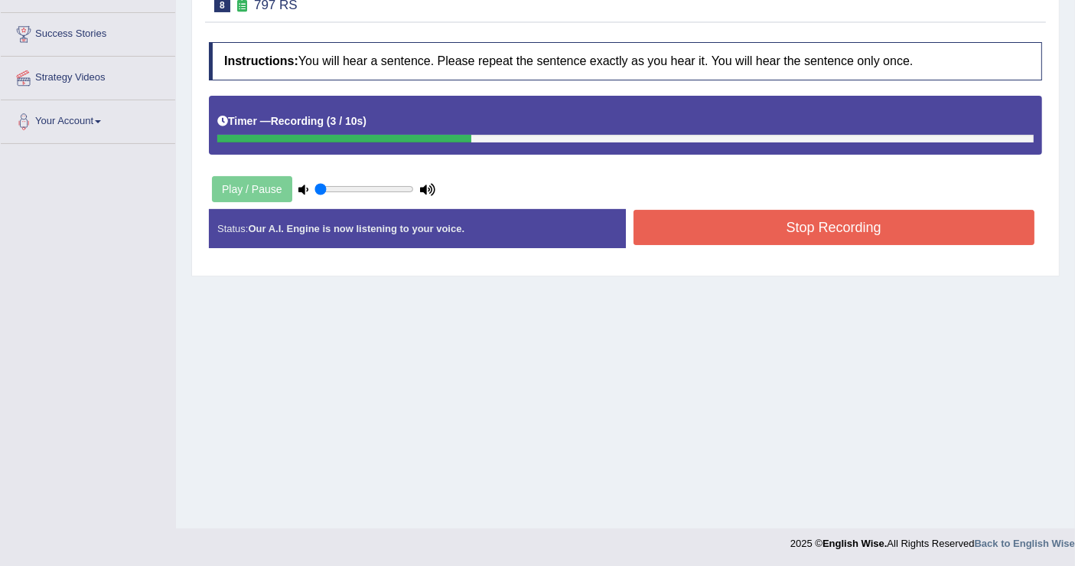
click at [800, 224] on button "Stop Recording" at bounding box center [835, 227] width 402 height 35
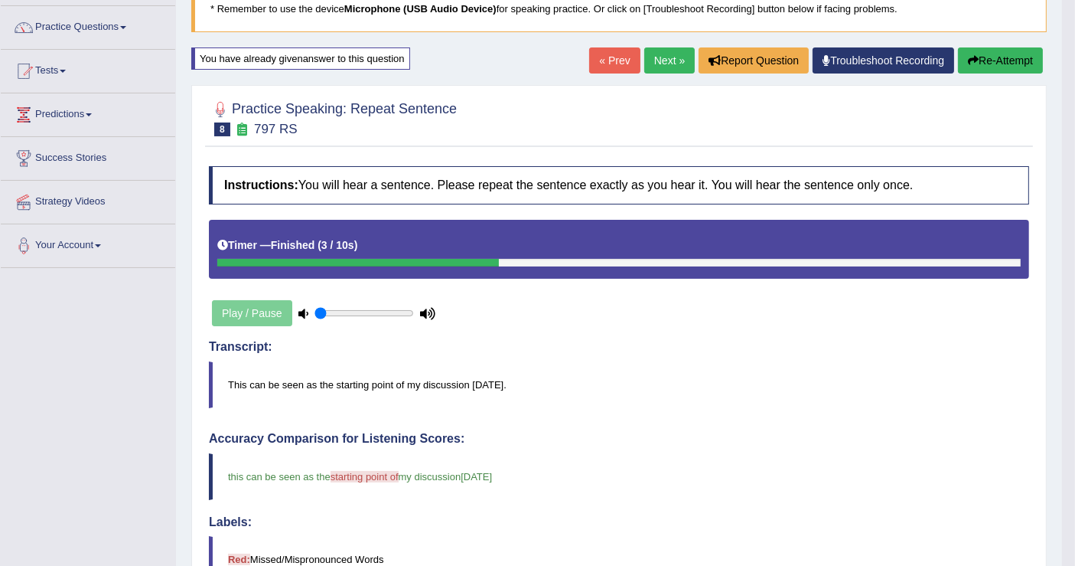
scroll to position [0, 0]
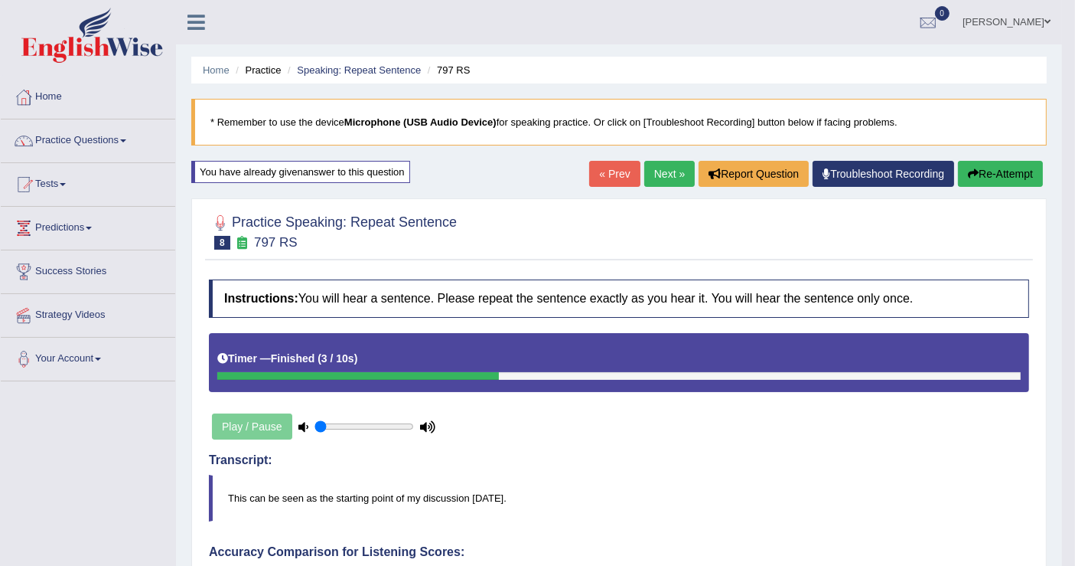
click at [656, 170] on link "Next »" at bounding box center [670, 174] width 51 height 26
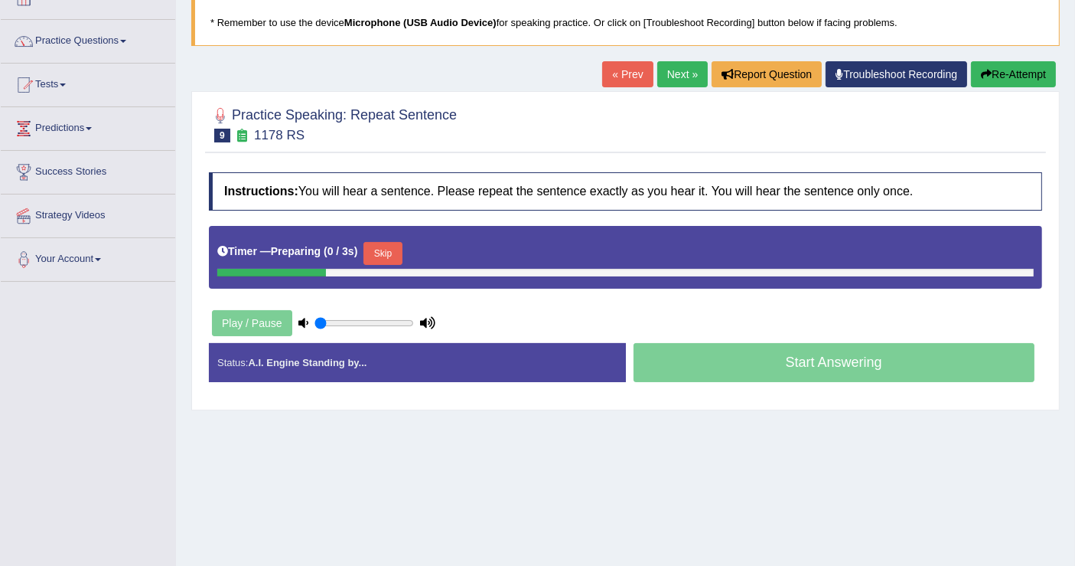
scroll to position [237, 0]
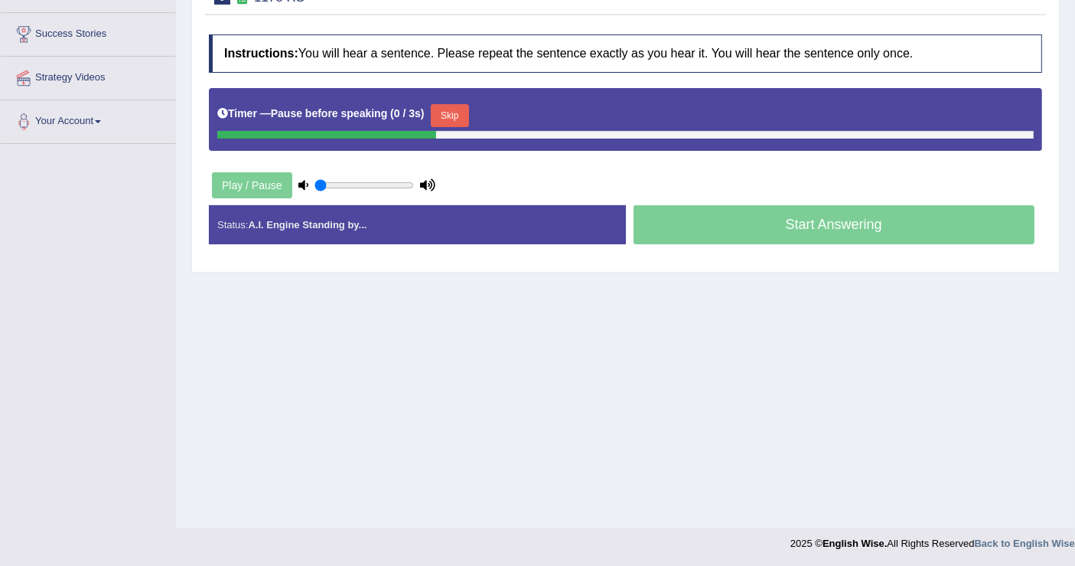
click at [446, 116] on button "Skip" at bounding box center [450, 115] width 38 height 23
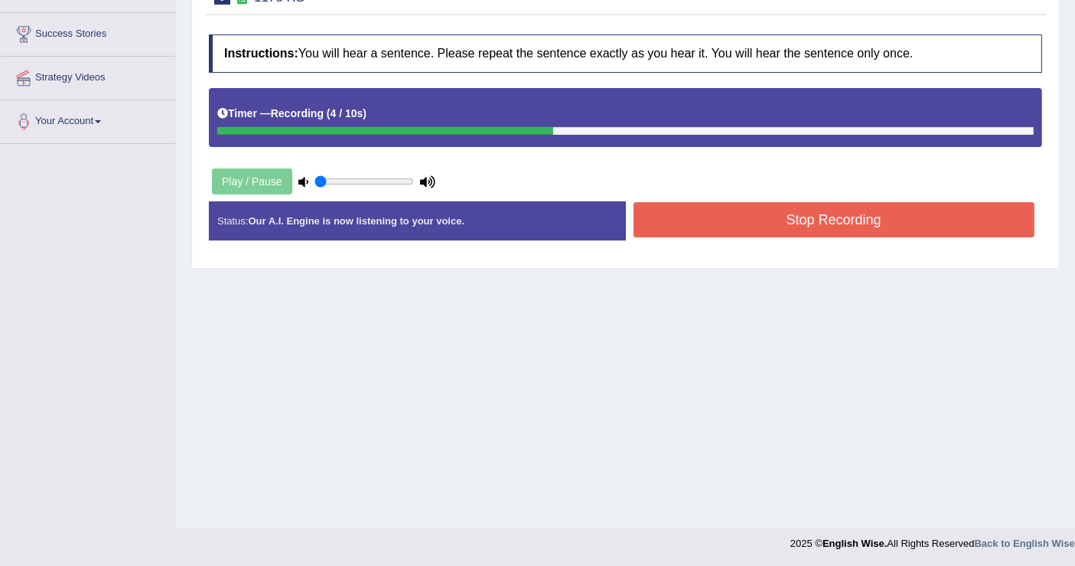
click at [800, 222] on button "Stop Recording" at bounding box center [835, 219] width 402 height 35
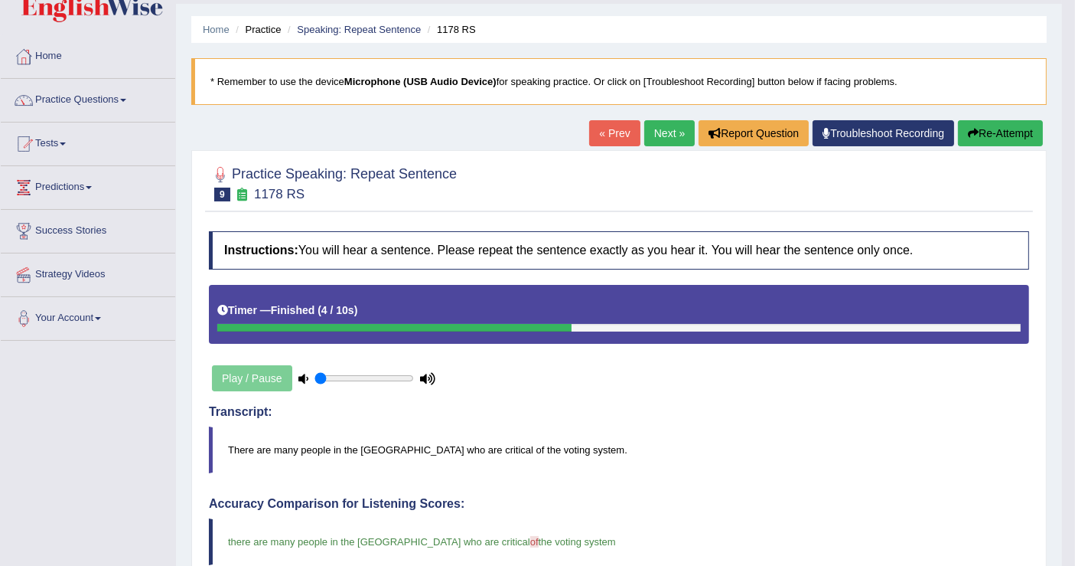
scroll to position [0, 0]
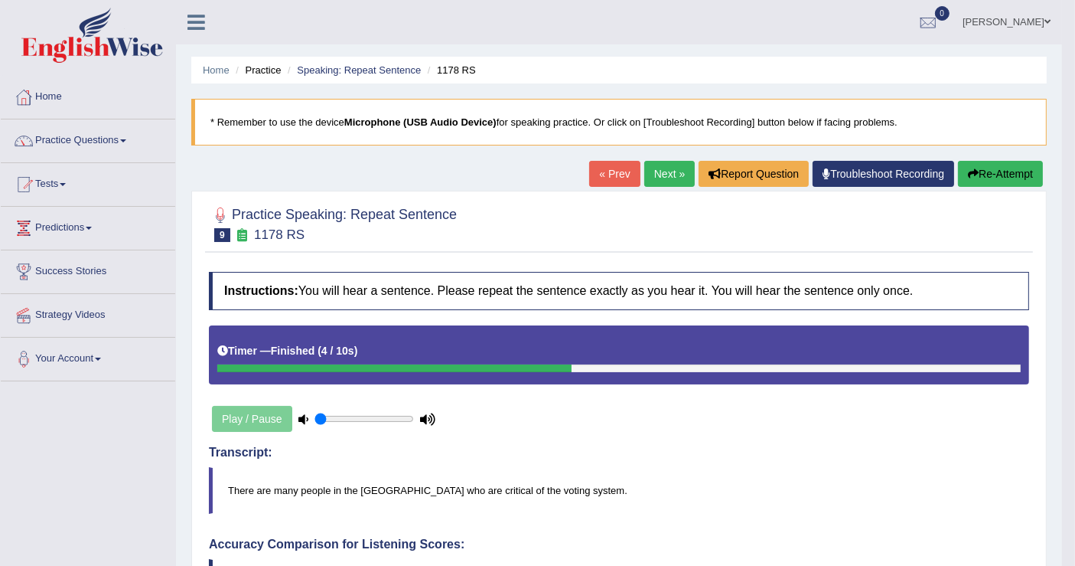
click at [645, 171] on link "Next »" at bounding box center [670, 174] width 51 height 26
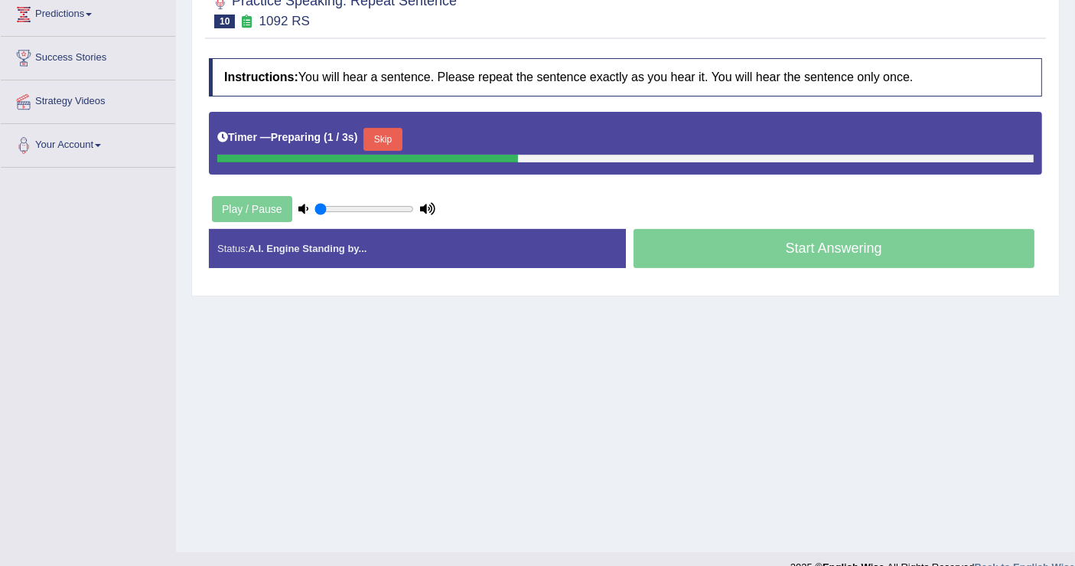
scroll to position [237, 0]
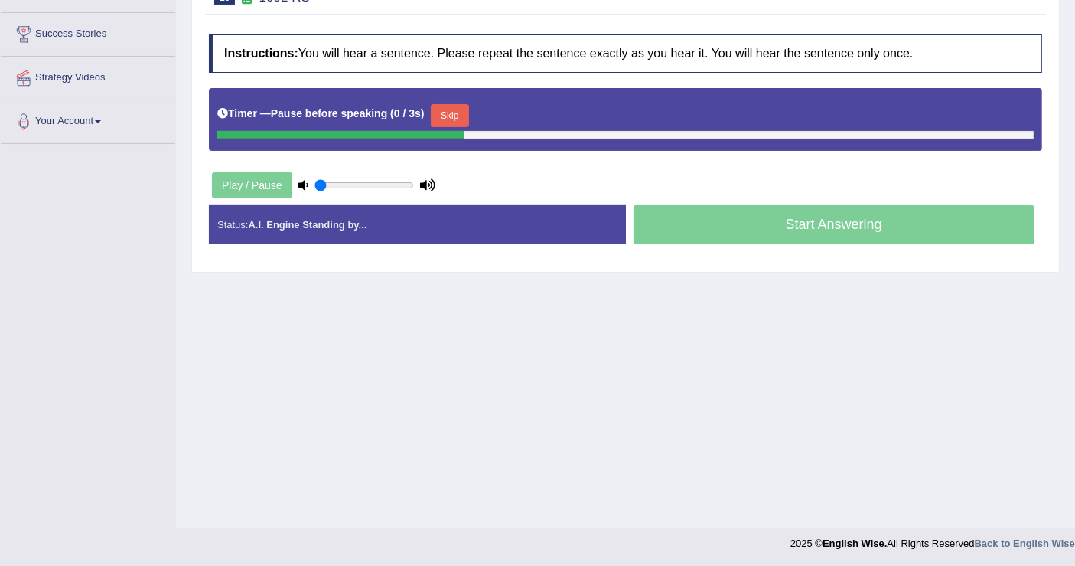
click at [452, 113] on button "Skip" at bounding box center [450, 115] width 38 height 23
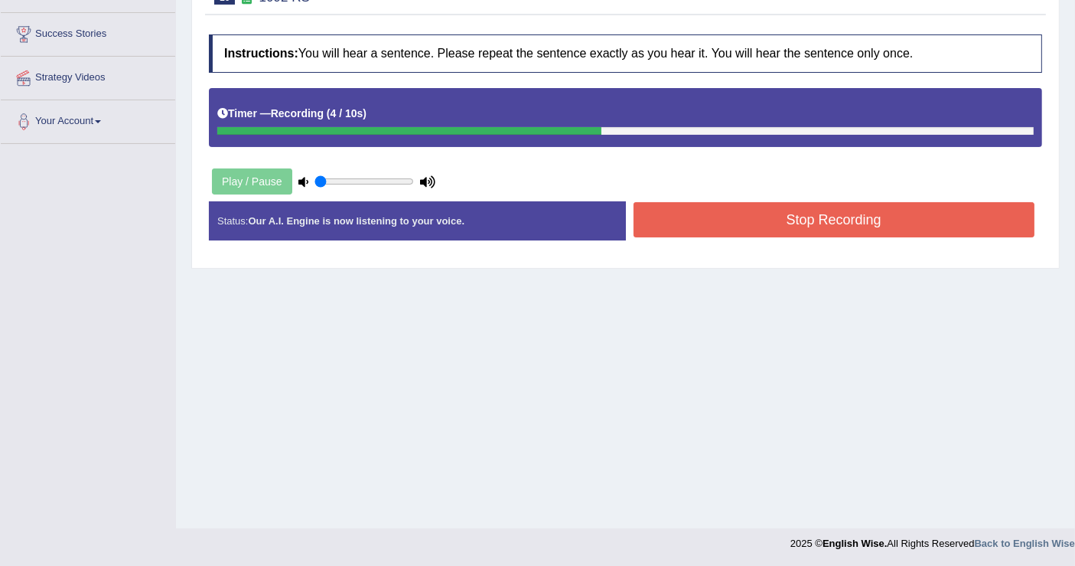
click at [805, 216] on button "Stop Recording" at bounding box center [835, 219] width 402 height 35
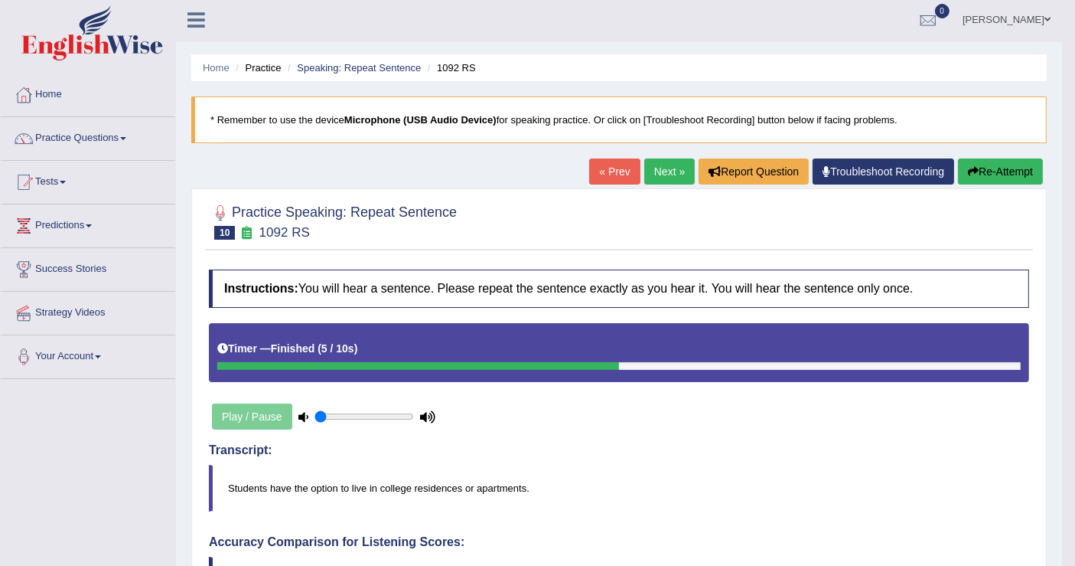
scroll to position [0, 0]
